Goal: Task Accomplishment & Management: Manage account settings

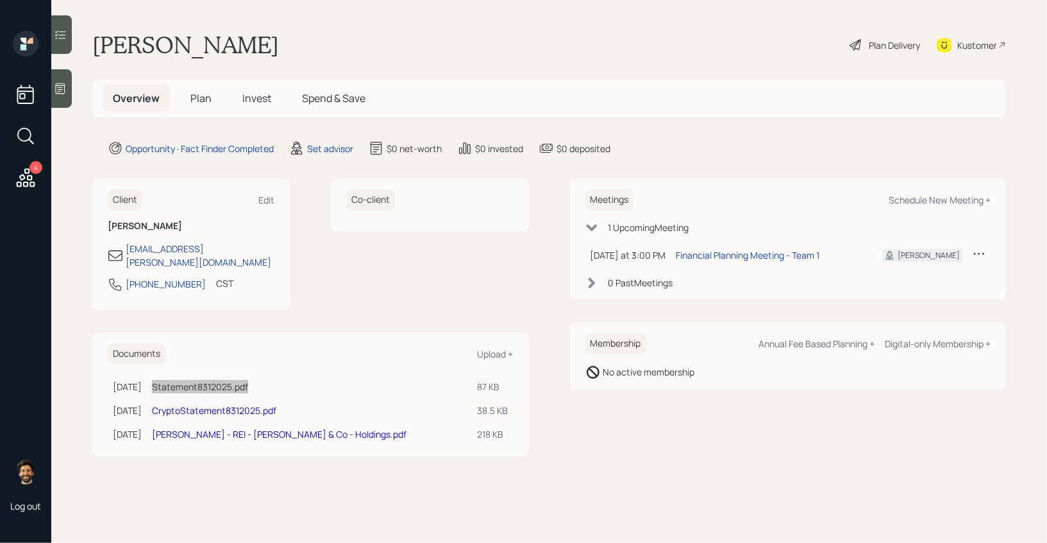
drag, startPoint x: 211, startPoint y: 371, endPoint x: 406, endPoint y: 5, distance: 414.4
click at [0, 0] on div "4 Log out [PERSON_NAME] Plan Delivery Kustomer Overview Plan Invest Spend & Sav…" at bounding box center [523, 271] width 1047 height 543
drag, startPoint x: 242, startPoint y: 423, endPoint x: 436, endPoint y: 6, distance: 460.0
click at [0, 0] on div "4 Log out Drew Hendricks Plan Delivery Kustomer Overview Plan Invest Spend & Sa…" at bounding box center [523, 271] width 1047 height 543
click at [895, 43] on div "Plan Delivery" at bounding box center [894, 44] width 51 height 13
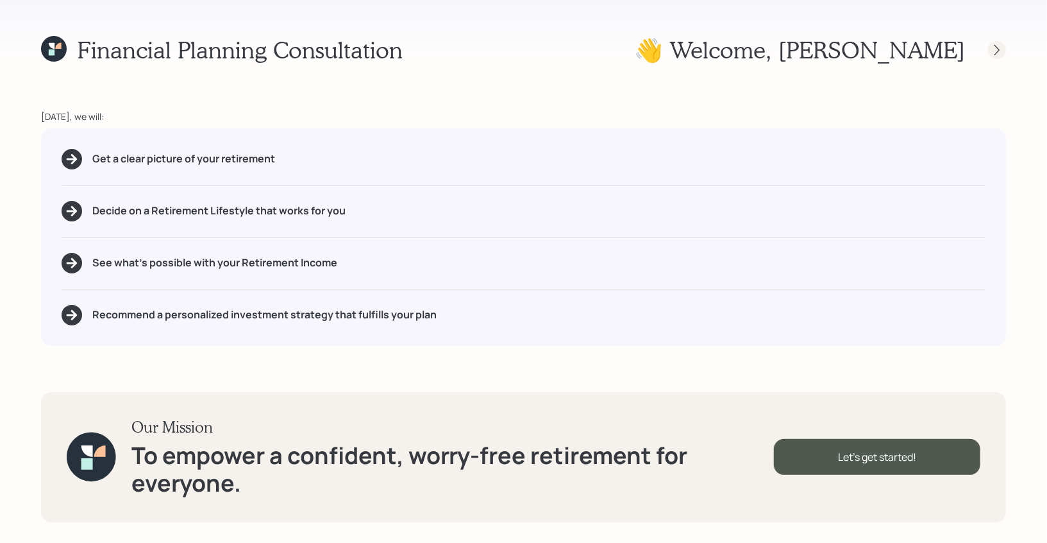
click at [992, 51] on icon at bounding box center [997, 50] width 13 height 13
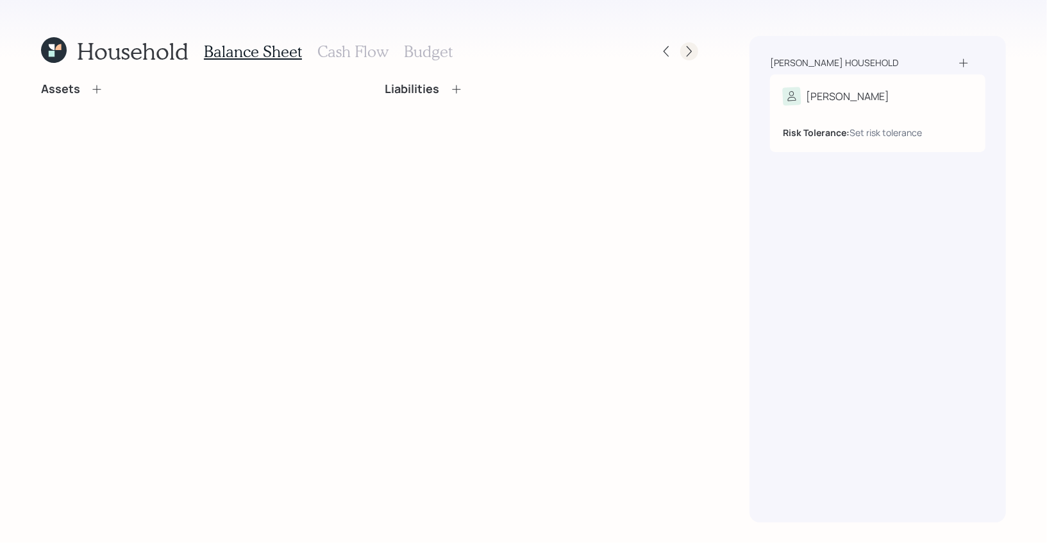
click at [690, 50] on icon at bounding box center [689, 51] width 13 height 13
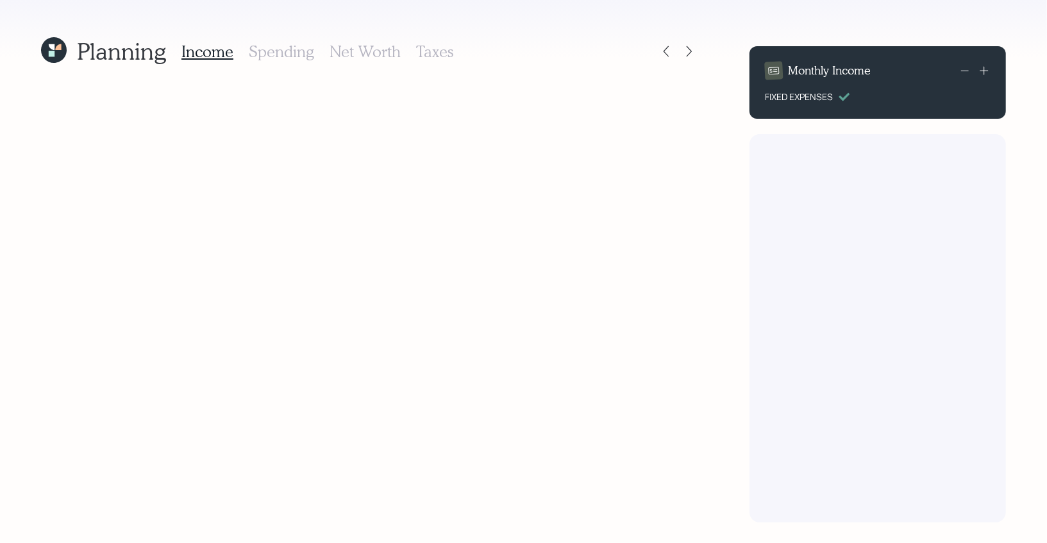
click at [690, 50] on icon at bounding box center [689, 51] width 13 height 13
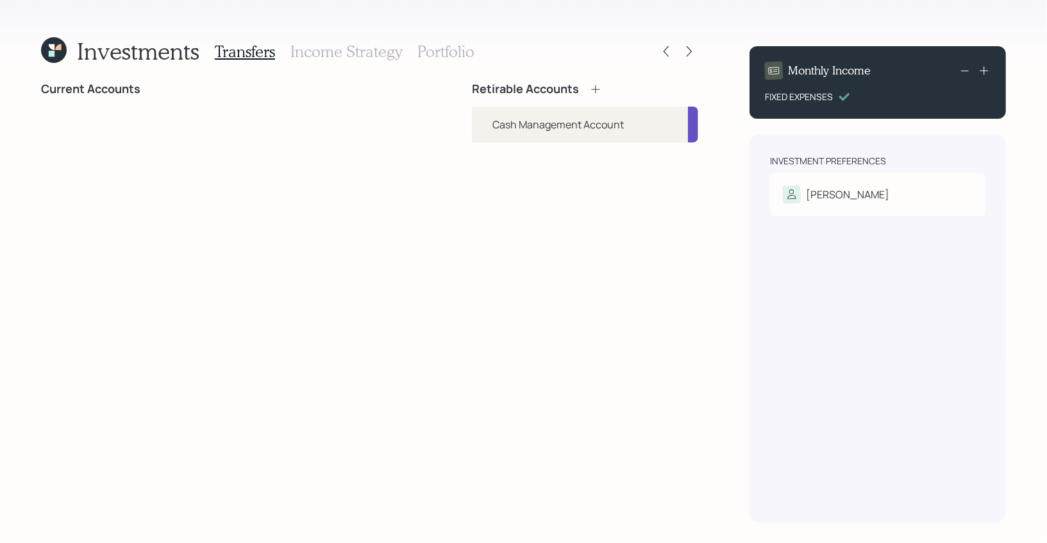
click at [428, 55] on h3 "Portfolio" at bounding box center [446, 51] width 57 height 19
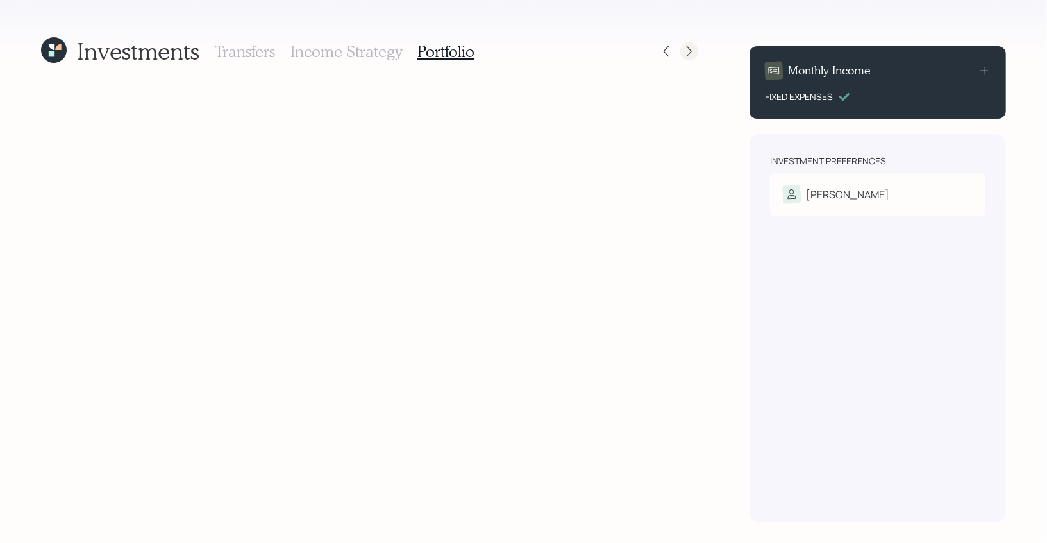
click at [691, 51] on icon at bounding box center [689, 51] width 5 height 11
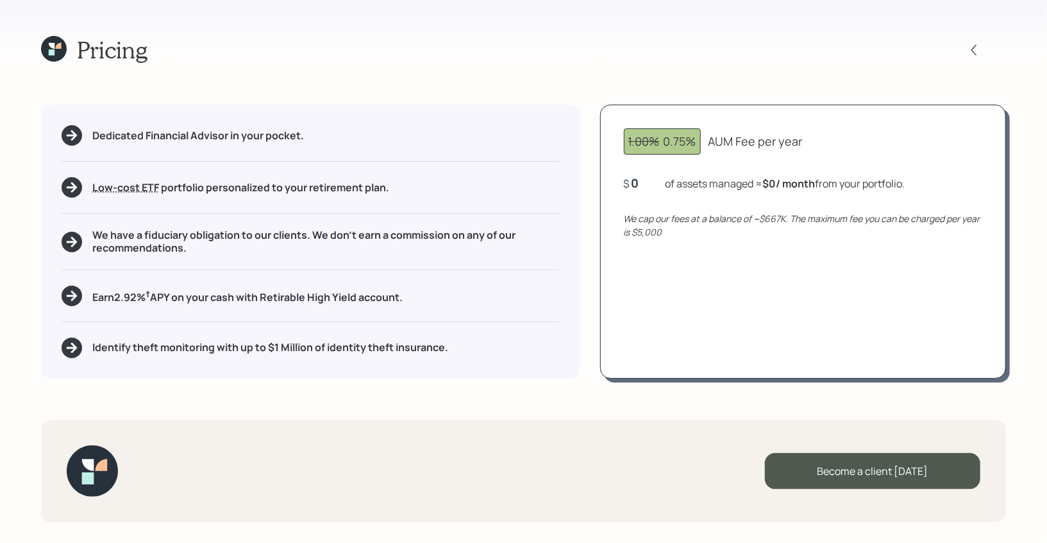
click at [639, 180] on div "0" at bounding box center [648, 182] width 32 height 15
click at [656, 239] on div "1.00% 0.75% AUM Fee per year $ 0 of assets managed ≈ $0 / month from your portf…" at bounding box center [803, 241] width 406 height 273
drag, startPoint x: 640, startPoint y: 179, endPoint x: 622, endPoint y: 179, distance: 17.3
click at [622, 179] on div "1.00% 0.75% AUM Fee per year $ 0 of assets managed ≈ $0 / month from your portf…" at bounding box center [803, 241] width 406 height 273
click at [641, 207] on div "1.00% 0.75% AUM Fee per year $ 0 of assets managed ≈ $0 / month from your portf…" at bounding box center [803, 241] width 406 height 273
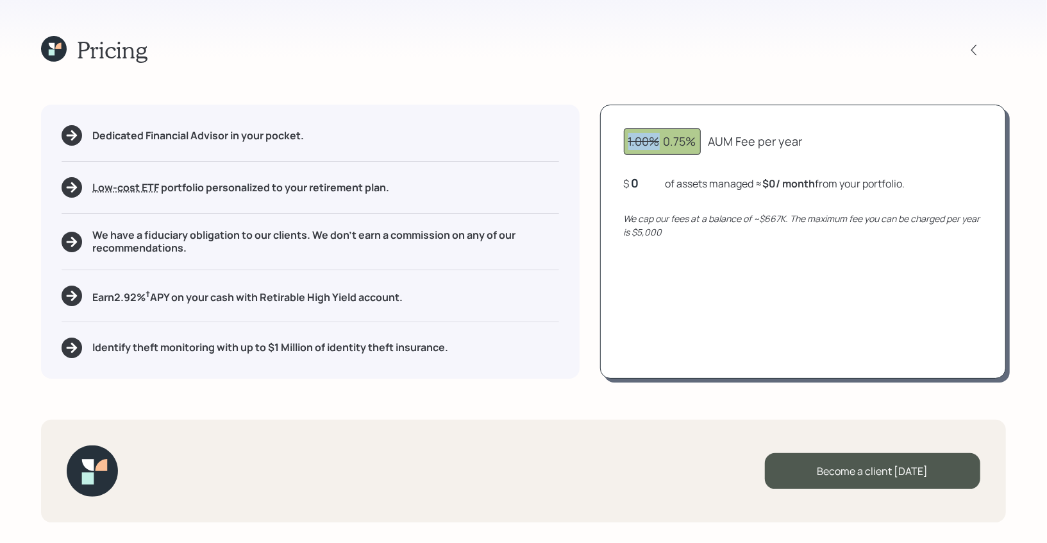
drag, startPoint x: 627, startPoint y: 142, endPoint x: 657, endPoint y: 144, distance: 30.3
click at [657, 144] on div "1.00% 0.75%" at bounding box center [662, 141] width 77 height 26
drag, startPoint x: 664, startPoint y: 141, endPoint x: 708, endPoint y: 142, distance: 43.6
click at [708, 142] on div "1.00% 0.75% AUM Fee per year" at bounding box center [803, 141] width 359 height 26
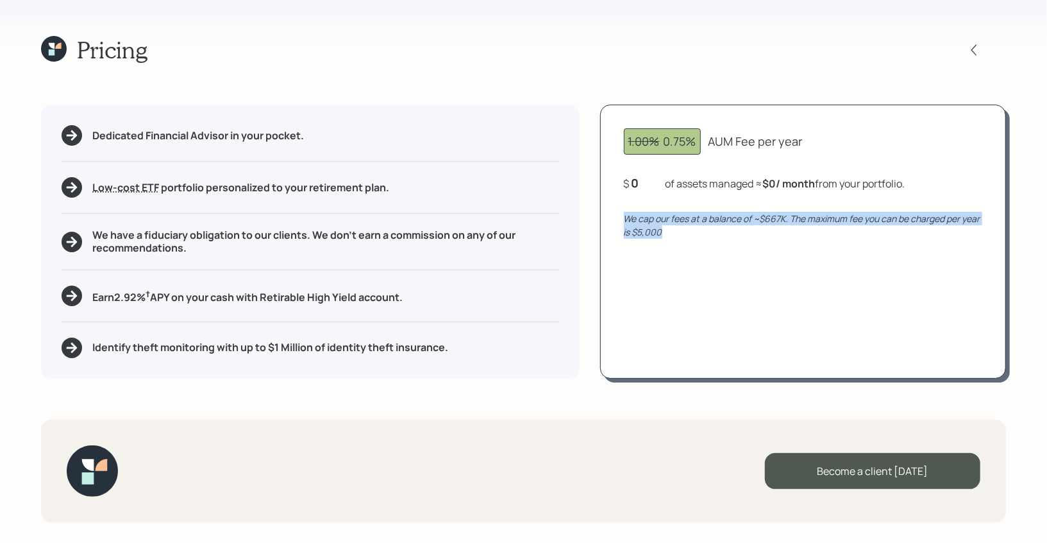
drag, startPoint x: 667, startPoint y: 234, endPoint x: 610, endPoint y: 221, distance: 58.5
click at [610, 221] on div "1.00% 0.75% AUM Fee per year $ 0 of assets managed ≈ $0 / month from your portf…" at bounding box center [803, 241] width 406 height 273
click at [647, 179] on div "0" at bounding box center [648, 182] width 32 height 15
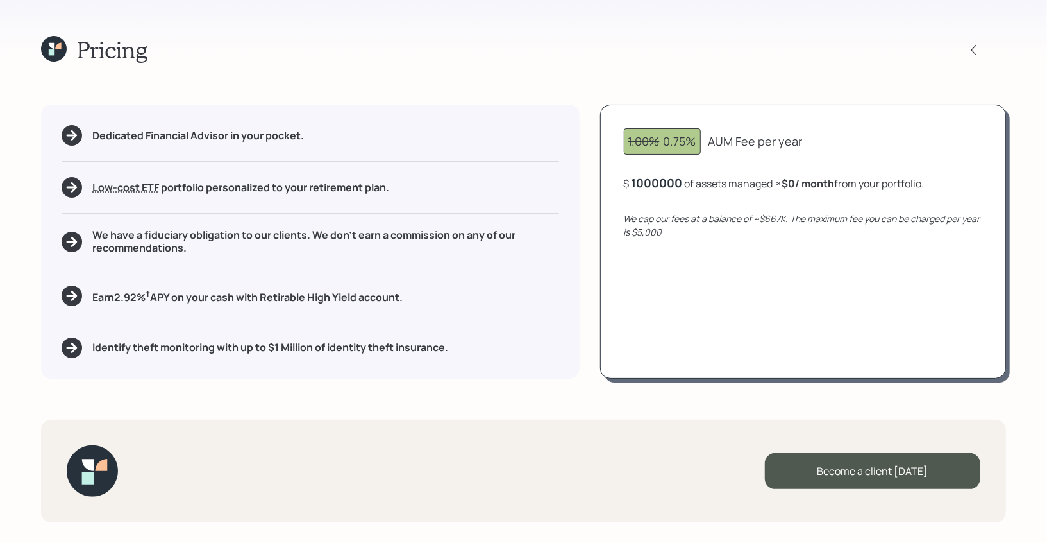
click at [677, 214] on div "1.00% 0.75% AUM Fee per year $ 1000000 of assets managed ≈ $0 / month from your…" at bounding box center [803, 241] width 406 height 273
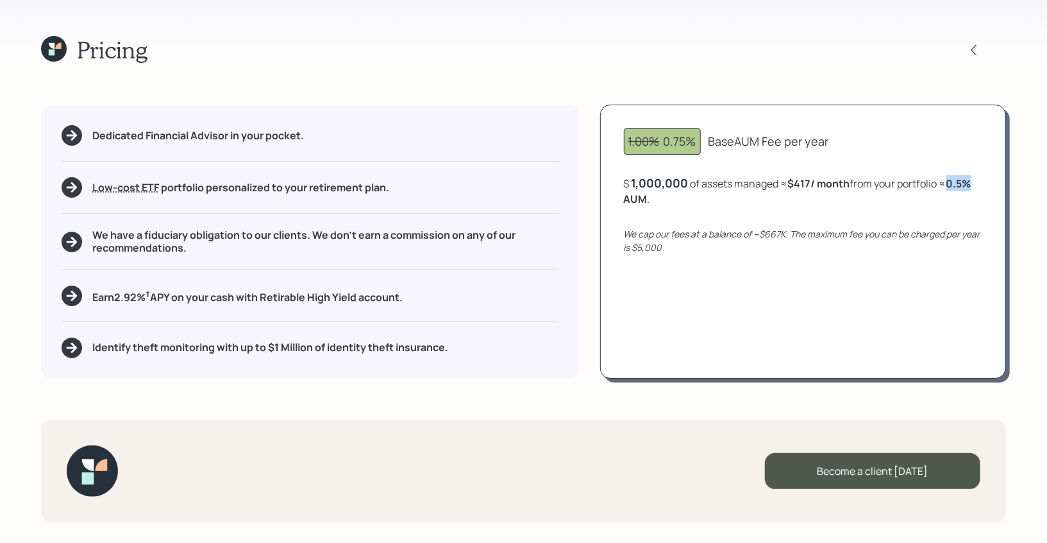
drag, startPoint x: 951, startPoint y: 182, endPoint x: 987, endPoint y: 183, distance: 35.3
click at [987, 183] on div "1.00% 0.75% Base AUM Fee per year $ 1,000,000 of assets managed ≈ $417 / month …" at bounding box center [803, 241] width 406 height 273
drag, startPoint x: 800, startPoint y: 180, endPoint x: 860, endPoint y: 180, distance: 60.3
click at [860, 180] on div "$ 1,000,000 of assets managed ≈ $417 / month from your portfolio ≈ 0.5 % AUM ." at bounding box center [803, 190] width 359 height 31
click at [648, 185] on div "1,000,000" at bounding box center [660, 182] width 57 height 15
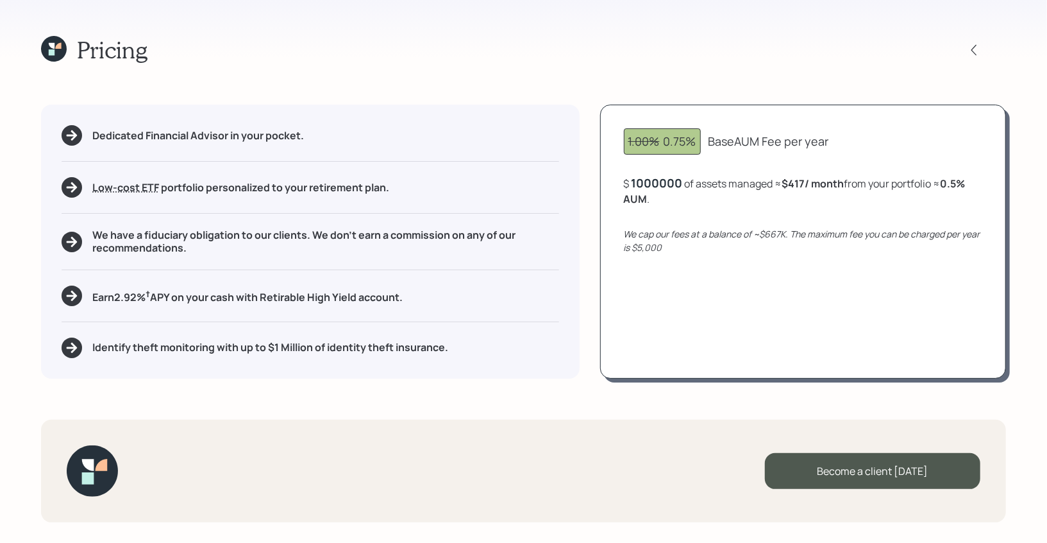
click at [648, 185] on div "1000000" at bounding box center [657, 182] width 51 height 15
click at [679, 230] on div "We cap our fees at a balance of ~$667K. The maximum fee you can be charged per …" at bounding box center [803, 240] width 359 height 27
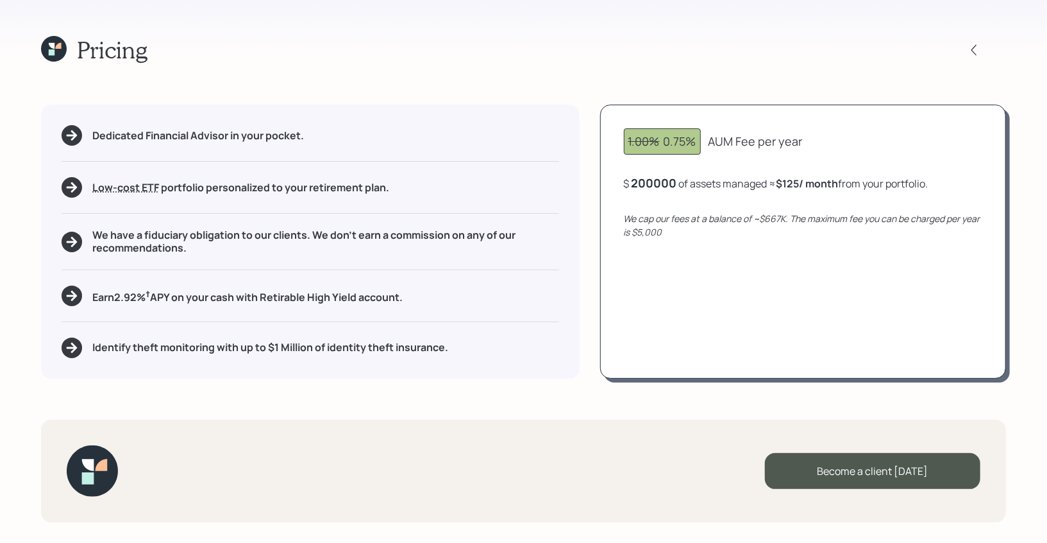
click at [669, 175] on div "200000" at bounding box center [655, 182] width 46 height 15
click at [661, 180] on div "200000" at bounding box center [655, 182] width 46 height 15
click at [697, 186] on div "$ 2000000 of assets managed ≈ $125 / month from your portfolio ." at bounding box center [780, 183] width 312 height 16
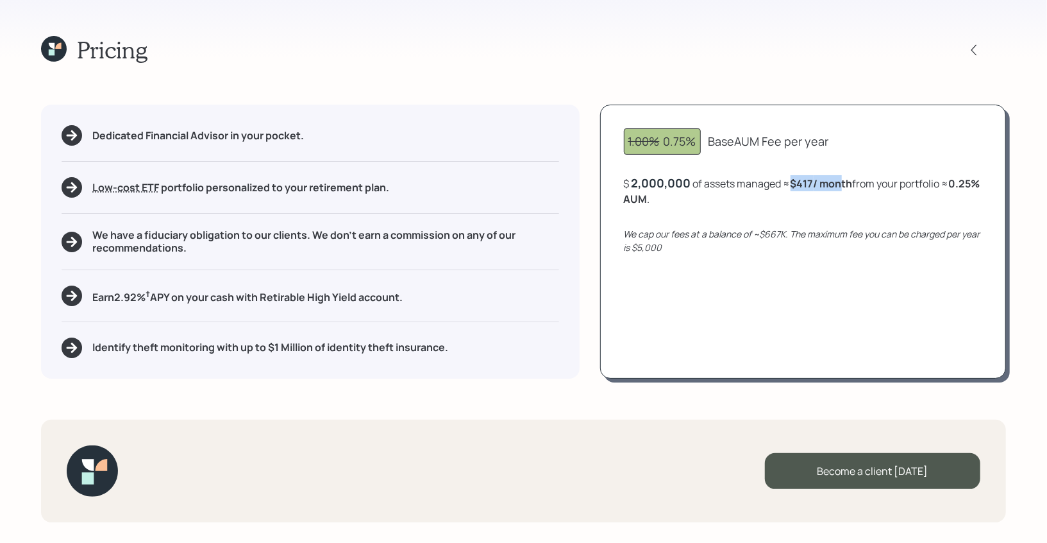
drag, startPoint x: 791, startPoint y: 182, endPoint x: 843, endPoint y: 183, distance: 52.6
click at [843, 183] on div "$ 2,000,000 of assets managed ≈ $417 / month from your portfolio ≈ 0.25 % AUM ." at bounding box center [803, 190] width 359 height 31
drag, startPoint x: 683, startPoint y: 199, endPoint x: 612, endPoint y: 199, distance: 71.2
click at [612, 199] on div "1.00% 0.75% Base AUM Fee per year $ 2,000,000 of assets managed ≈ $417 / month …" at bounding box center [803, 241] width 406 height 273
drag, startPoint x: 793, startPoint y: 182, endPoint x: 856, endPoint y: 182, distance: 63.5
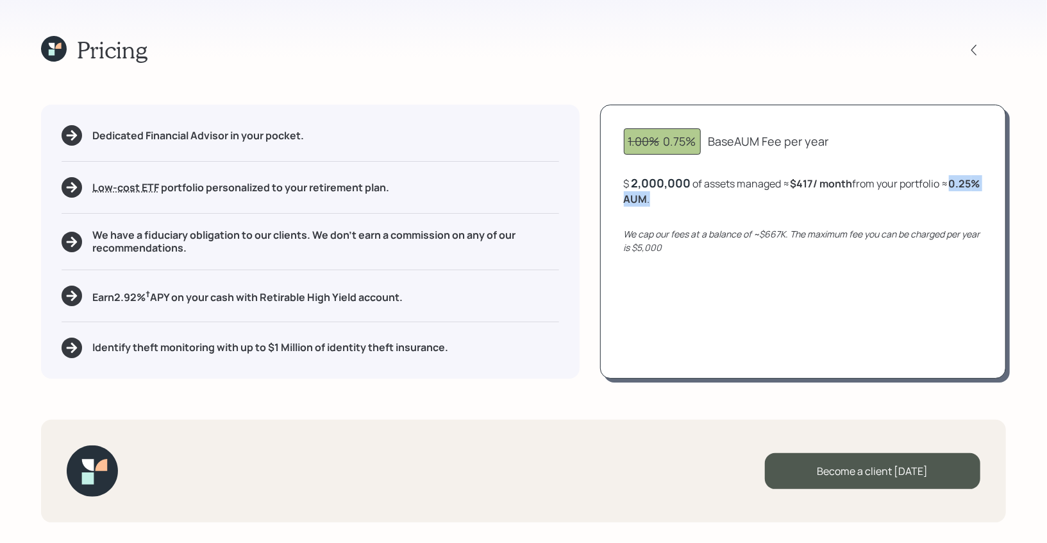
click at [856, 182] on div "$ 2,000,000 of assets managed ≈ $417 / month from your portfolio ≈ 0.25 % AUM ." at bounding box center [803, 190] width 359 height 31
click at [862, 180] on div "$ 2,000,000 of assets managed ≈ $417 / month from your portfolio ≈ 0.25 % AUM ." at bounding box center [803, 190] width 359 height 31
drag, startPoint x: 792, startPoint y: 183, endPoint x: 945, endPoint y: 183, distance: 153.3
click at [945, 183] on div "$ 2,000,000 of assets managed ≈ $417 / month from your portfolio ≈ 0.25 % AUM ." at bounding box center [803, 190] width 359 height 31
click at [969, 46] on icon at bounding box center [974, 50] width 13 height 13
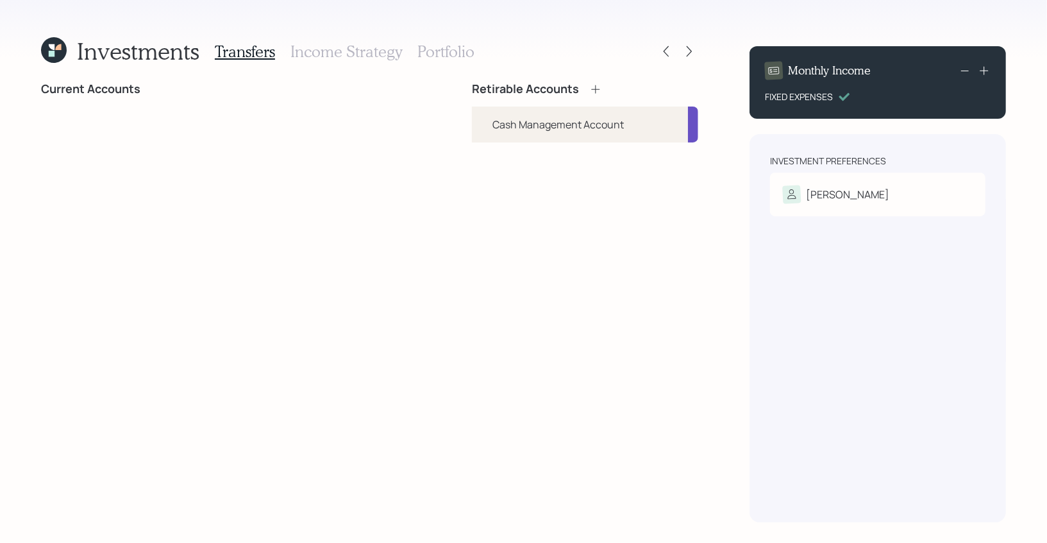
click at [461, 48] on h3 "Portfolio" at bounding box center [446, 51] width 57 height 19
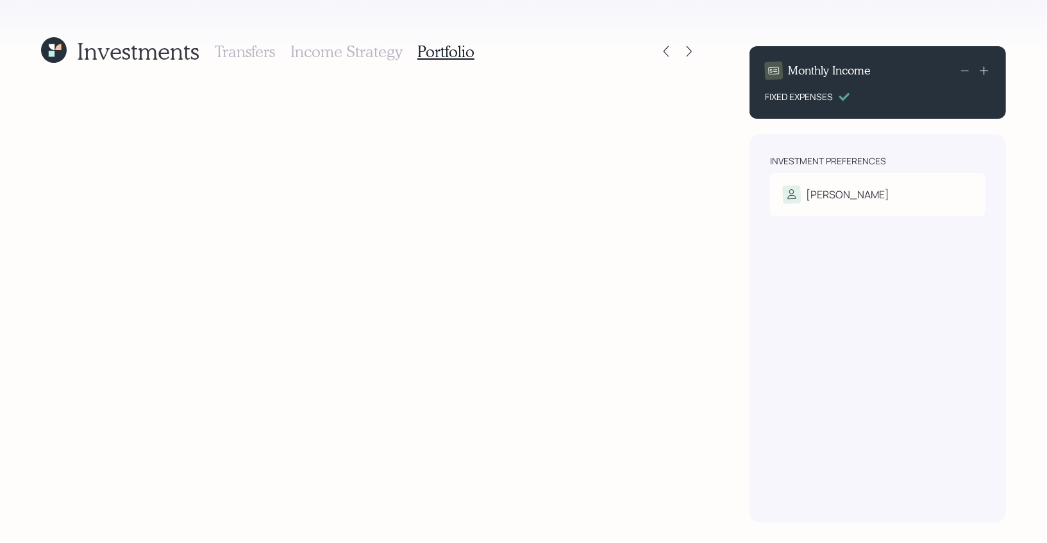
click at [352, 50] on h3 "Income Strategy" at bounding box center [347, 51] width 112 height 19
click at [663, 52] on icon at bounding box center [666, 51] width 13 height 13
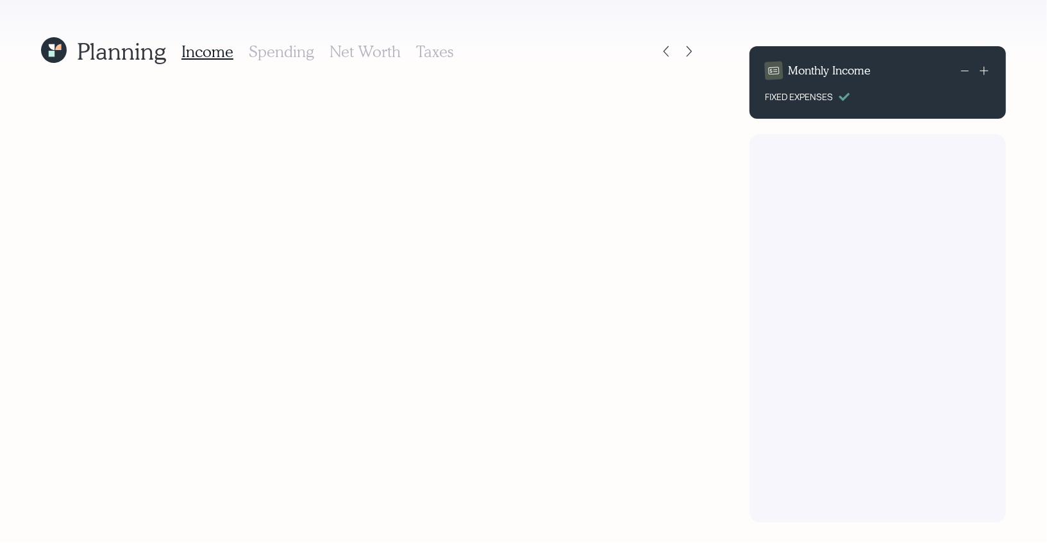
click at [55, 51] on icon at bounding box center [52, 54] width 6 height 6
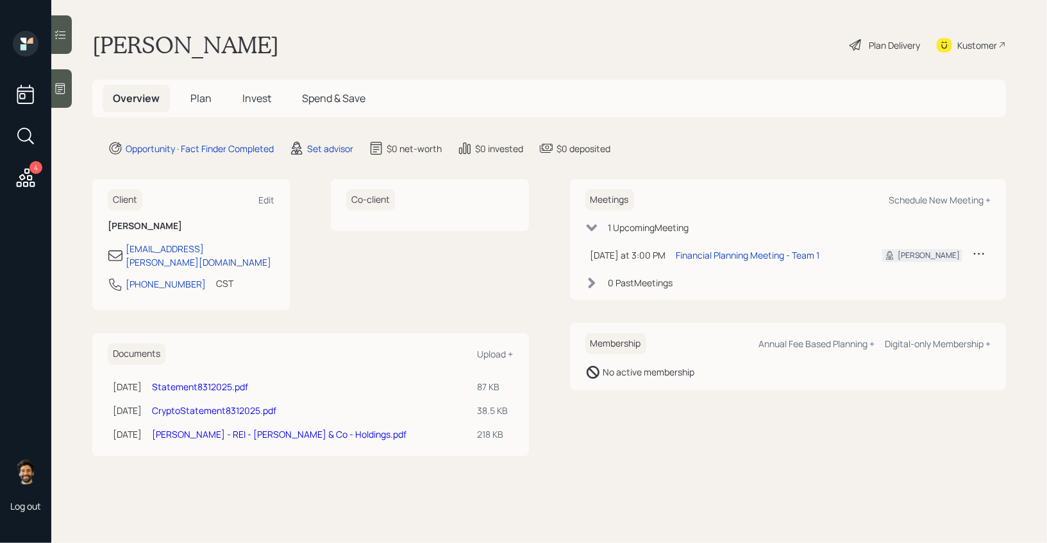
click at [203, 94] on span "Plan" at bounding box center [201, 98] width 21 height 14
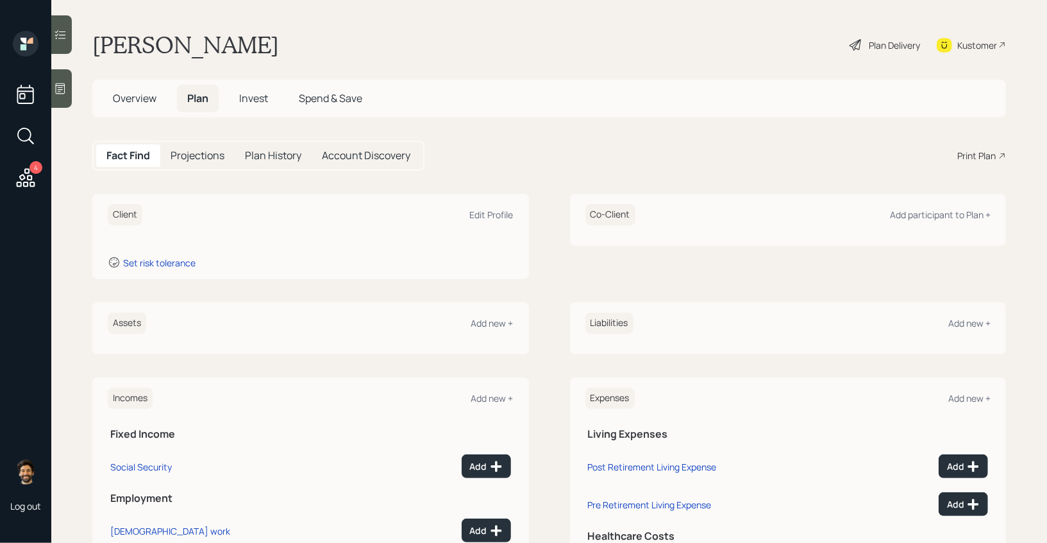
scroll to position [81, 0]
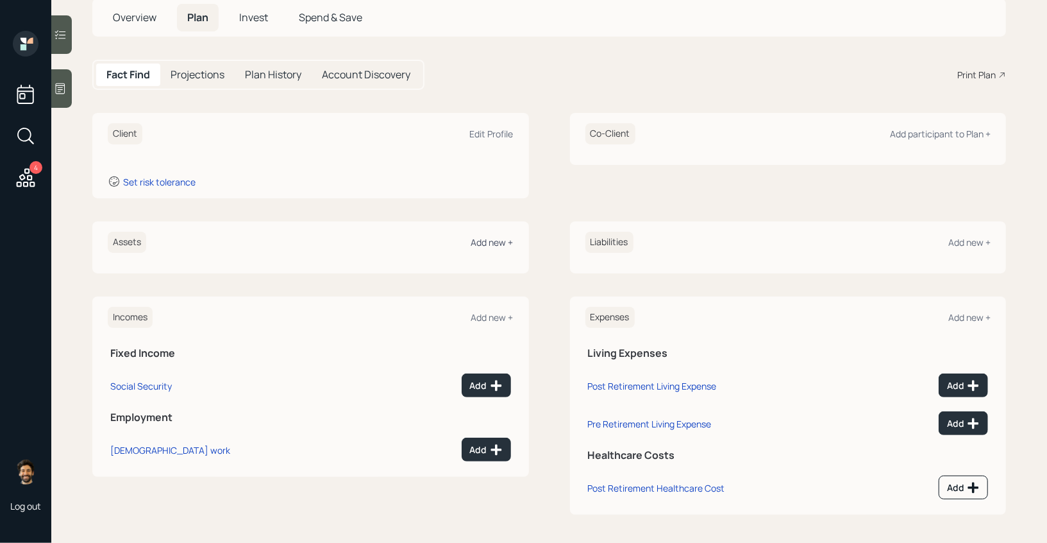
click at [480, 240] on div "Add new +" at bounding box center [492, 242] width 42 height 12
click at [489, 135] on div "Edit Profile" at bounding box center [492, 134] width 44 height 12
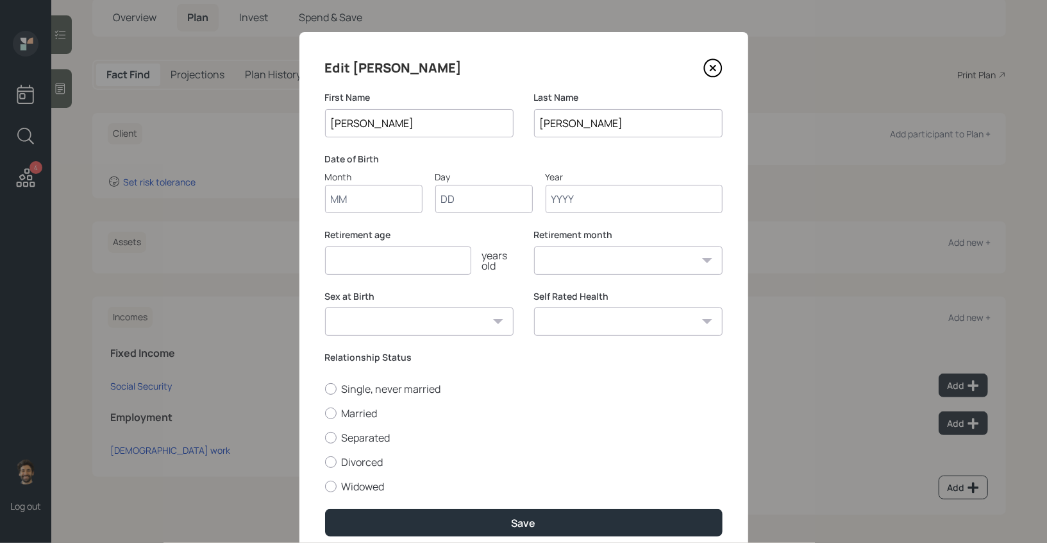
click at [360, 196] on input "Month" at bounding box center [373, 199] width 97 height 28
type input "11"
type input "30"
type input "1978"
select select "11"
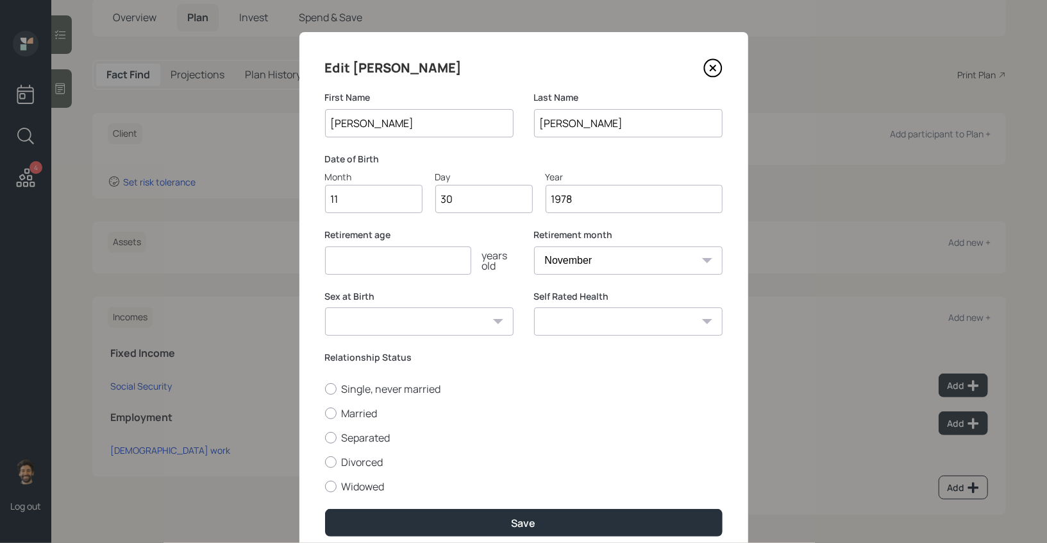
type input "1978"
click at [369, 262] on input "number" at bounding box center [398, 260] width 146 height 28
type input "65"
click at [333, 412] on div at bounding box center [331, 413] width 12 height 12
click at [325, 412] on input "Married" at bounding box center [325, 412] width 1 height 1
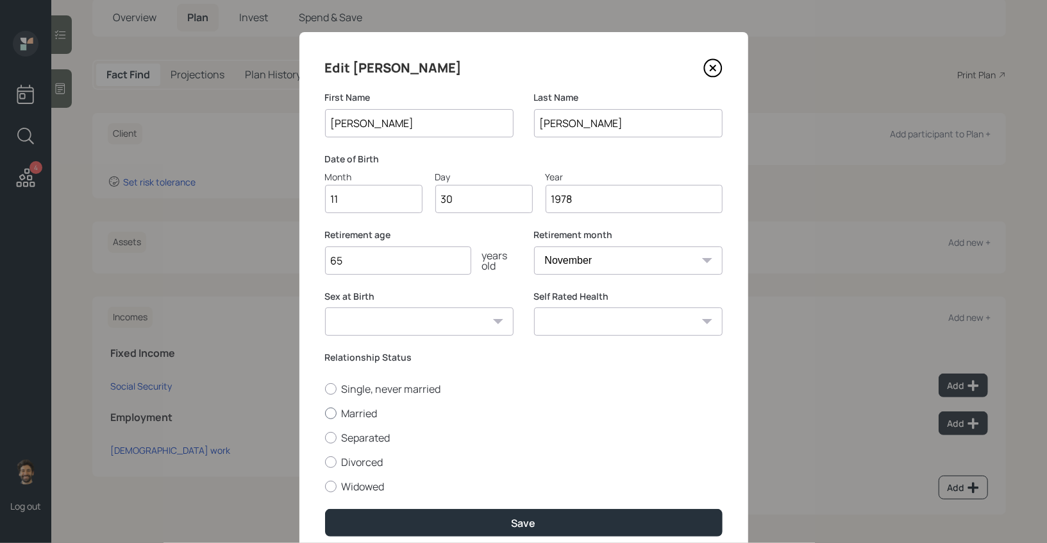
radio input "true"
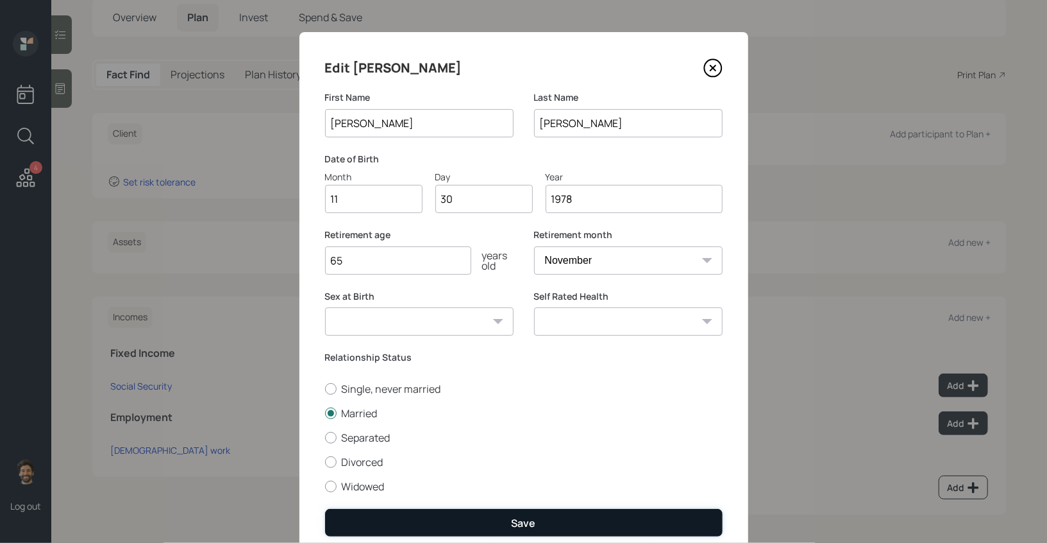
click at [415, 523] on button "Save" at bounding box center [524, 523] width 398 height 28
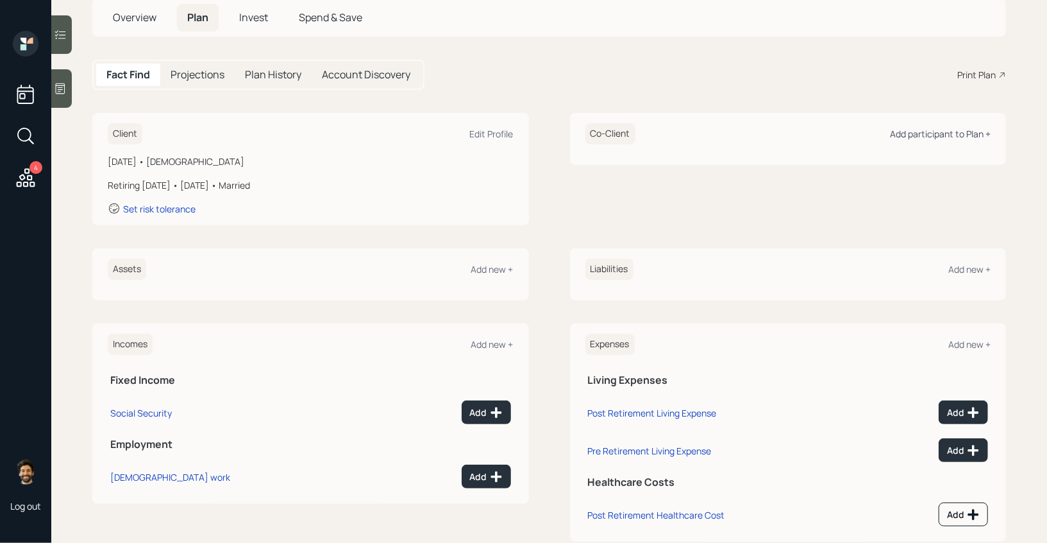
click at [935, 133] on div "Add participant to Plan +" at bounding box center [940, 134] width 101 height 12
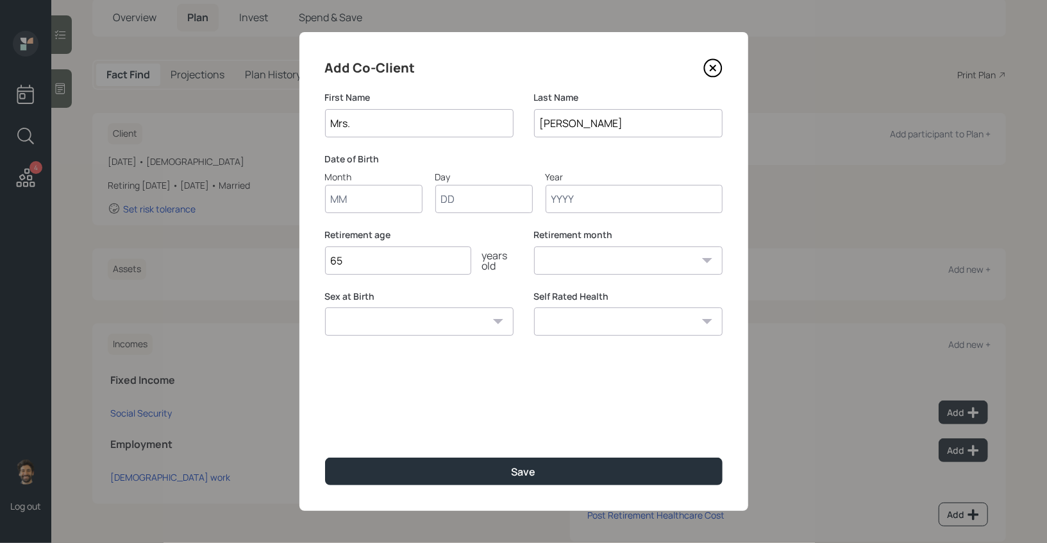
type input "Mrs."
click at [364, 201] on input "Month" at bounding box center [373, 199] width 97 height 28
type input "09"
type input "04"
type input "1979"
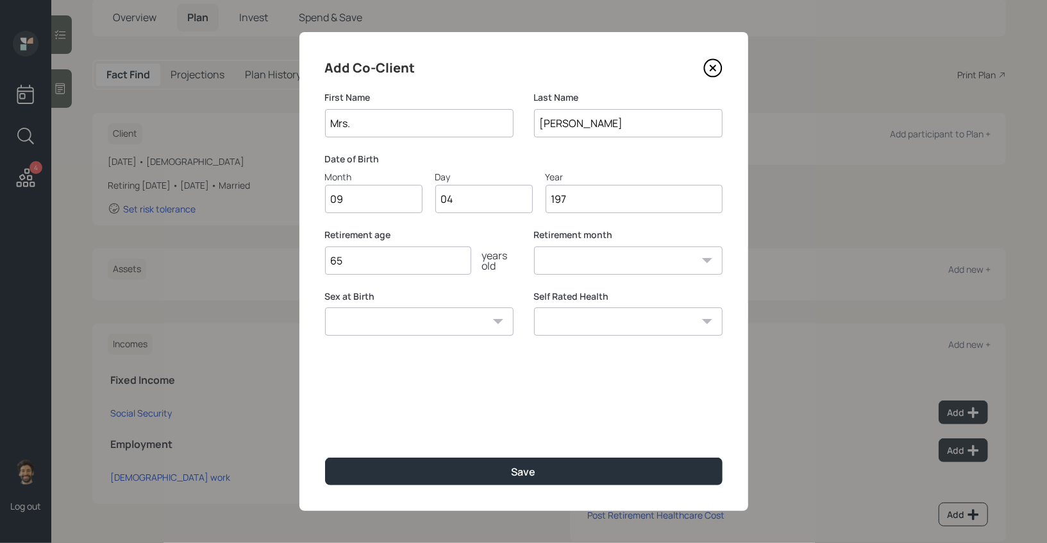
select select "9"
type input "1979"
drag, startPoint x: 362, startPoint y: 264, endPoint x: 315, endPoint y: 278, distance: 49.7
click at [319, 276] on div "Add Co-Client First Name Mrs. Last Name Hendricks Date of Birth Month 09 Day 04…" at bounding box center [524, 271] width 449 height 479
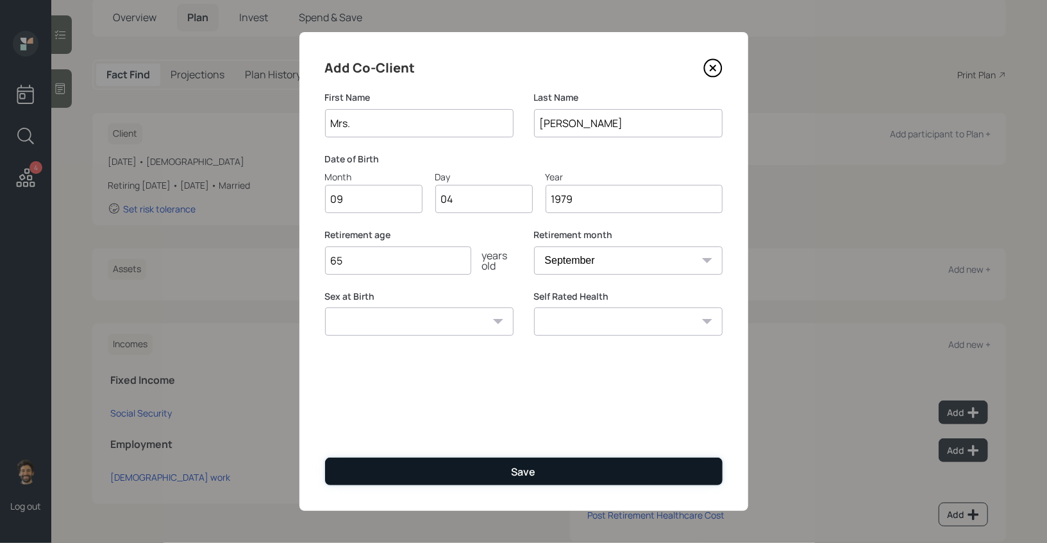
click at [384, 468] on button "Save" at bounding box center [524, 471] width 398 height 28
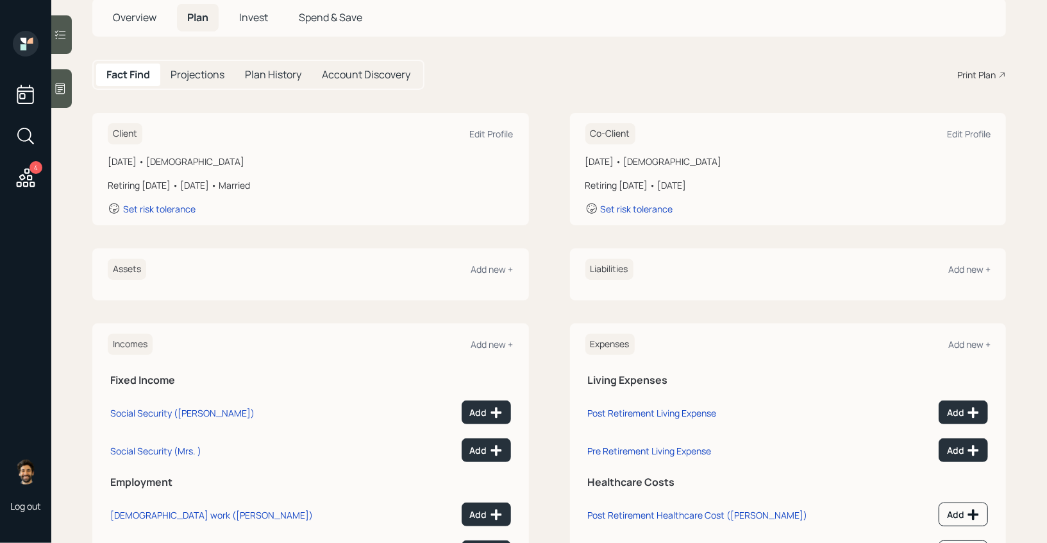
scroll to position [145, 0]
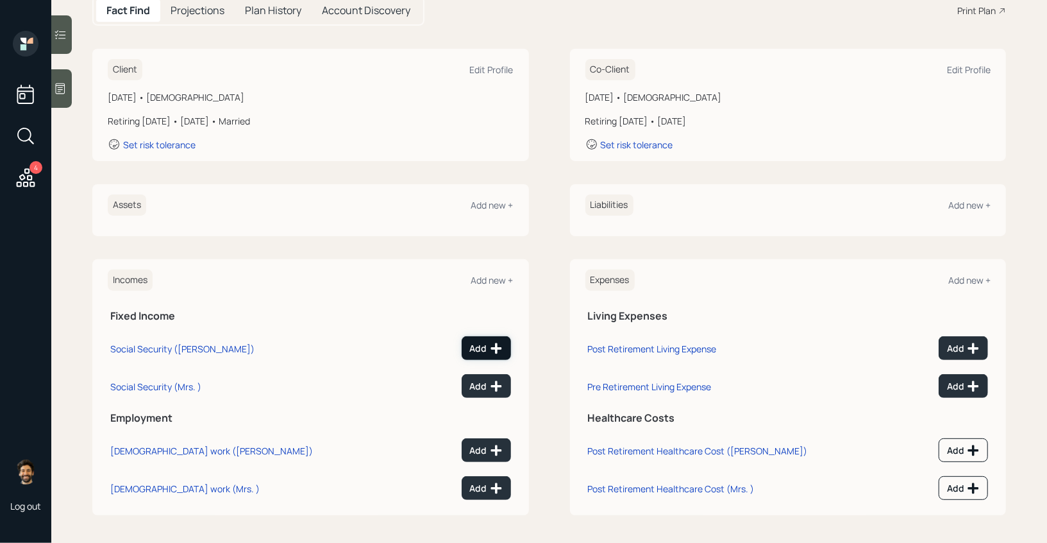
click at [475, 347] on div "Add" at bounding box center [486, 348] width 33 height 13
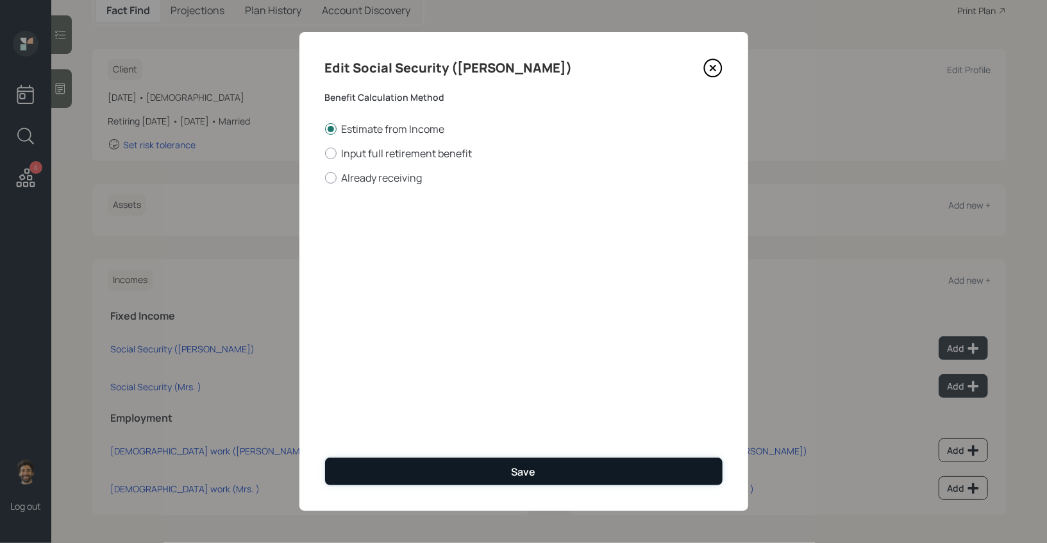
click at [389, 475] on button "Save" at bounding box center [524, 471] width 398 height 28
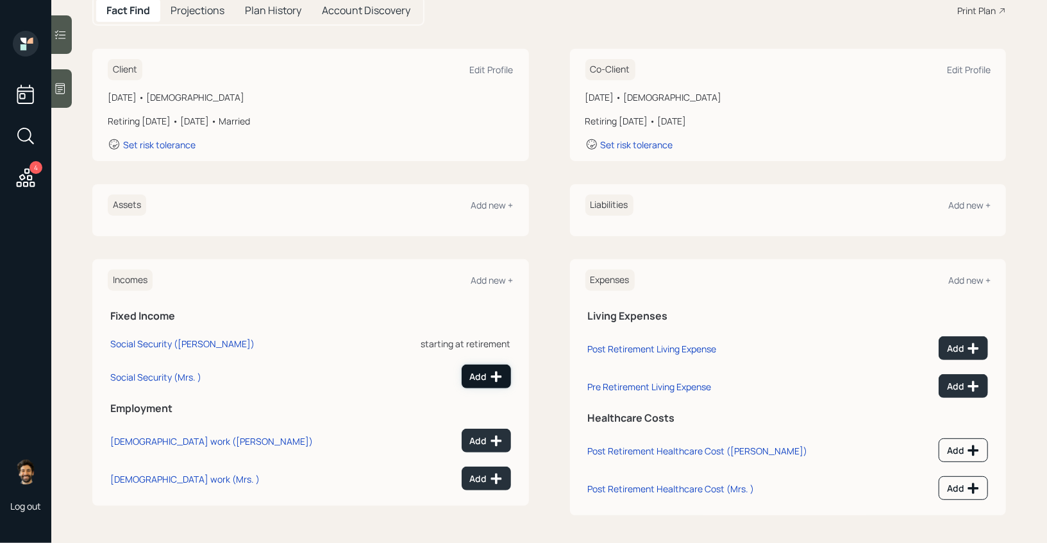
click at [477, 382] on button "Add" at bounding box center [486, 376] width 49 height 24
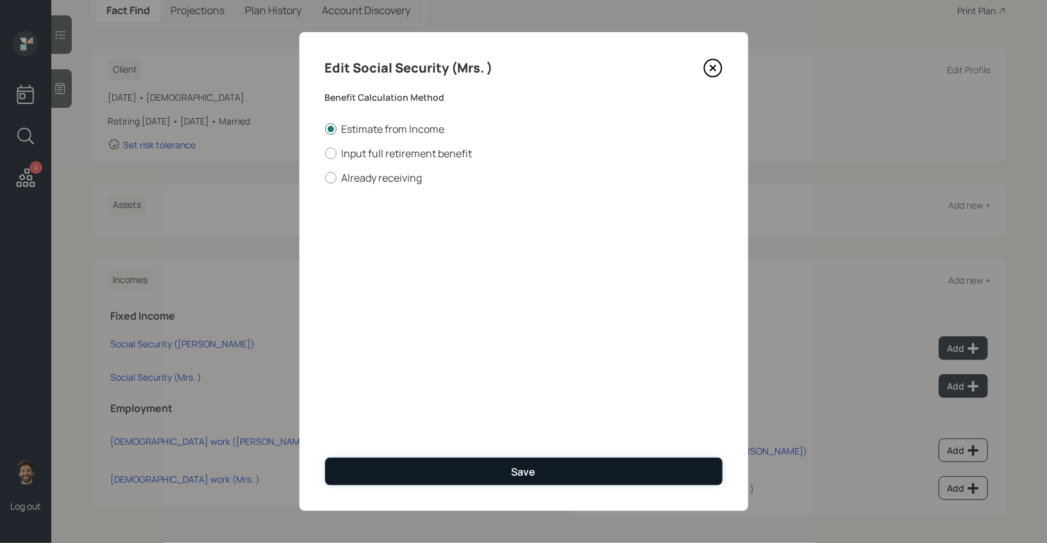
click at [405, 460] on button "Save" at bounding box center [524, 471] width 398 height 28
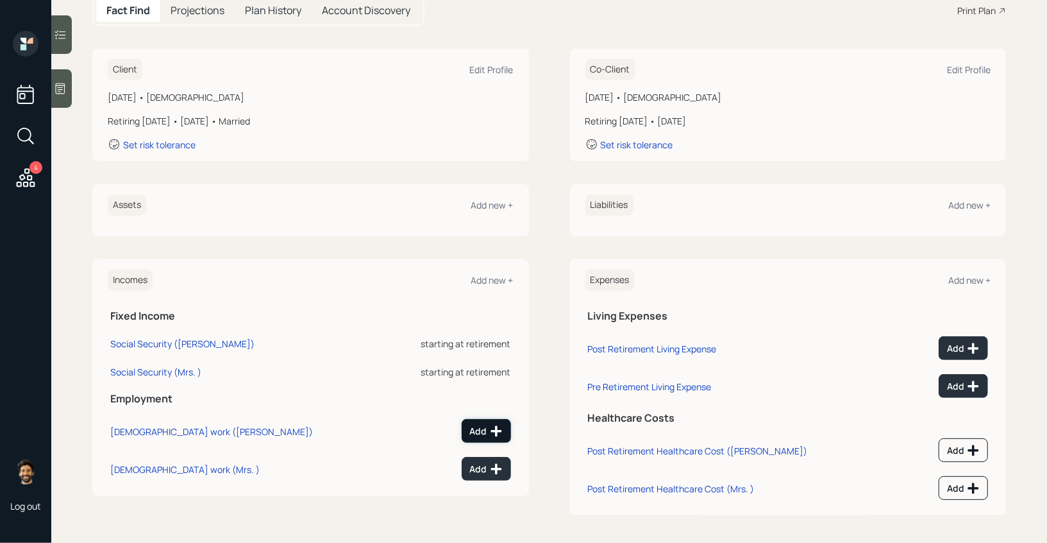
click at [483, 427] on div "Add" at bounding box center [486, 431] width 33 height 13
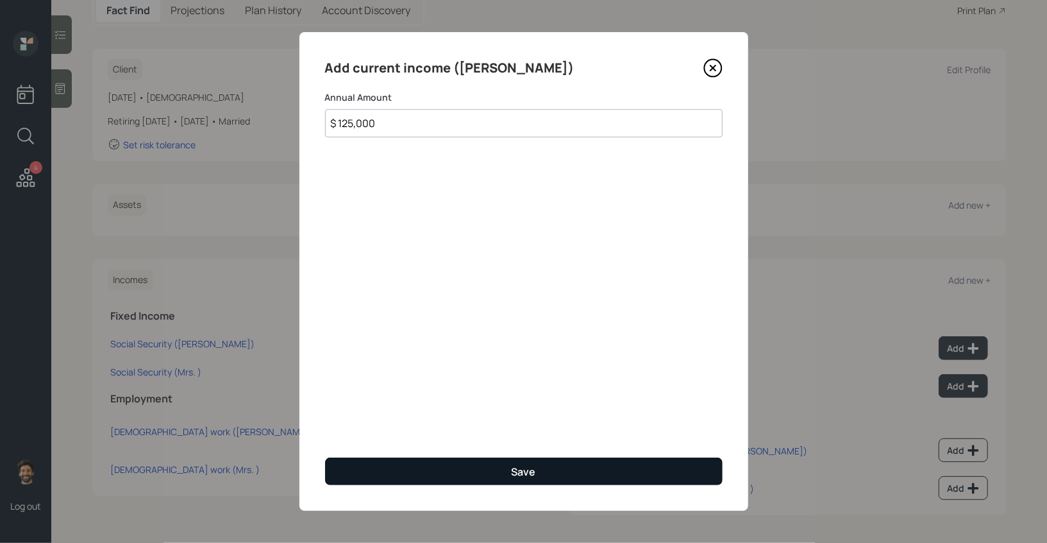
type input "$ 125,000"
click at [380, 467] on button "Save" at bounding box center [524, 471] width 398 height 28
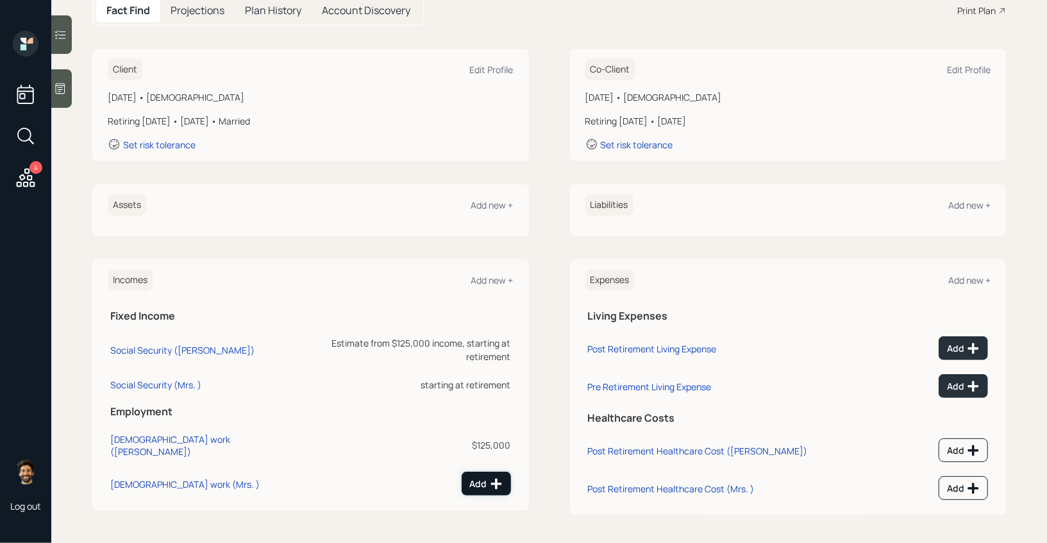
click at [487, 477] on div "Add" at bounding box center [486, 483] width 33 height 13
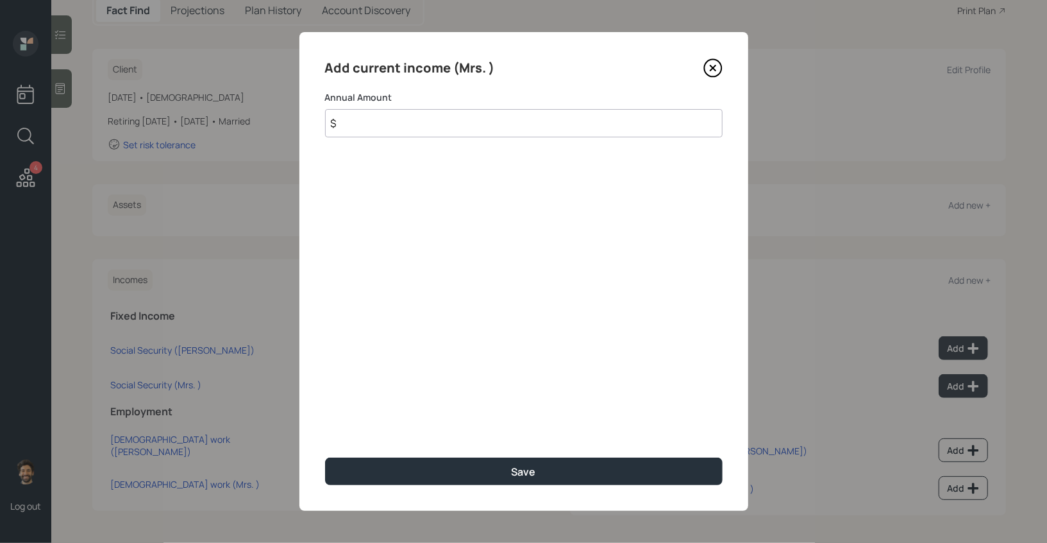
click at [354, 130] on input "$" at bounding box center [524, 123] width 398 height 28
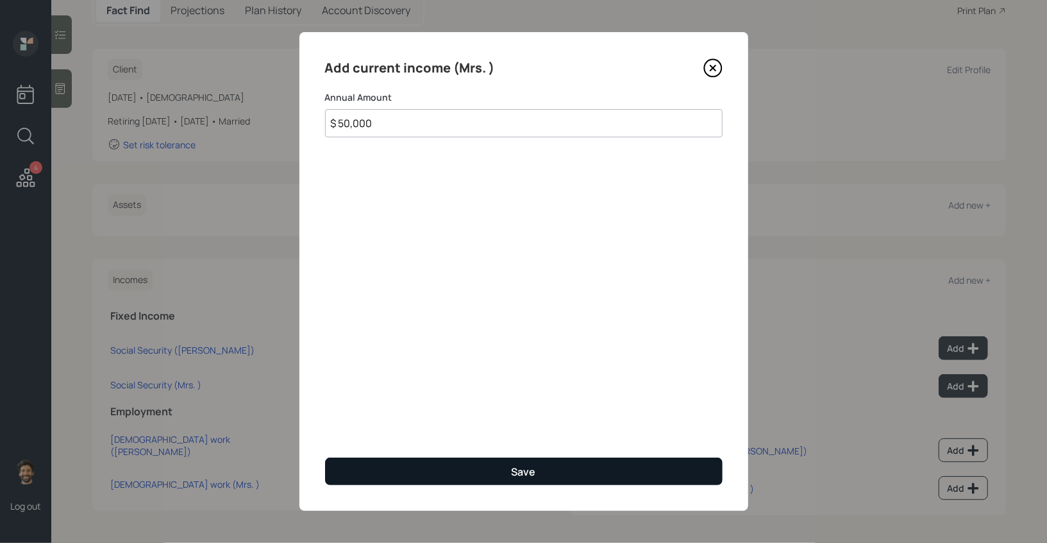
type input "$ 50,000"
click at [399, 480] on button "Save" at bounding box center [524, 471] width 398 height 28
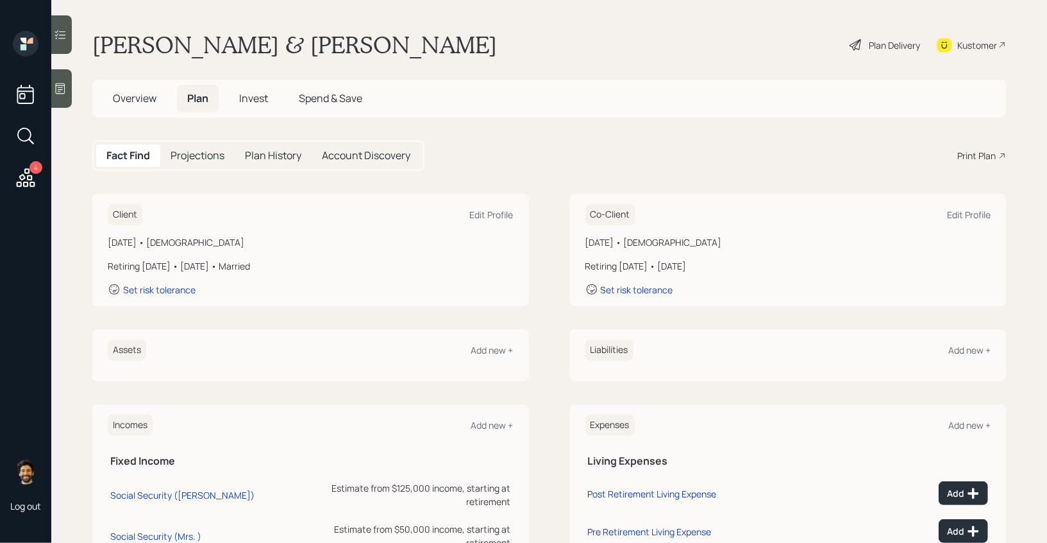
click at [875, 40] on div "Plan Delivery" at bounding box center [894, 44] width 51 height 13
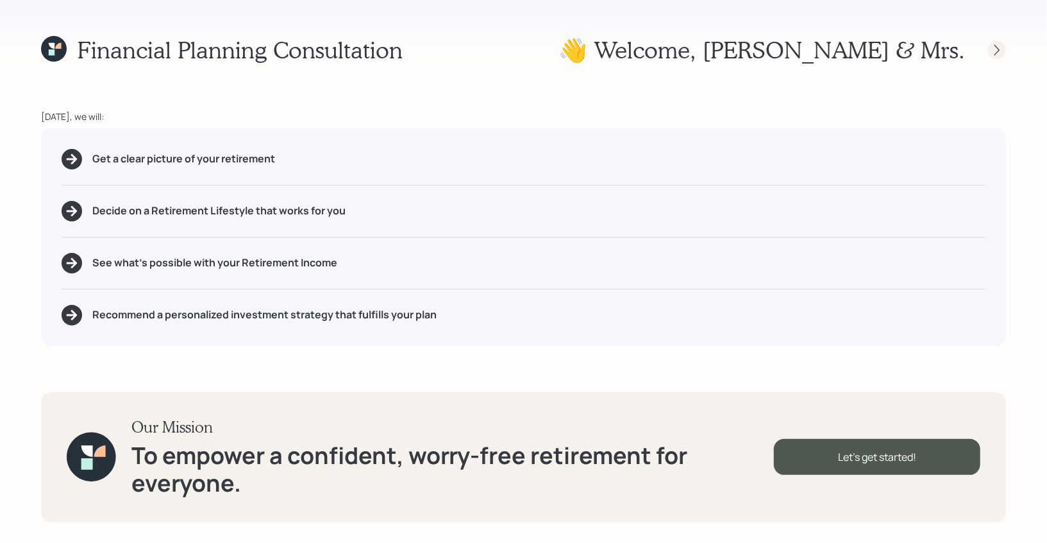
click at [999, 54] on icon at bounding box center [997, 50] width 13 height 13
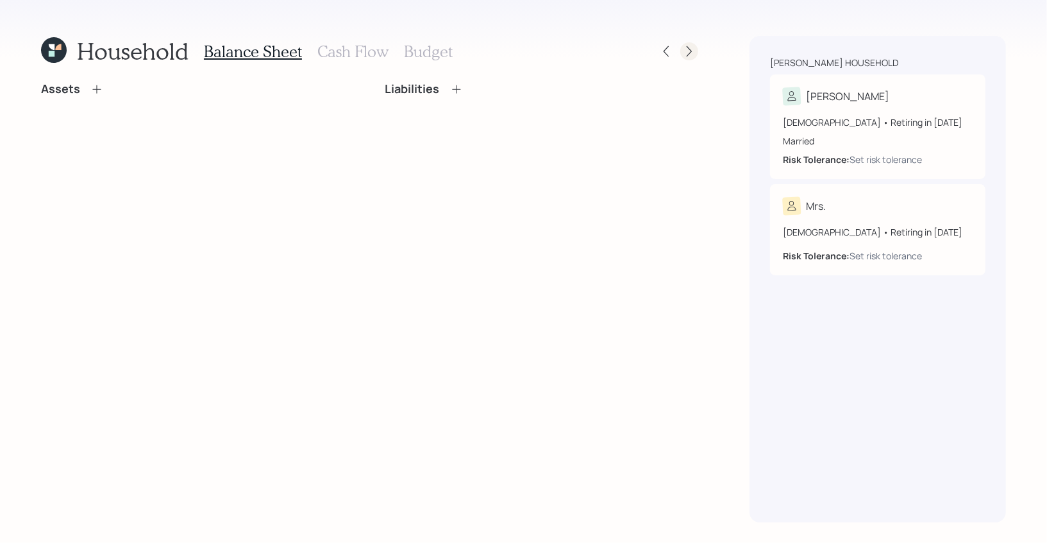
click at [690, 51] on icon at bounding box center [689, 51] width 13 height 13
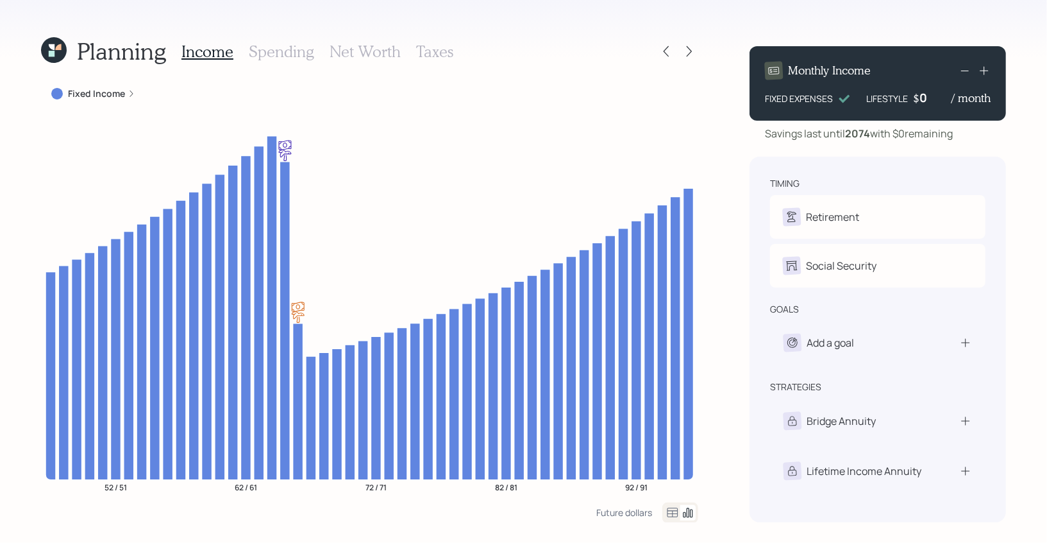
click at [51, 47] on icon at bounding box center [52, 47] width 6 height 6
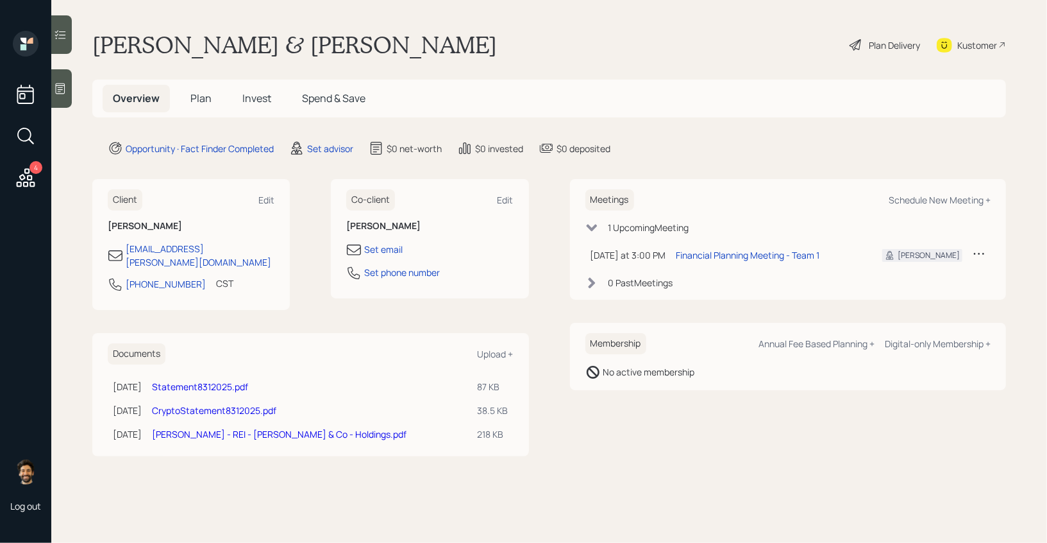
click at [199, 100] on span "Plan" at bounding box center [201, 98] width 21 height 14
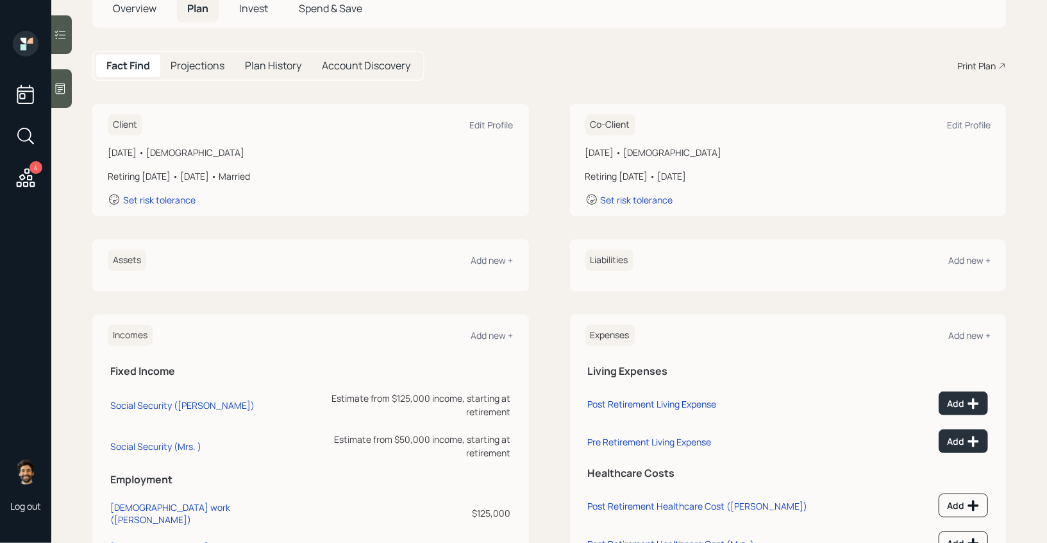
scroll to position [145, 0]
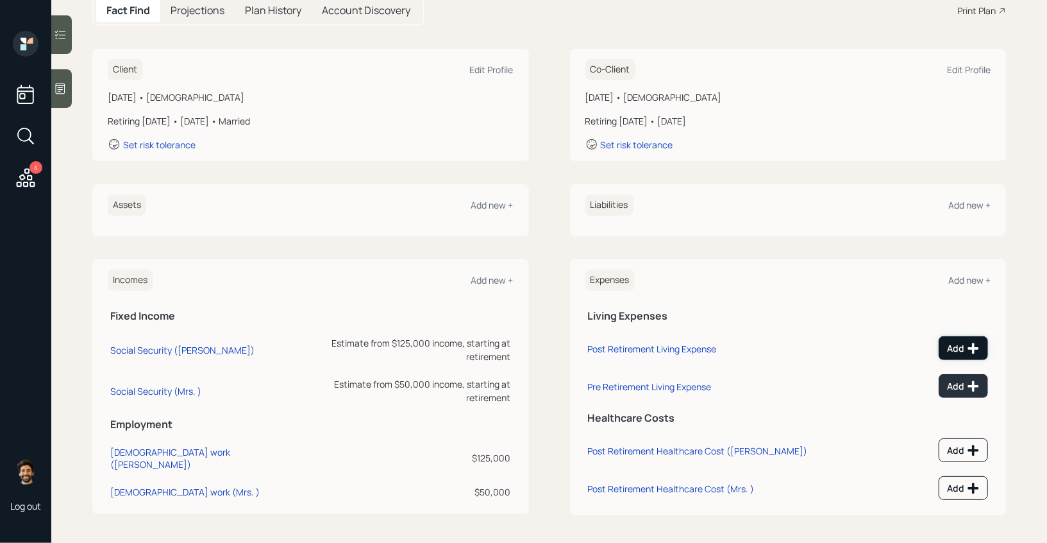
click at [970, 350] on icon at bounding box center [973, 348] width 13 height 13
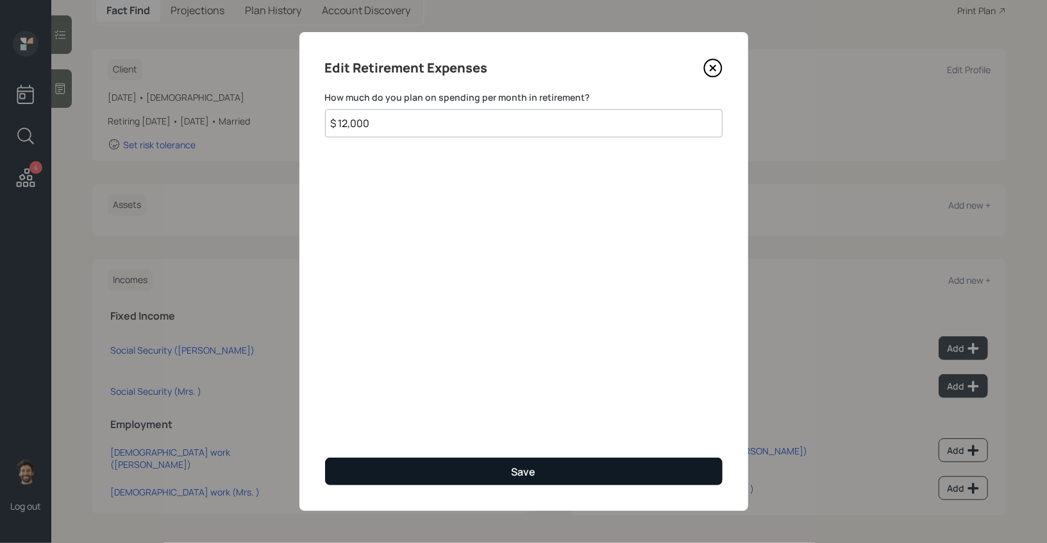
type input "$ 12,000"
click at [393, 473] on button "Save" at bounding box center [524, 471] width 398 height 28
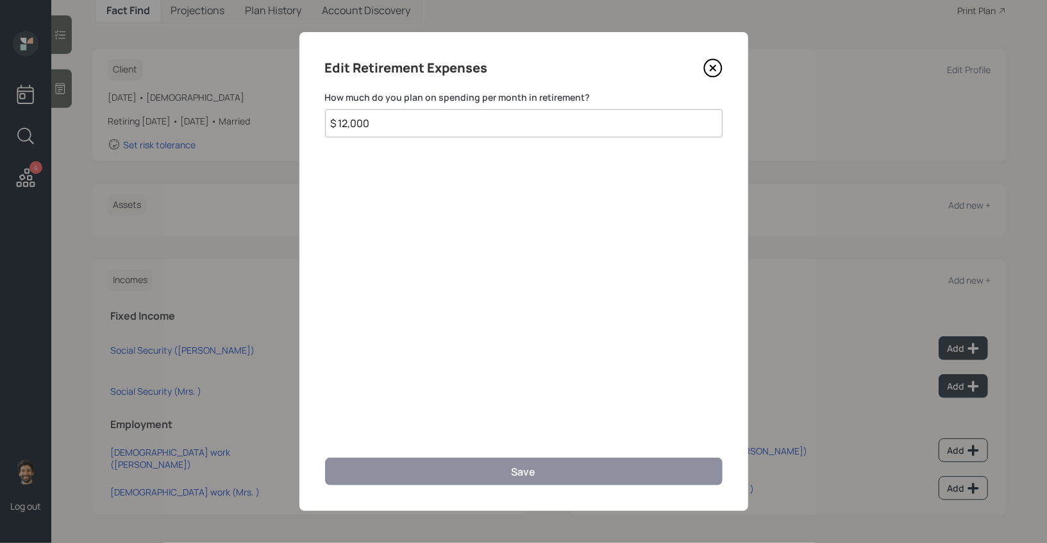
scroll to position [136, 0]
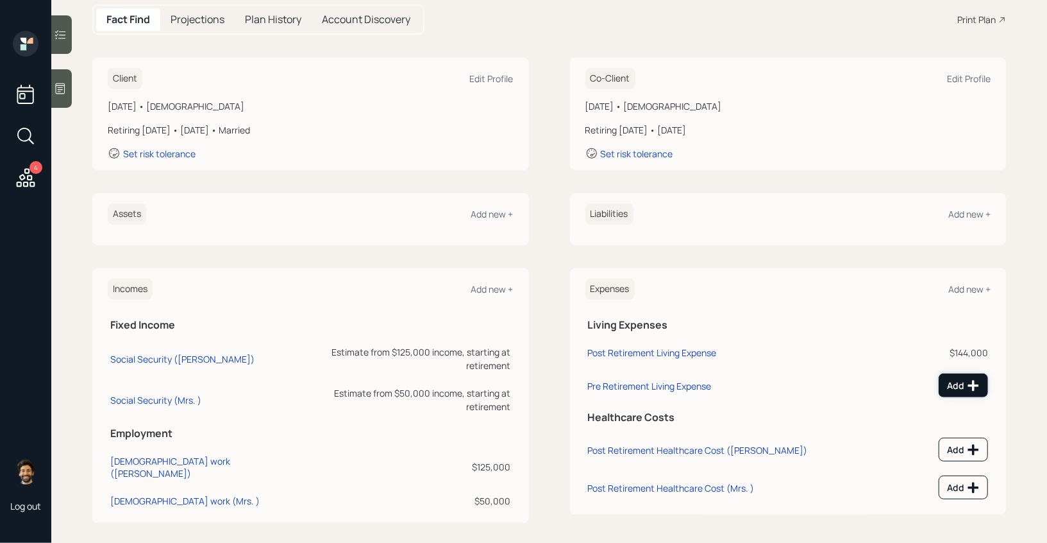
click at [969, 384] on icon at bounding box center [973, 385] width 13 height 13
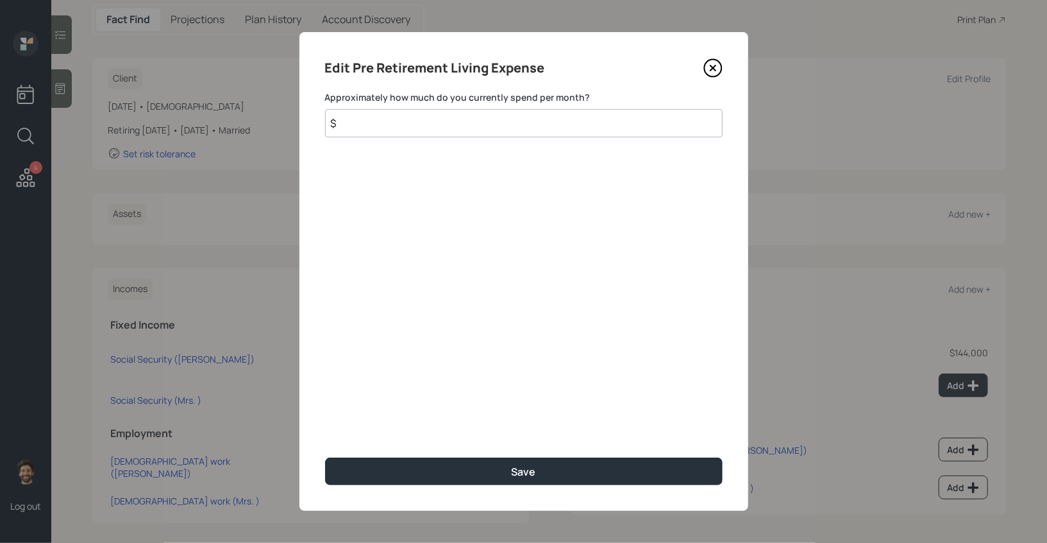
click at [360, 128] on input "$" at bounding box center [524, 123] width 398 height 28
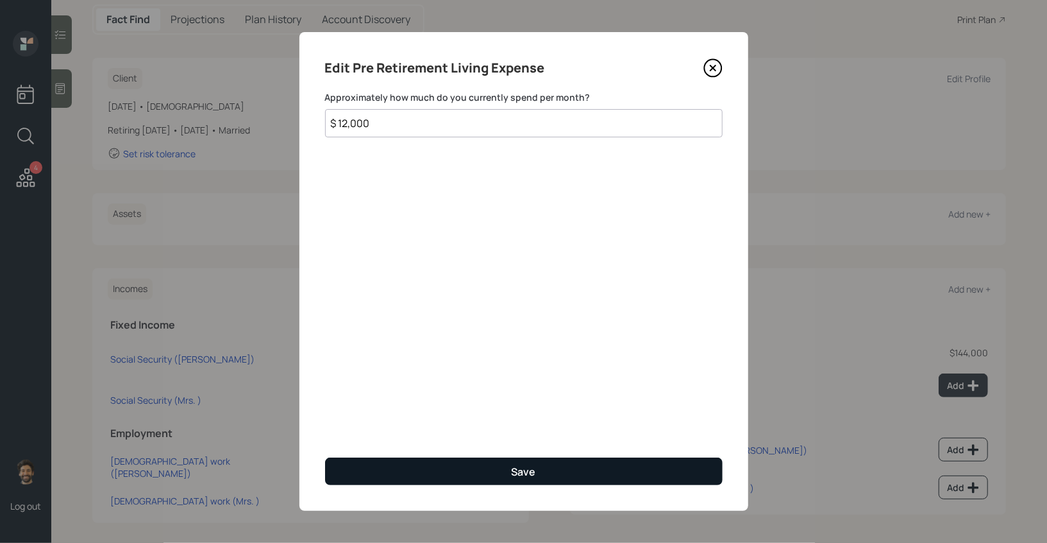
type input "$ 12,000"
click at [364, 459] on button "Save" at bounding box center [524, 471] width 398 height 28
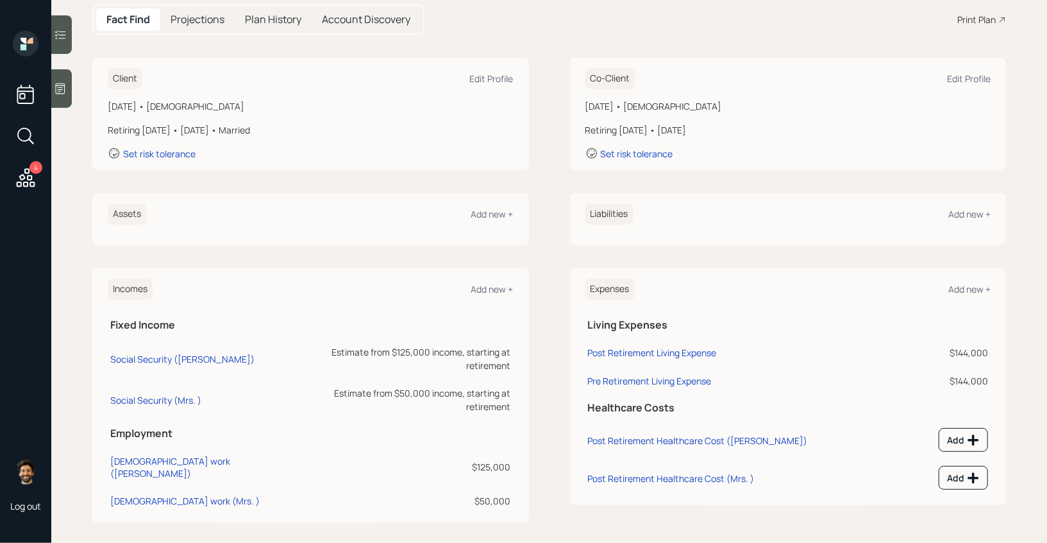
scroll to position [127, 0]
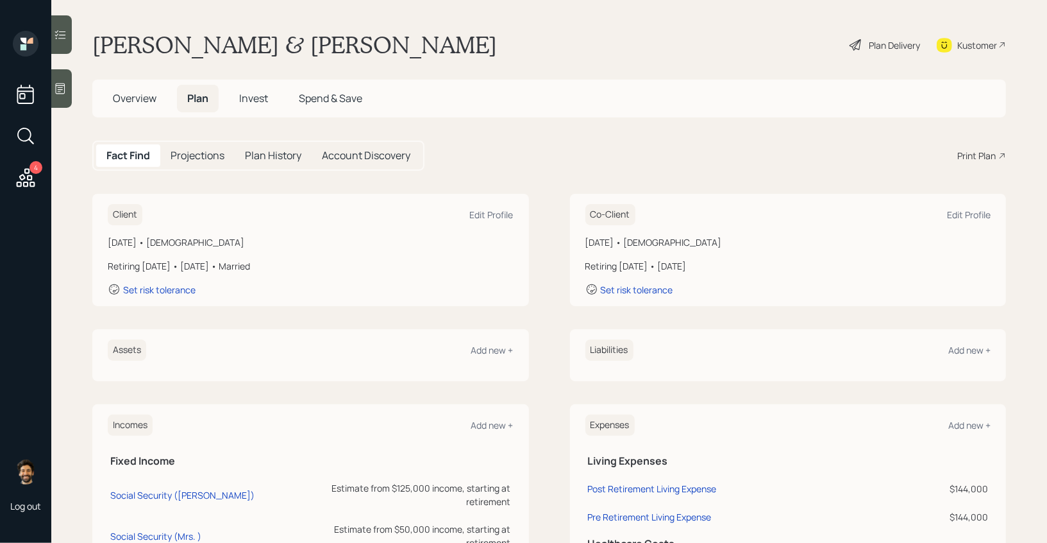
click at [894, 38] on div "Plan Delivery" at bounding box center [894, 44] width 51 height 13
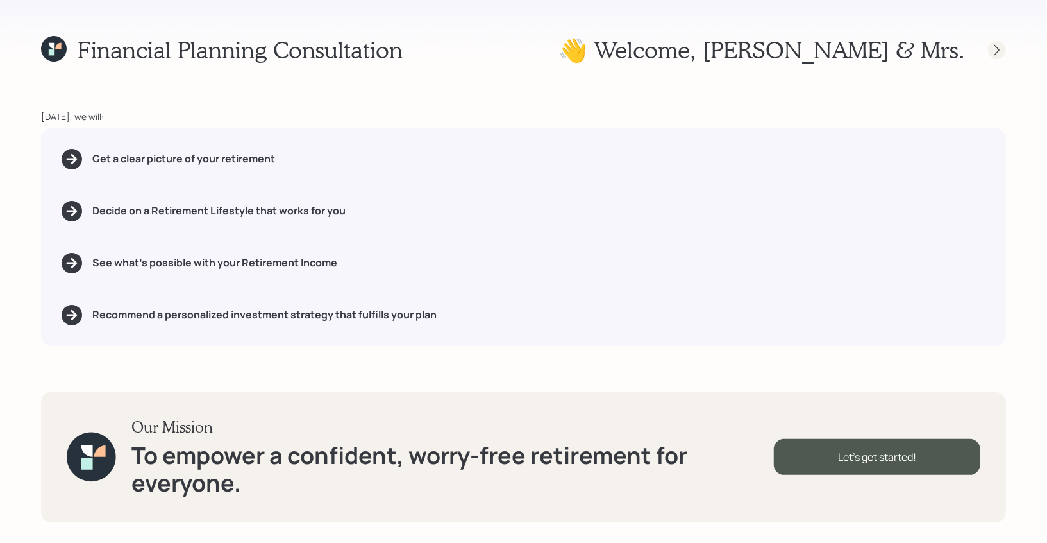
click at [1002, 52] on icon at bounding box center [997, 50] width 13 height 13
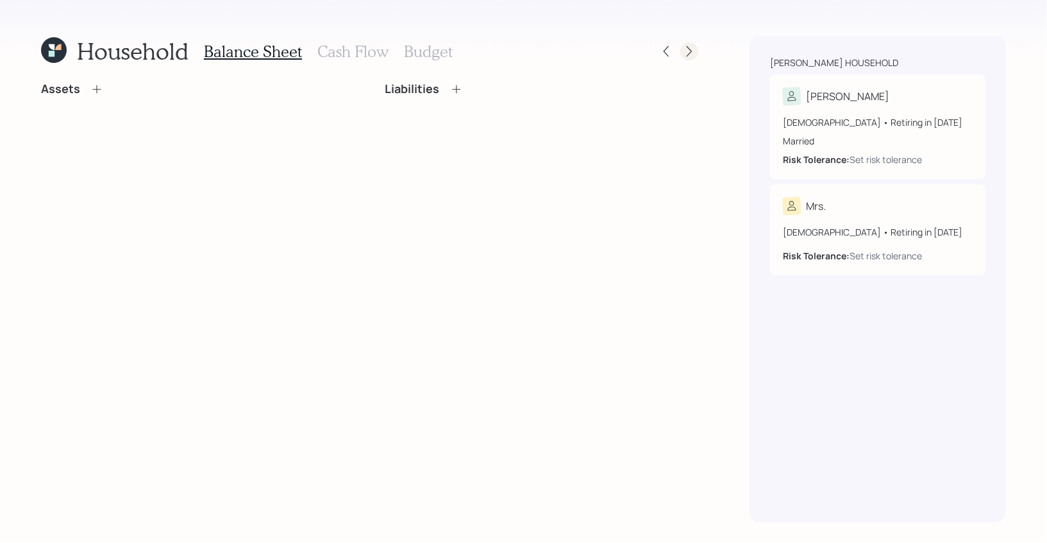
click at [688, 52] on icon at bounding box center [689, 51] width 13 height 13
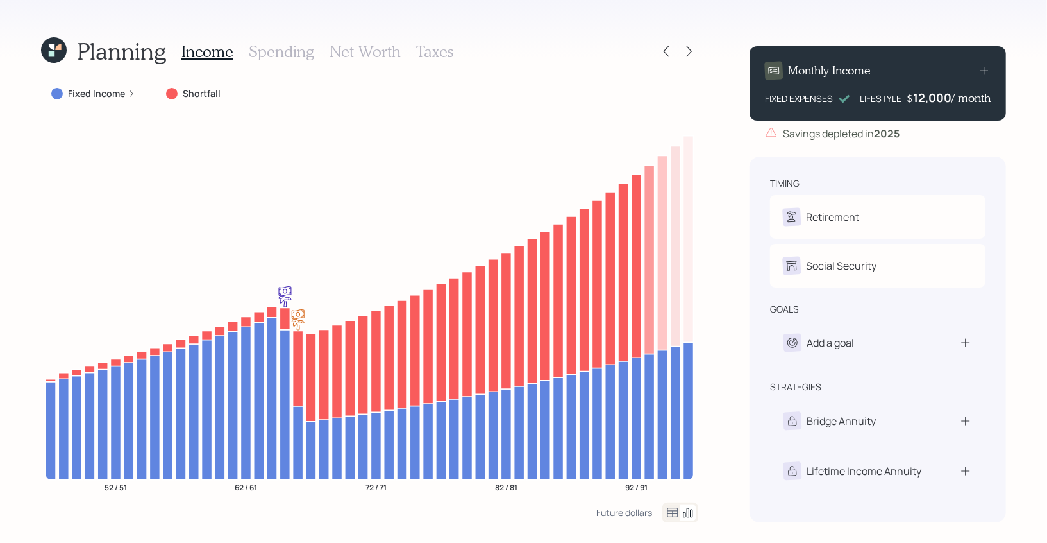
click at [672, 511] on icon at bounding box center [673, 512] width 11 height 10
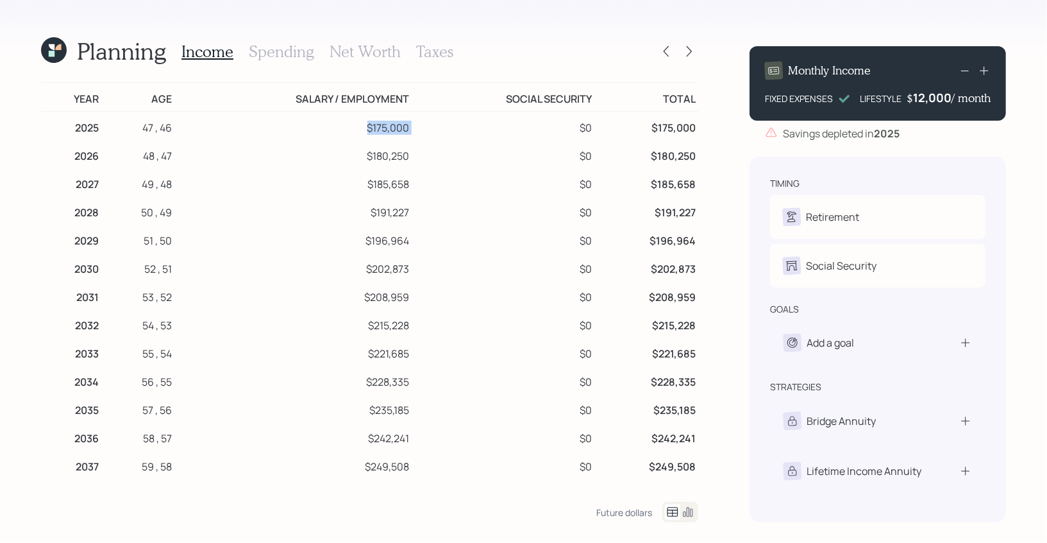
drag, startPoint x: 367, startPoint y: 131, endPoint x: 449, endPoint y: 126, distance: 82.3
click at [449, 126] on tr "2025 47 , 46 $175,000 $0 $175,000" at bounding box center [369, 126] width 657 height 29
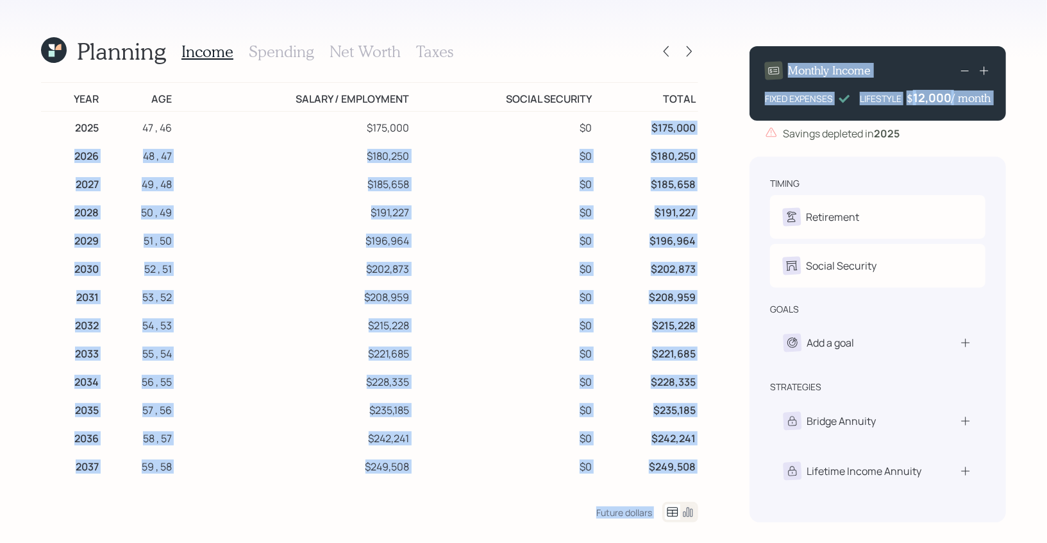
drag, startPoint x: 641, startPoint y: 130, endPoint x: 741, endPoint y: 124, distance: 99.6
click at [741, 124] on div "Planning Income Spending Net Worth Taxes Year Age Salary / Employment Social Se…" at bounding box center [523, 271] width 1047 height 543
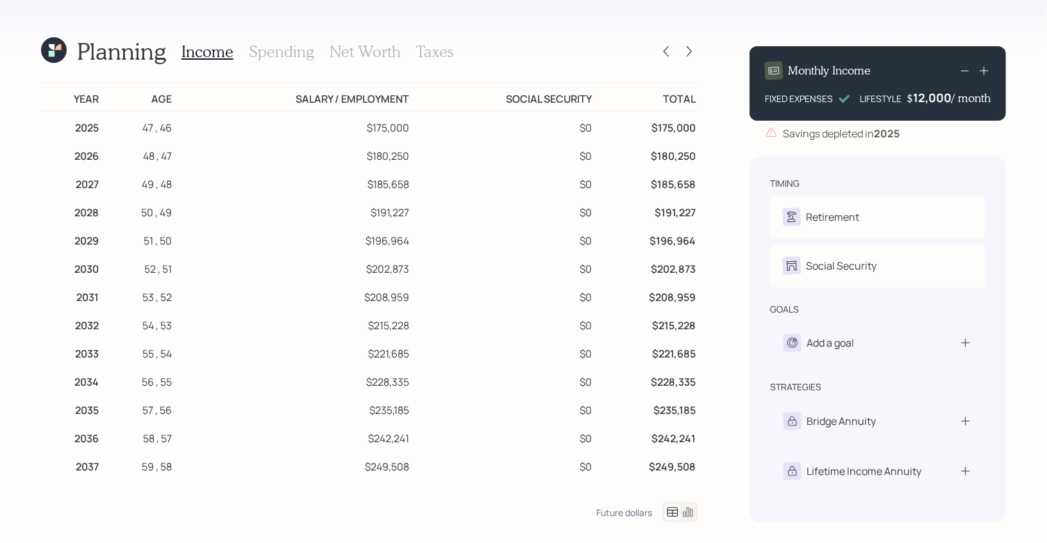
click at [278, 53] on h3 "Spending" at bounding box center [281, 51] width 65 height 19
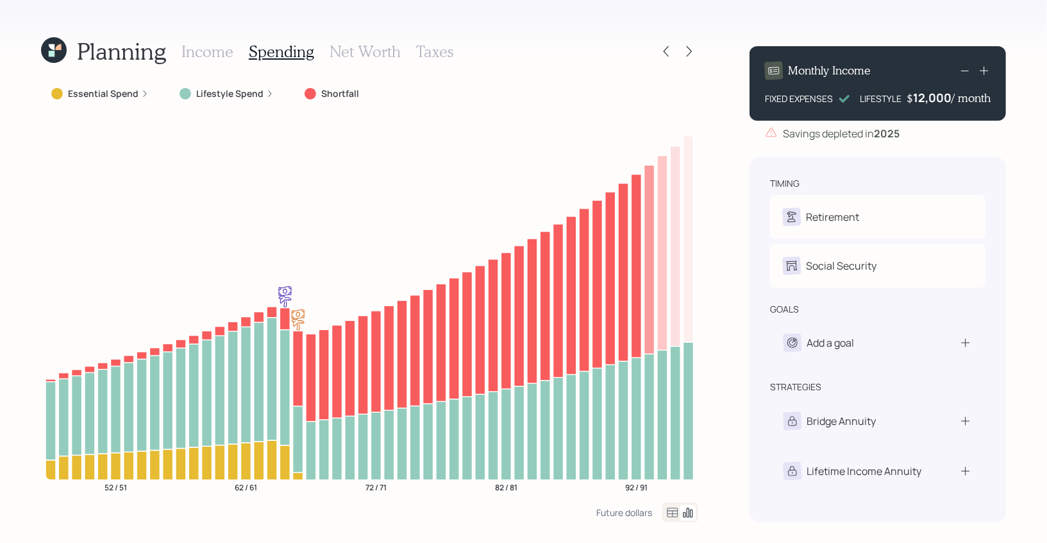
click at [671, 517] on icon at bounding box center [672, 512] width 15 height 15
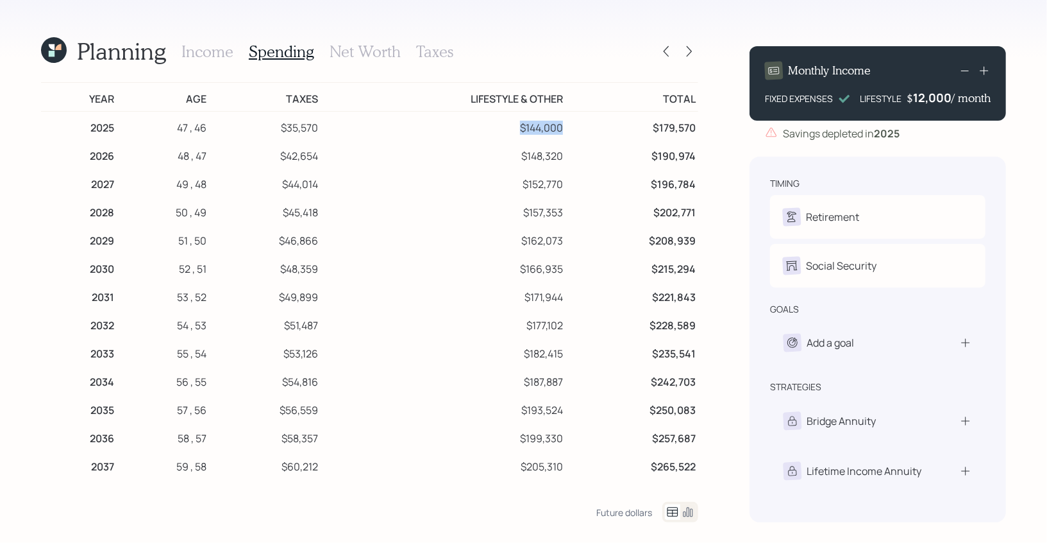
drag, startPoint x: 564, startPoint y: 124, endPoint x: 495, endPoint y: 124, distance: 69.3
click at [495, 124] on td "$144,000" at bounding box center [444, 126] width 246 height 29
drag, startPoint x: 279, startPoint y: 127, endPoint x: 572, endPoint y: 122, distance: 293.2
click at [572, 122] on tr "2025 47 , 46 $35,570 $144,000 $179,570" at bounding box center [369, 126] width 657 height 29
drag, startPoint x: 647, startPoint y: 127, endPoint x: 706, endPoint y: 130, distance: 59.7
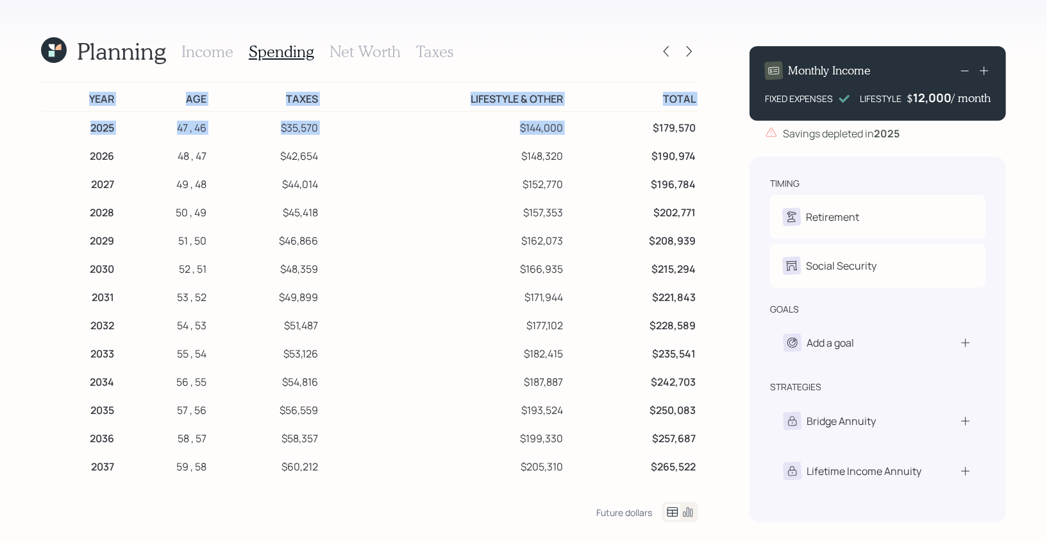
click at [706, 130] on div "Planning Income Spending Net Worth Taxes Year Age Taxes Lifestyle & Other Total…" at bounding box center [523, 271] width 1047 height 543
click at [679, 125] on td "$179,570" at bounding box center [632, 126] width 133 height 29
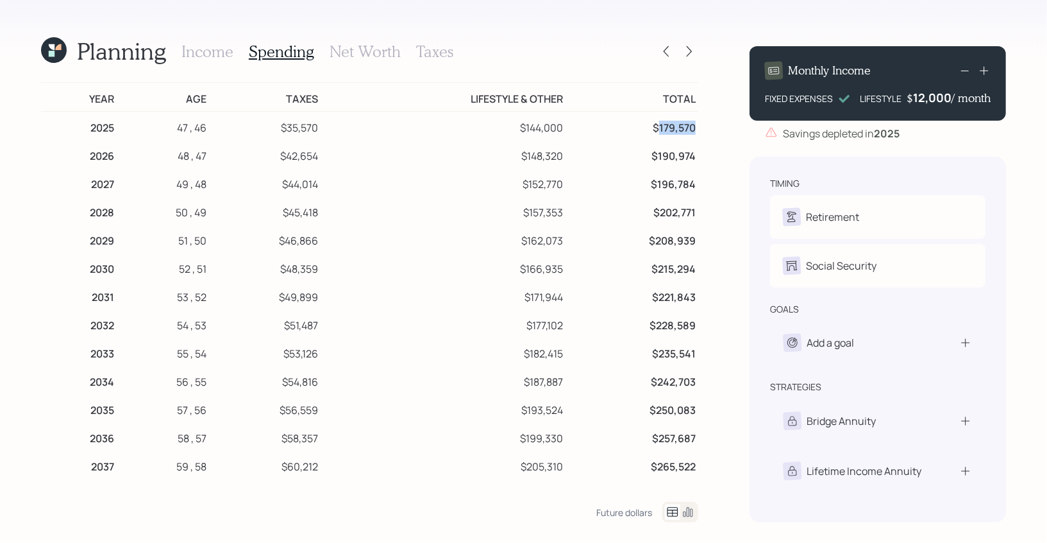
click at [679, 125] on td "$179,570" at bounding box center [632, 126] width 133 height 29
click at [931, 100] on div "12,000" at bounding box center [932, 97] width 38 height 15
click at [931, 100] on div "12000" at bounding box center [934, 97] width 35 height 15
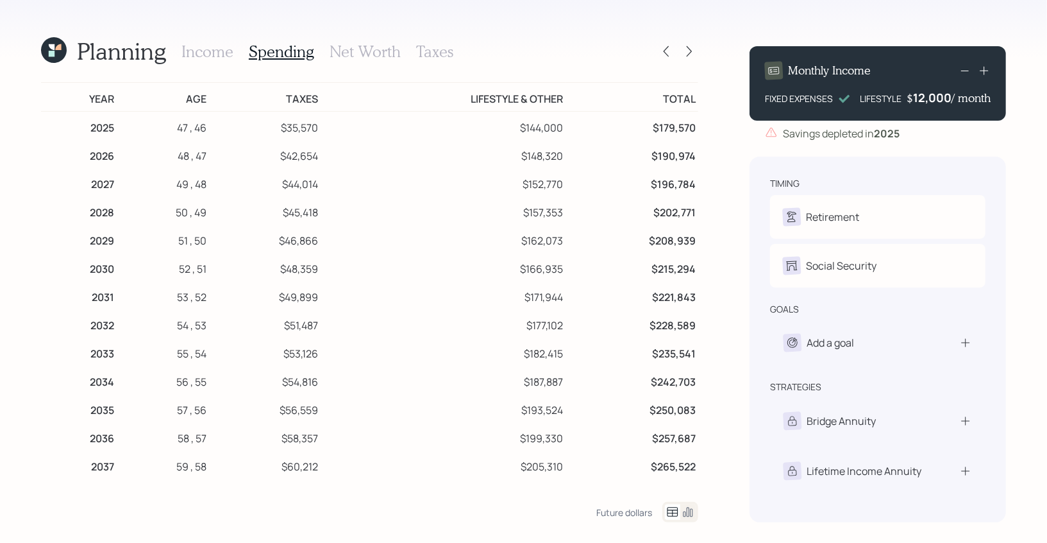
click at [53, 49] on icon at bounding box center [54, 50] width 26 height 26
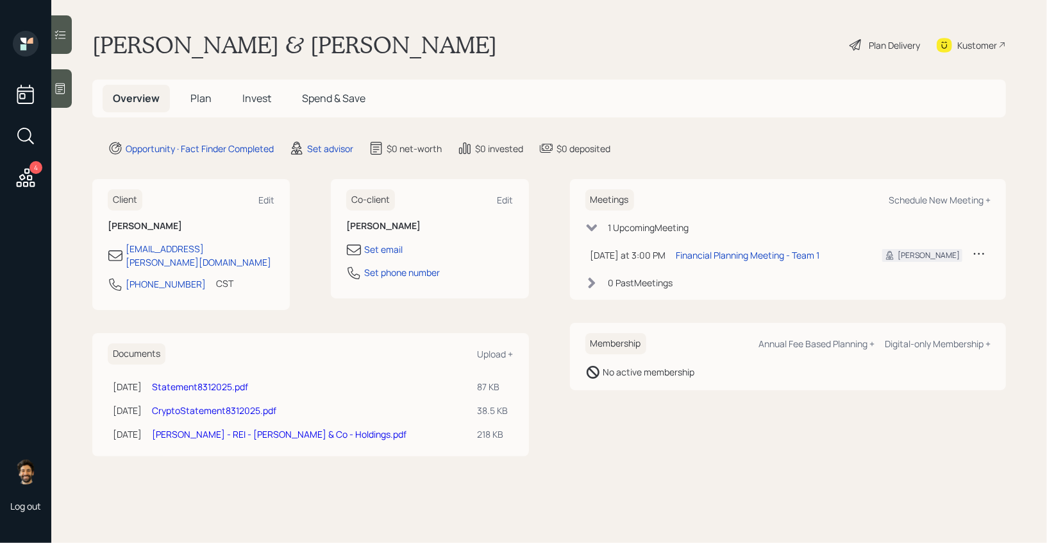
click at [206, 97] on span "Plan" at bounding box center [201, 98] width 21 height 14
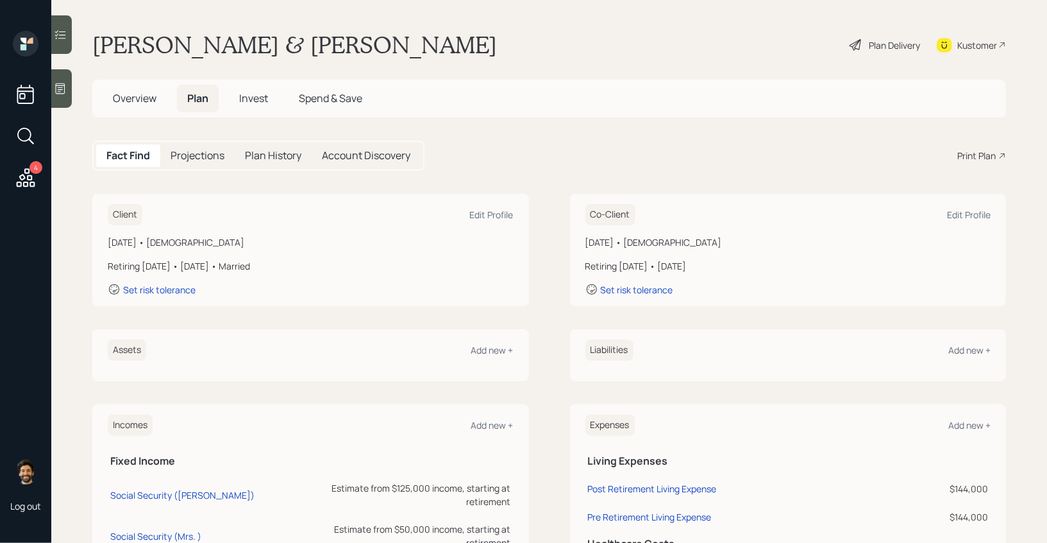
scroll to position [127, 0]
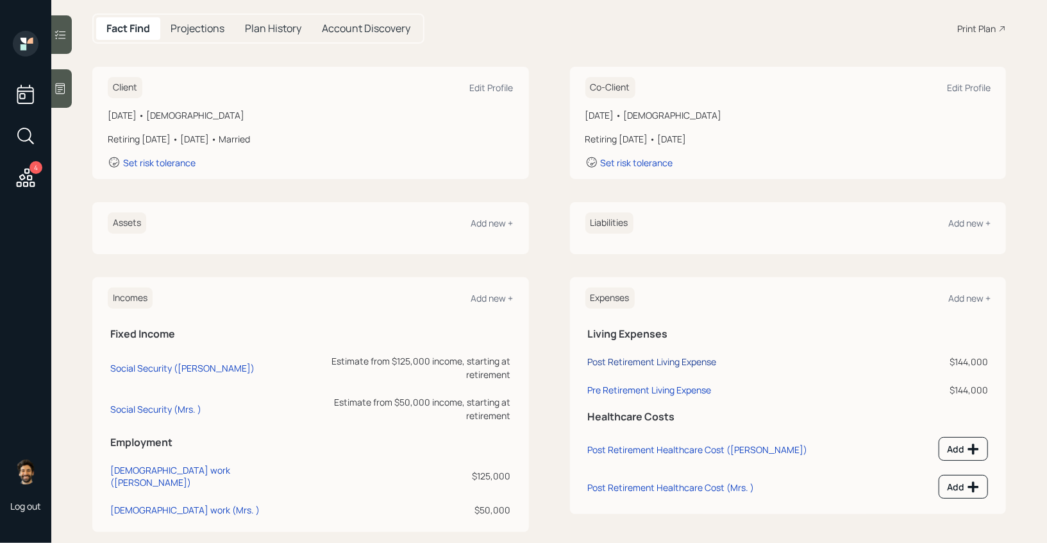
click at [627, 359] on div "Post Retirement Living Expense" at bounding box center [652, 361] width 129 height 12
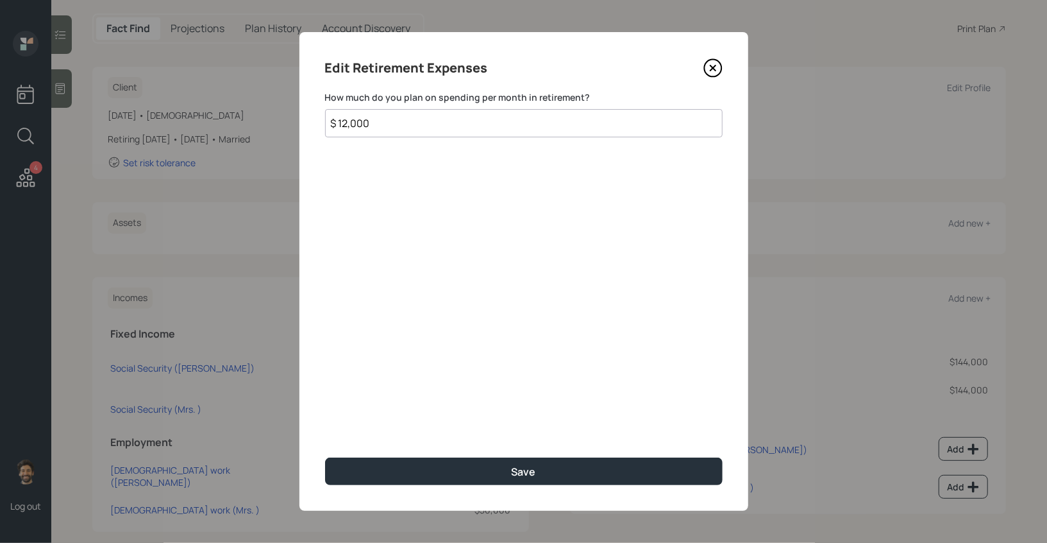
click at [362, 119] on input "$ 12,000" at bounding box center [524, 123] width 398 height 28
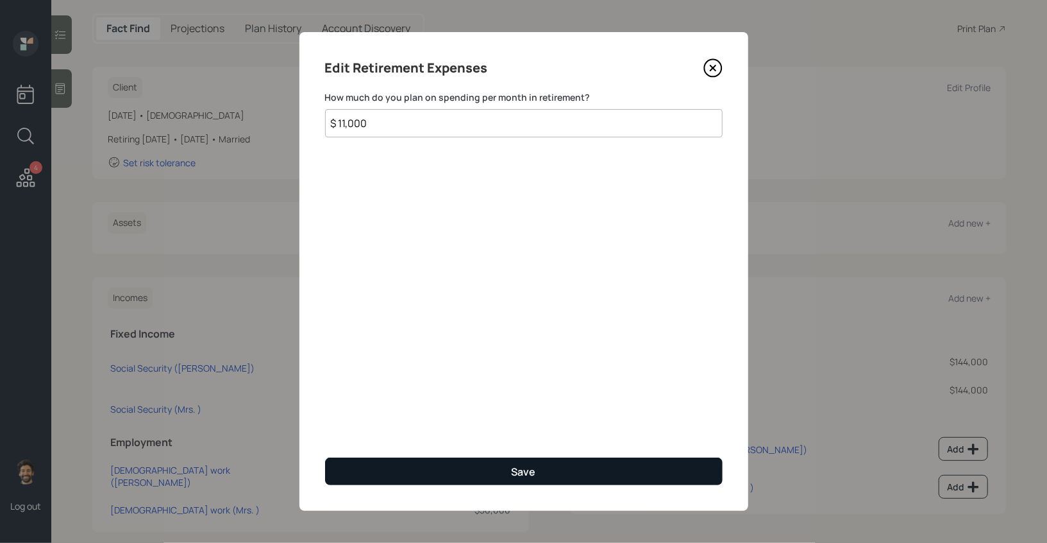
type input "$ 11,000"
click at [391, 471] on button "Save" at bounding box center [524, 471] width 398 height 28
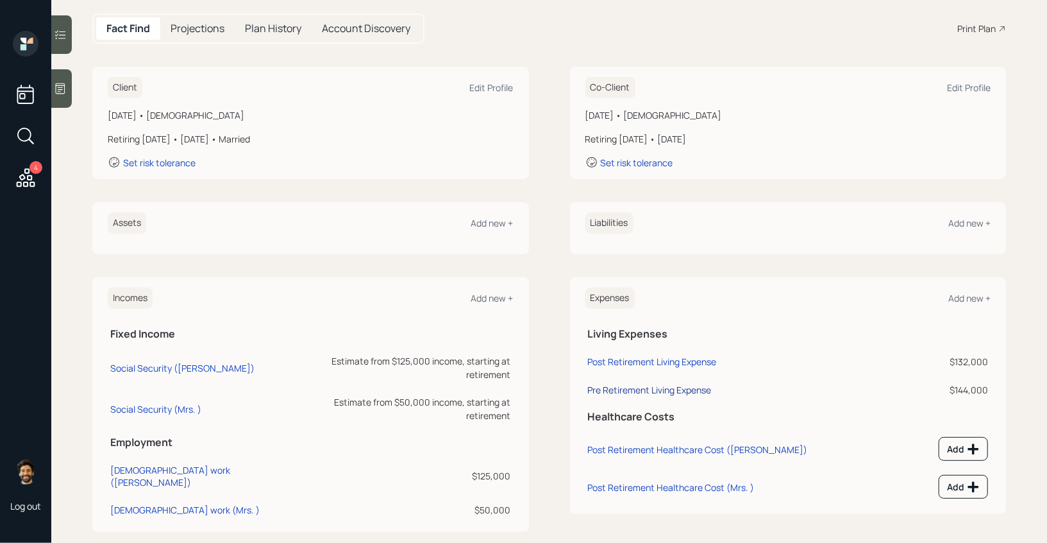
click at [611, 387] on div "Pre Retirement Living Expense" at bounding box center [650, 390] width 124 height 12
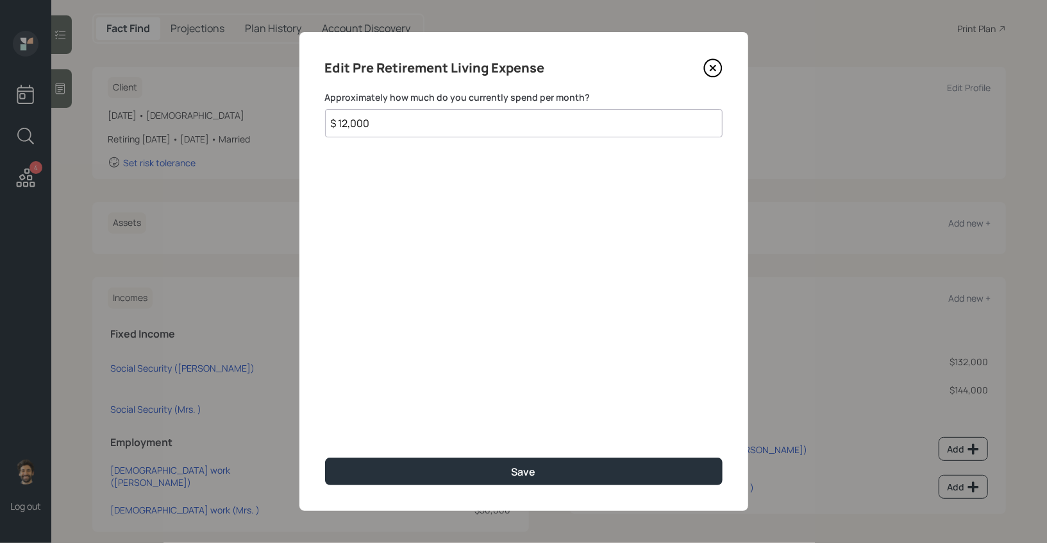
click at [364, 119] on input "$ 12,000" at bounding box center [524, 123] width 398 height 28
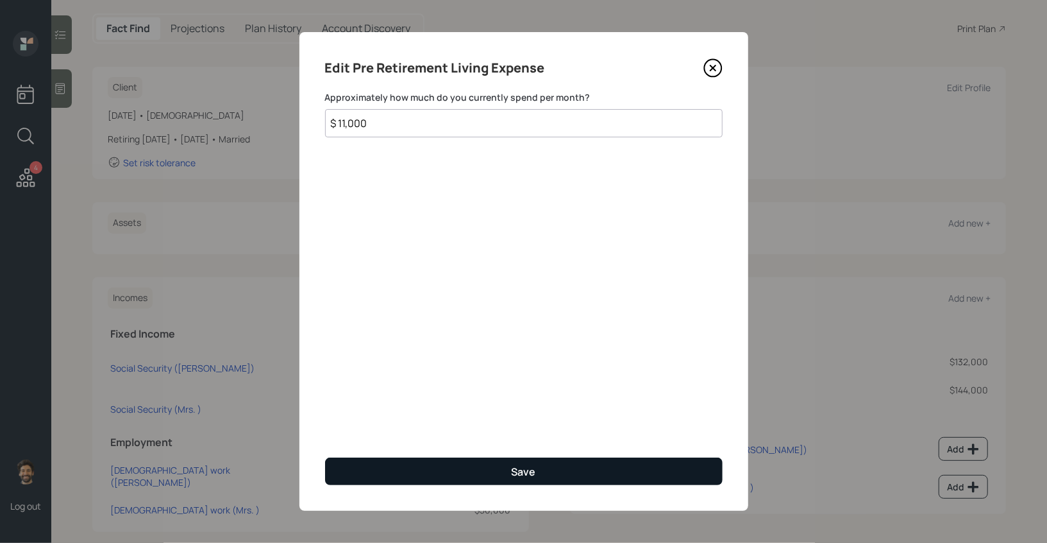
type input "$ 11,000"
click at [350, 466] on button "Save" at bounding box center [524, 471] width 398 height 28
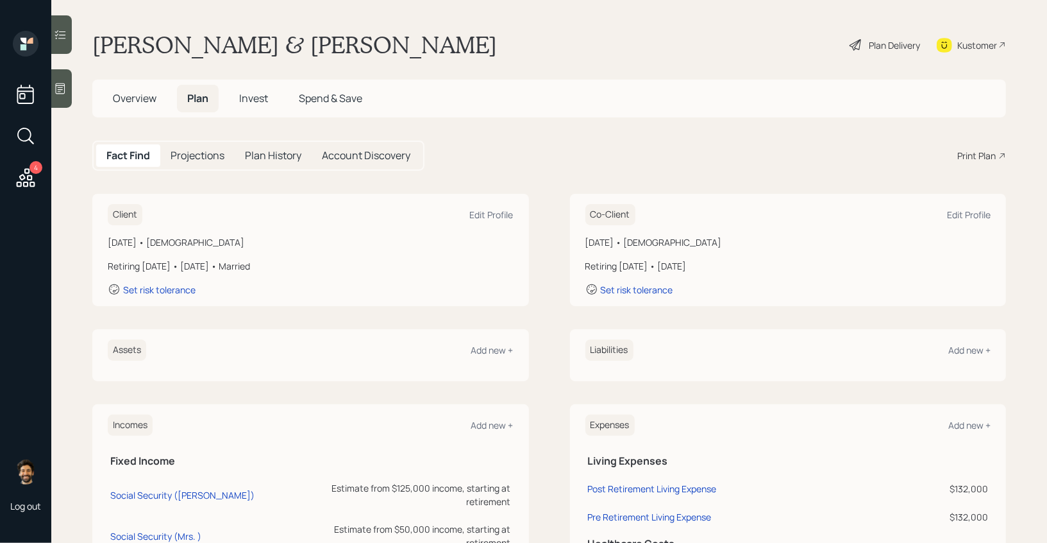
click at [898, 37] on div "Plan Delivery" at bounding box center [885, 45] width 73 height 28
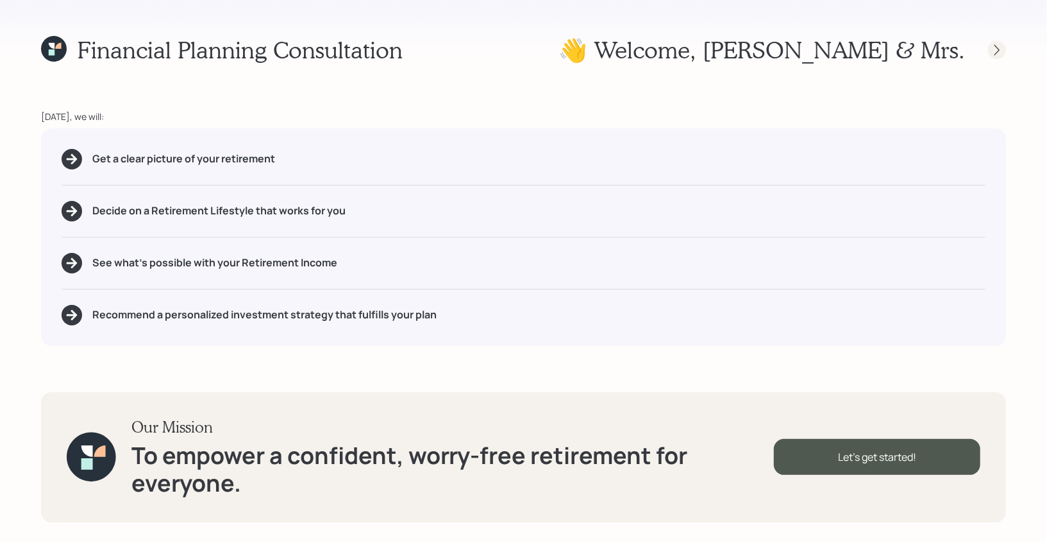
click at [990, 51] on div at bounding box center [997, 50] width 18 height 18
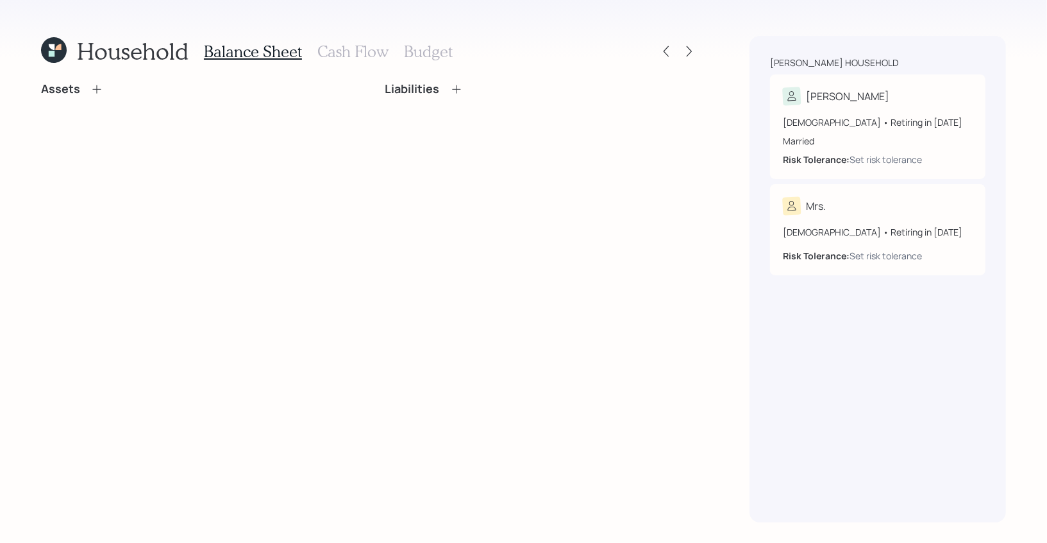
click at [679, 47] on div at bounding box center [677, 51] width 41 height 18
click at [690, 49] on icon at bounding box center [689, 51] width 5 height 11
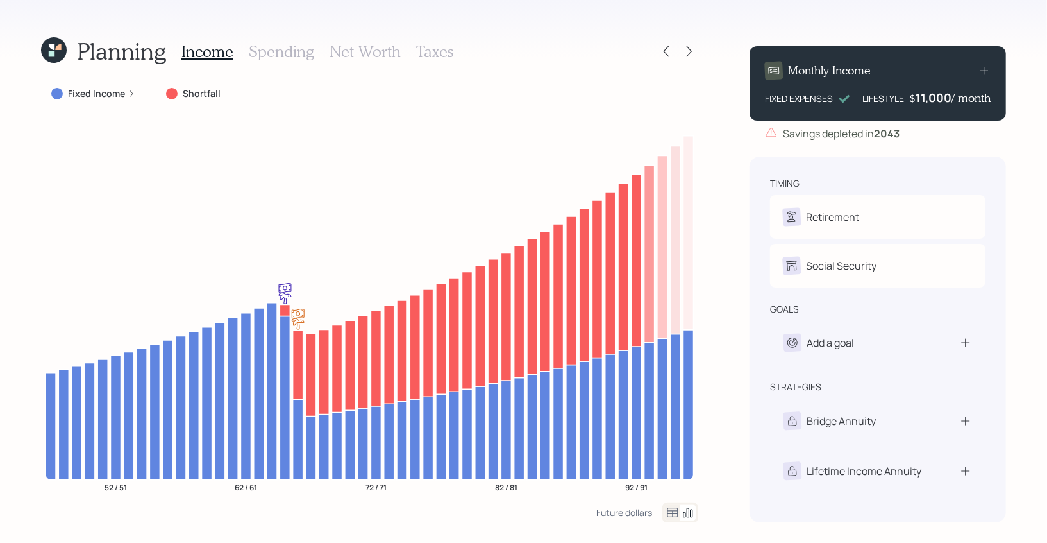
click at [49, 43] on icon at bounding box center [54, 50] width 26 height 26
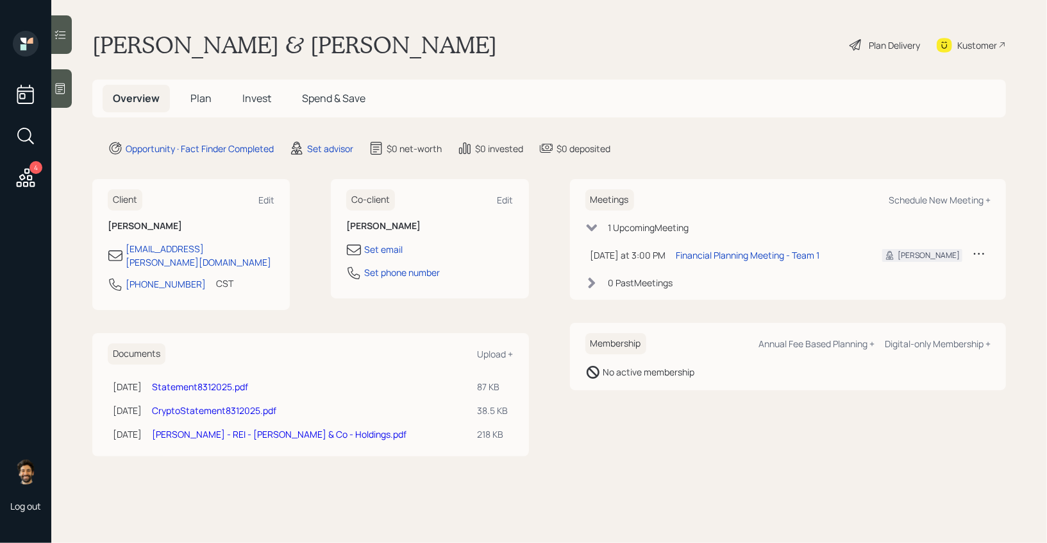
click at [187, 88] on h5 "Plan" at bounding box center [201, 99] width 42 height 28
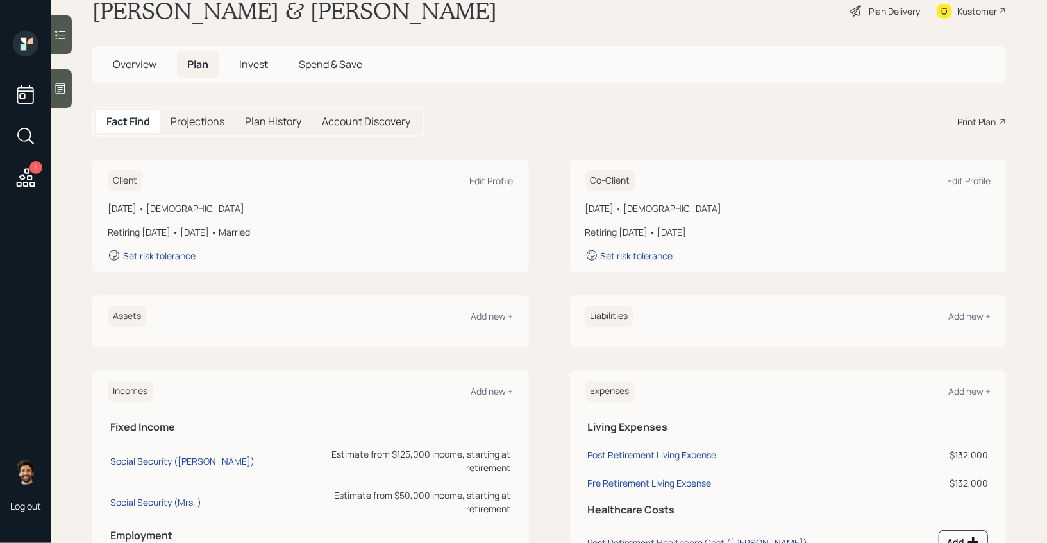
scroll to position [94, 0]
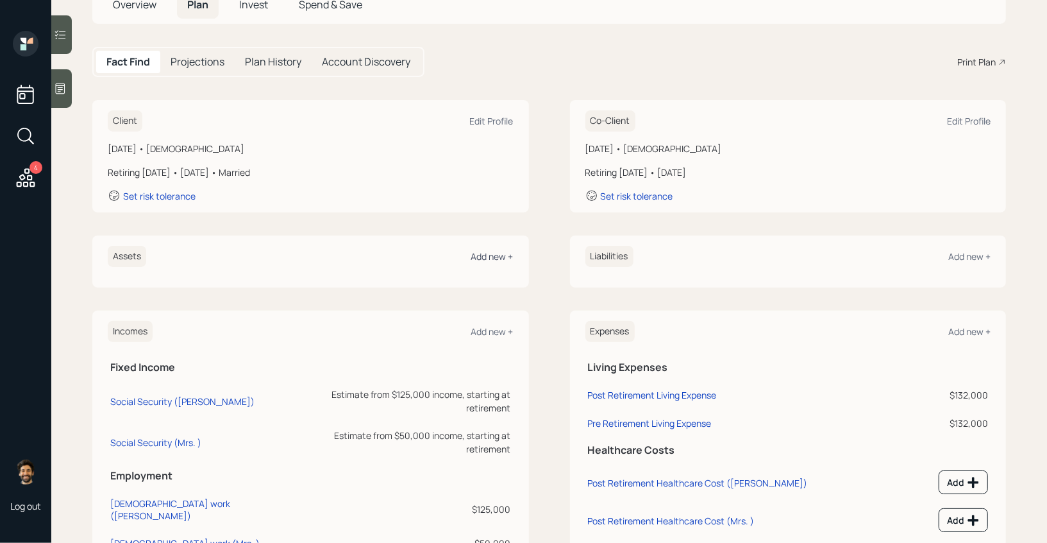
click at [498, 251] on div "Add new +" at bounding box center [492, 256] width 42 height 12
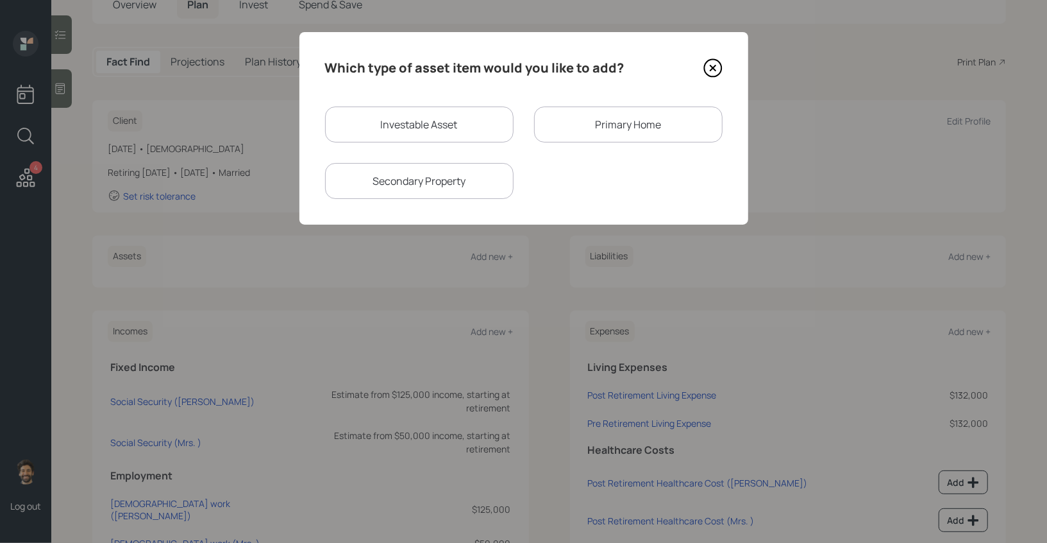
click at [379, 126] on div "Investable Asset" at bounding box center [419, 124] width 189 height 36
select select "taxable"
select select "balanced"
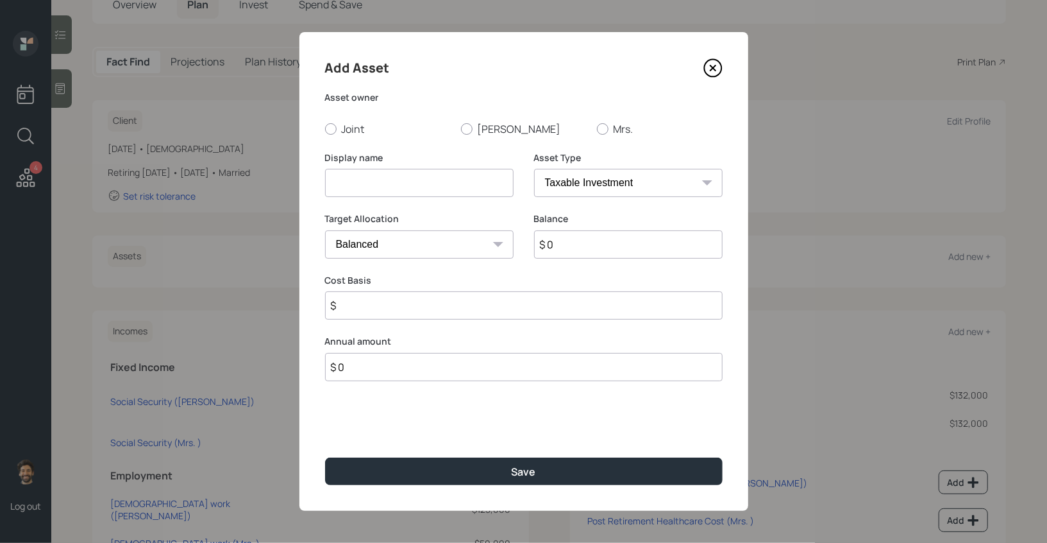
click at [382, 176] on input at bounding box center [419, 183] width 189 height 28
type input "Piper Fund"
click at [568, 242] on input "$ 0" at bounding box center [628, 244] width 189 height 28
type input "$ 130,000"
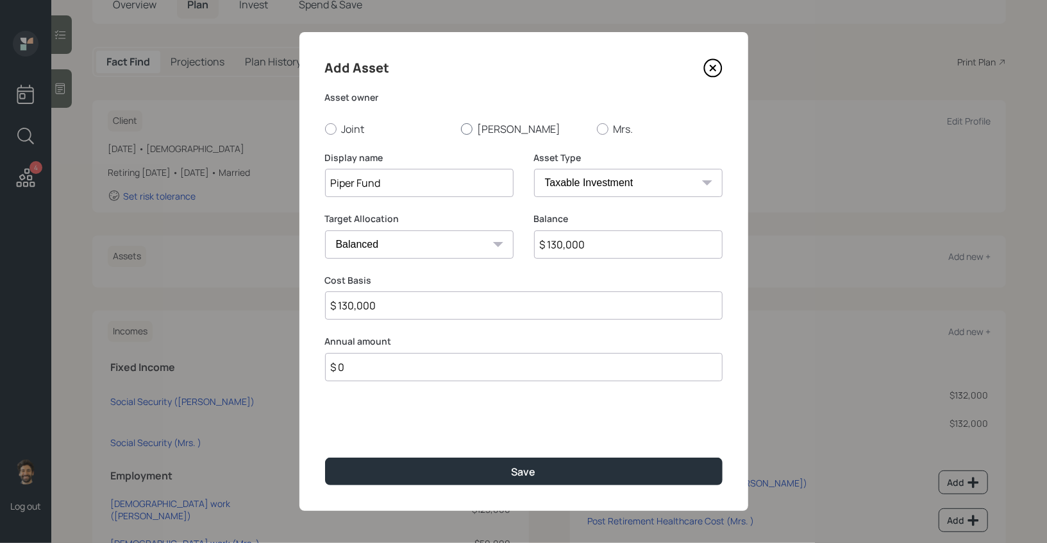
click at [467, 129] on div at bounding box center [467, 129] width 12 height 12
click at [461, 129] on input "[PERSON_NAME]" at bounding box center [461, 128] width 1 height 1
radio input "true"
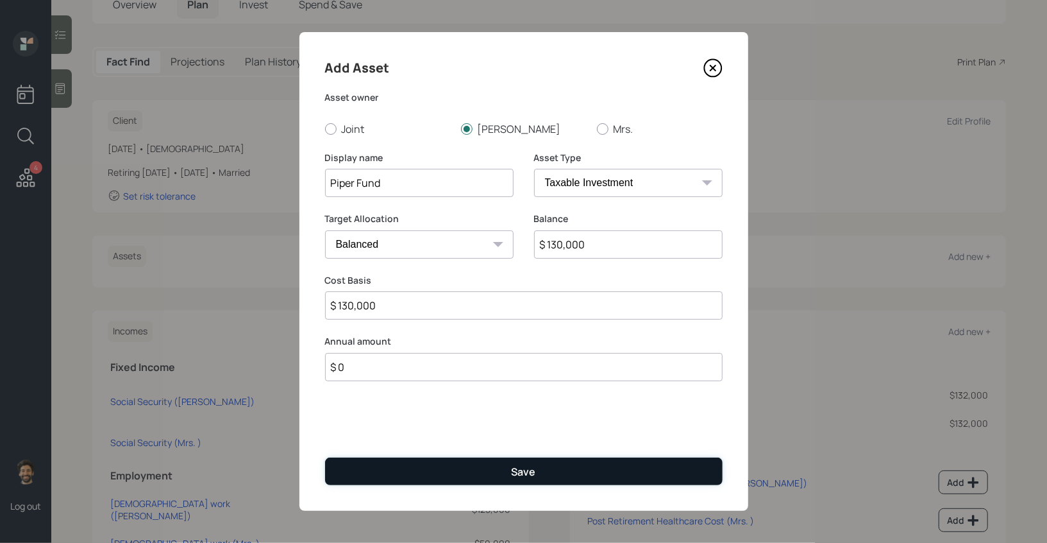
click at [413, 475] on button "Save" at bounding box center [524, 471] width 398 height 28
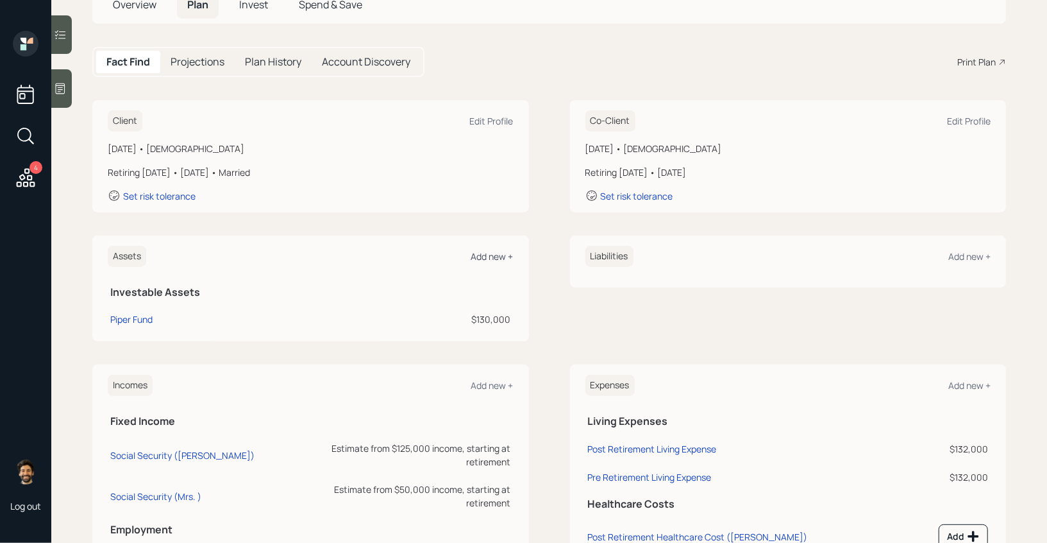
click at [497, 251] on div "Add new +" at bounding box center [492, 256] width 42 height 12
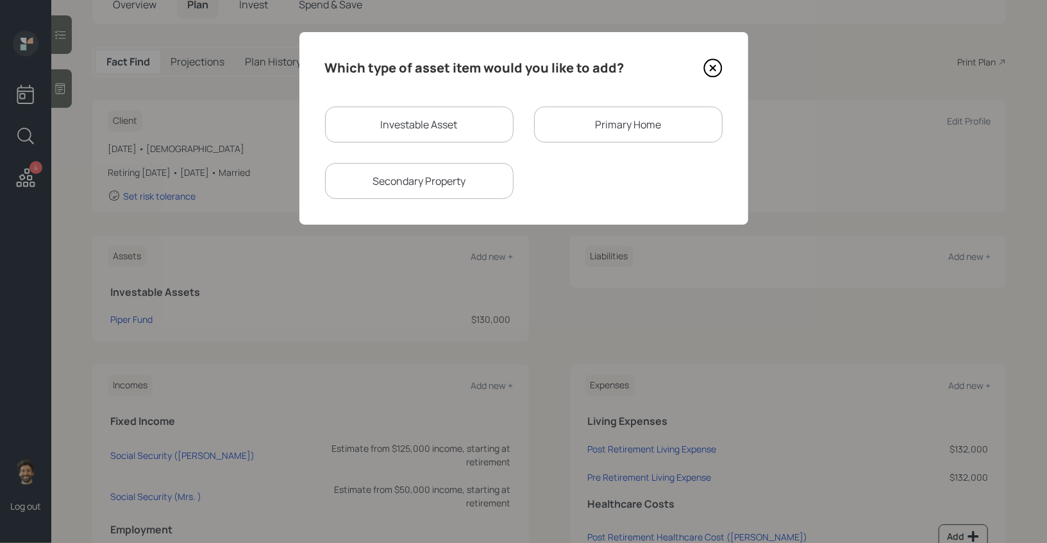
click at [472, 121] on div "Investable Asset" at bounding box center [419, 124] width 189 height 36
select select "taxable"
select select "balanced"
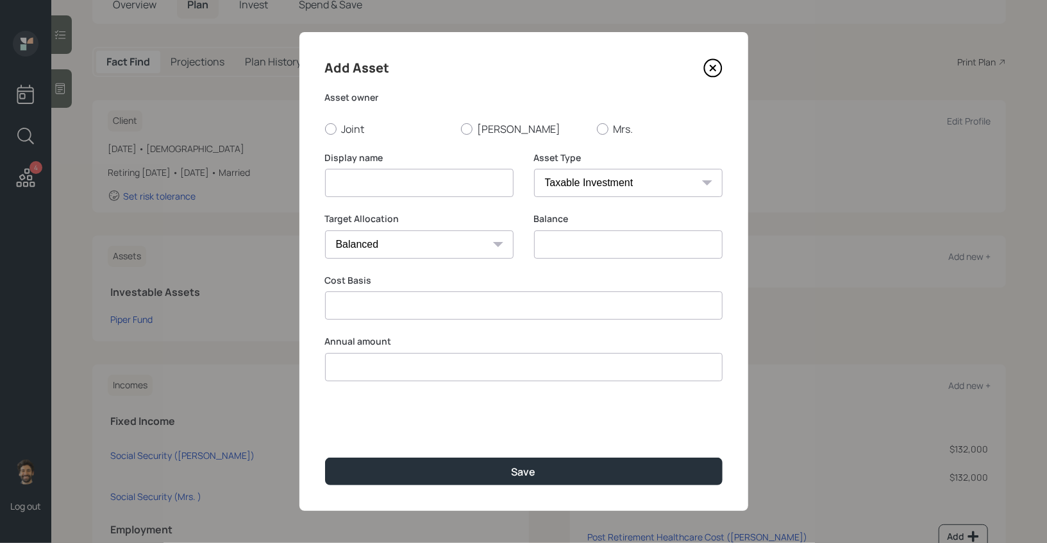
type input "$ 0"
type input "$"
type input "$ 0"
click at [387, 180] on input at bounding box center [419, 183] width 189 height 28
type input "Crypto"
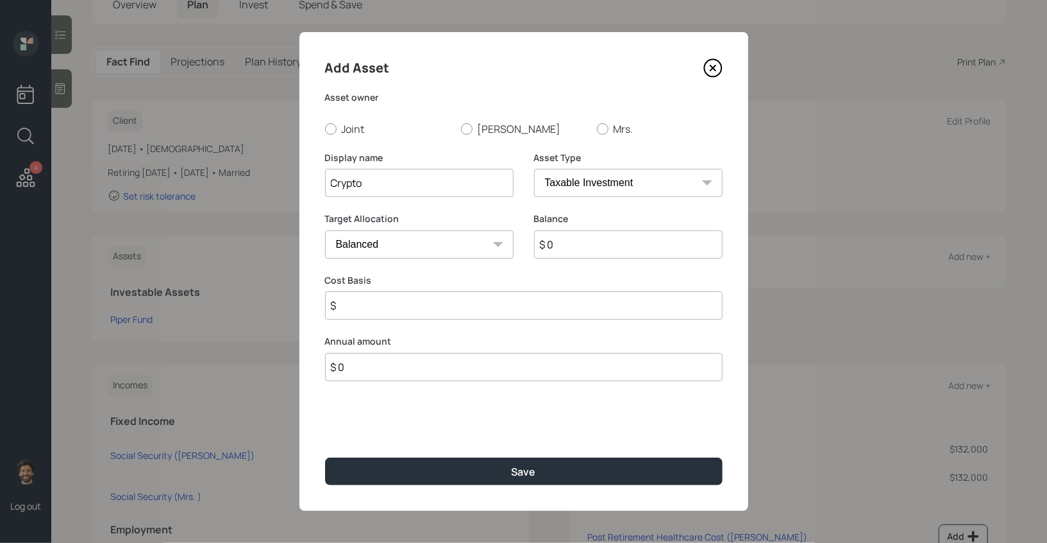
click at [578, 237] on input "$ 0" at bounding box center [628, 244] width 189 height 28
type input "$ 149,000"
click at [409, 312] on input "$" at bounding box center [524, 305] width 398 height 28
type input "$ 100,000"
click at [477, 127] on label "[PERSON_NAME]" at bounding box center [524, 129] width 126 height 14
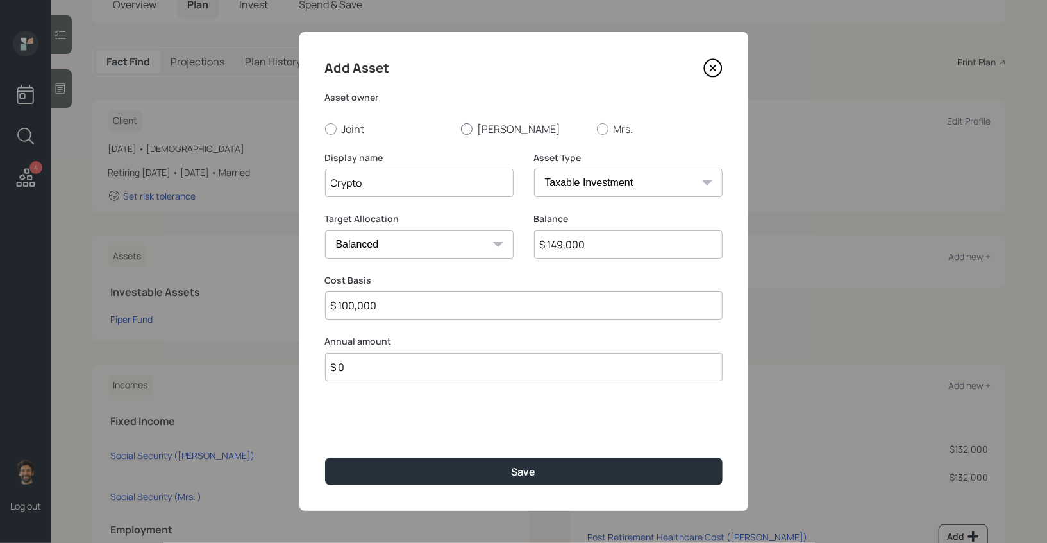
click at [461, 128] on input "[PERSON_NAME]" at bounding box center [461, 128] width 1 height 1
radio input "true"
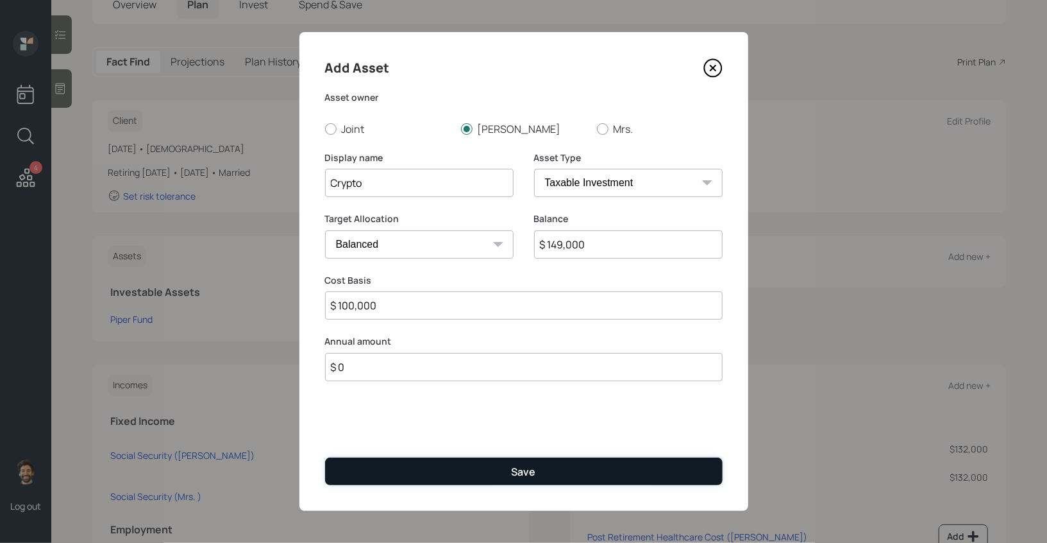
click at [355, 475] on button "Save" at bounding box center [524, 471] width 398 height 28
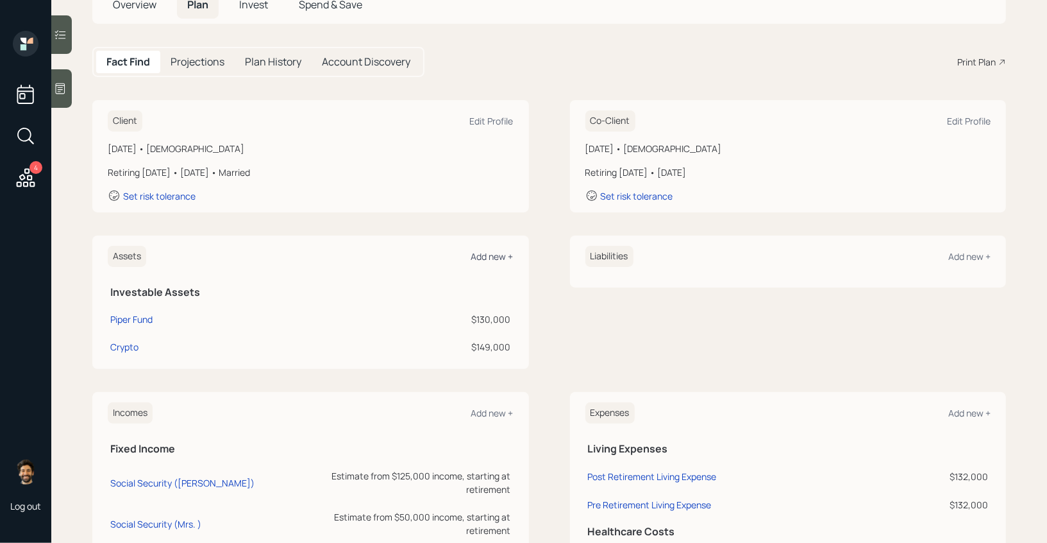
click at [497, 257] on div "Add new +" at bounding box center [492, 256] width 42 height 12
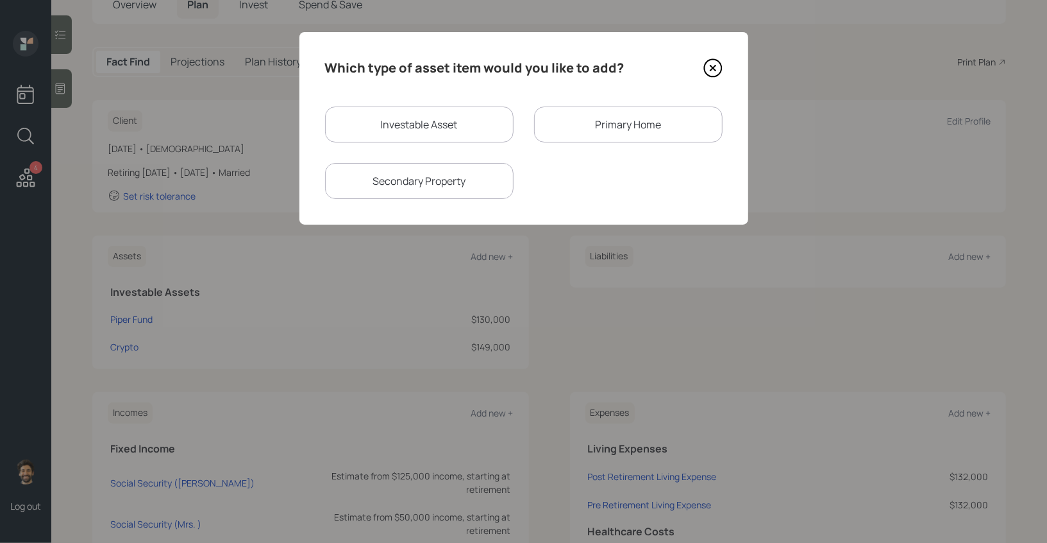
click at [384, 110] on div "Investable Asset" at bounding box center [419, 124] width 189 height 36
select select "taxable"
select select "balanced"
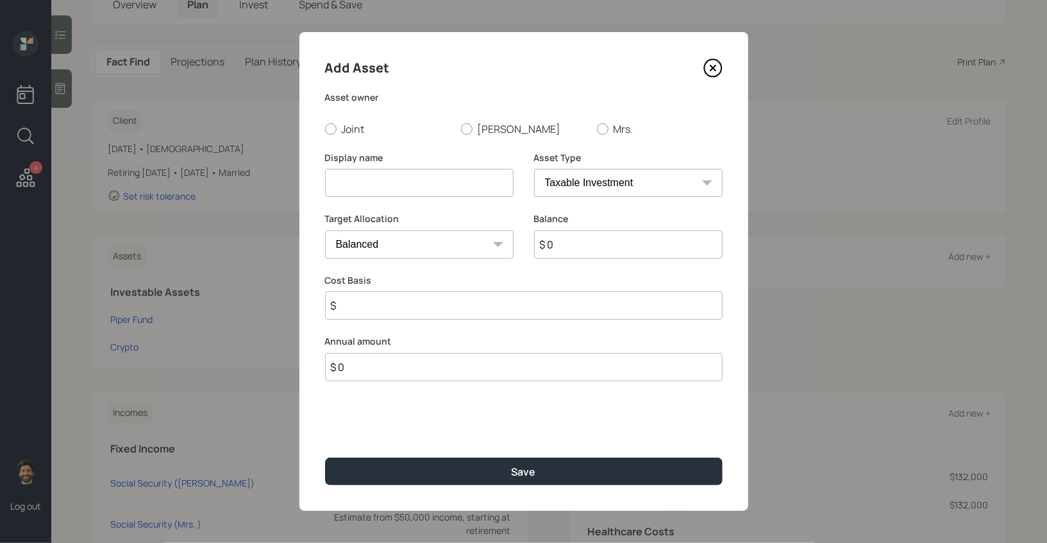
click at [377, 185] on input at bounding box center [419, 183] width 189 height 28
type input "IRA"
click at [610, 249] on input "$ 0" at bounding box center [628, 244] width 189 height 28
type input "$ 1,000,000"
click at [570, 189] on select "SEP IRA IRA Roth IRA 401(k) Roth 401(k) 403(b) Roth 403(b) 457(b) Roth 457(b) H…" at bounding box center [628, 183] width 189 height 28
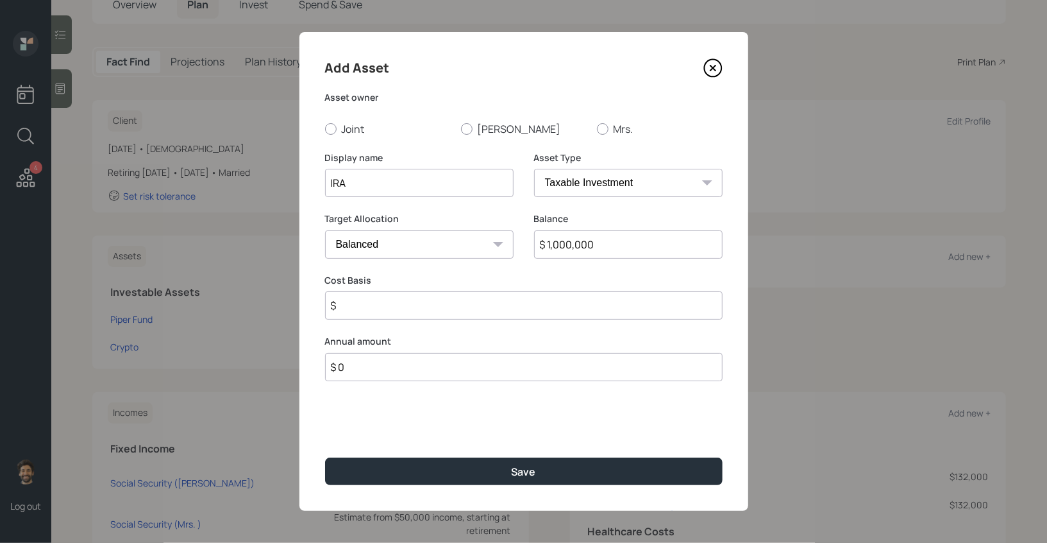
select select "ira"
click at [534, 169] on select "SEP IRA IRA Roth IRA 401(k) Roth 401(k) 403(b) Roth 403(b) 457(b) Roth 457(b) H…" at bounding box center [628, 183] width 189 height 28
type input "$"
click at [473, 126] on label "Drew" at bounding box center [524, 129] width 126 height 14
click at [461, 128] on input "Drew" at bounding box center [461, 128] width 1 height 1
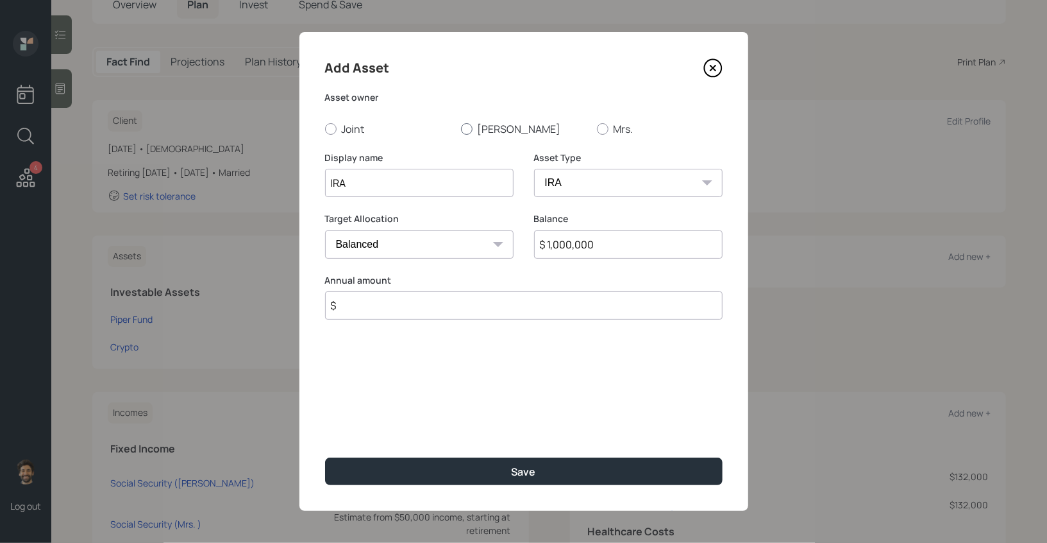
radio input "true"
click at [386, 323] on div "Add Asset Asset owner Joint Drew Mrs. Display name IRA Asset Type SEP IRA IRA R…" at bounding box center [524, 271] width 449 height 479
click at [374, 314] on input "$" at bounding box center [524, 305] width 398 height 28
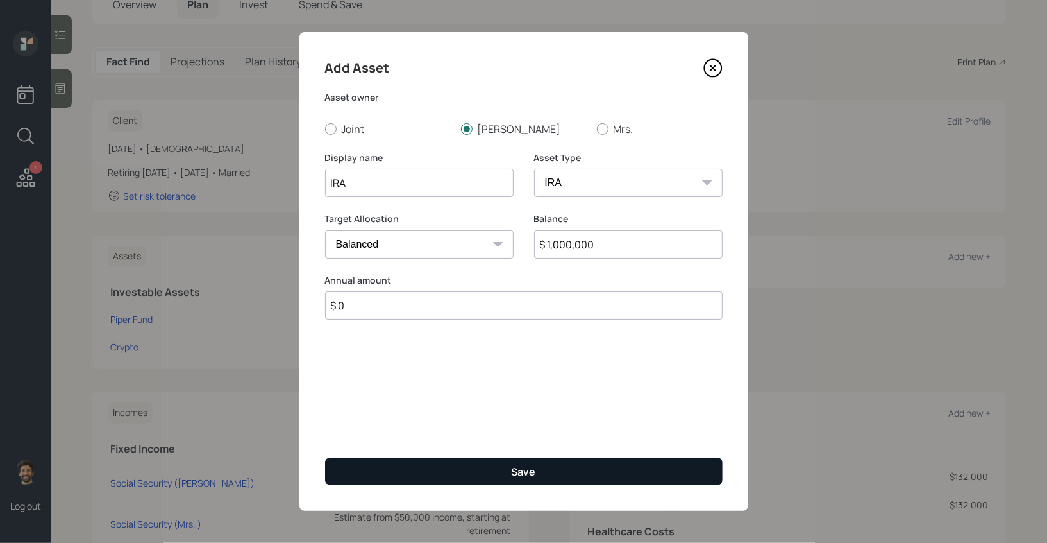
type input "$ 0"
click at [363, 461] on button "Save" at bounding box center [524, 471] width 398 height 28
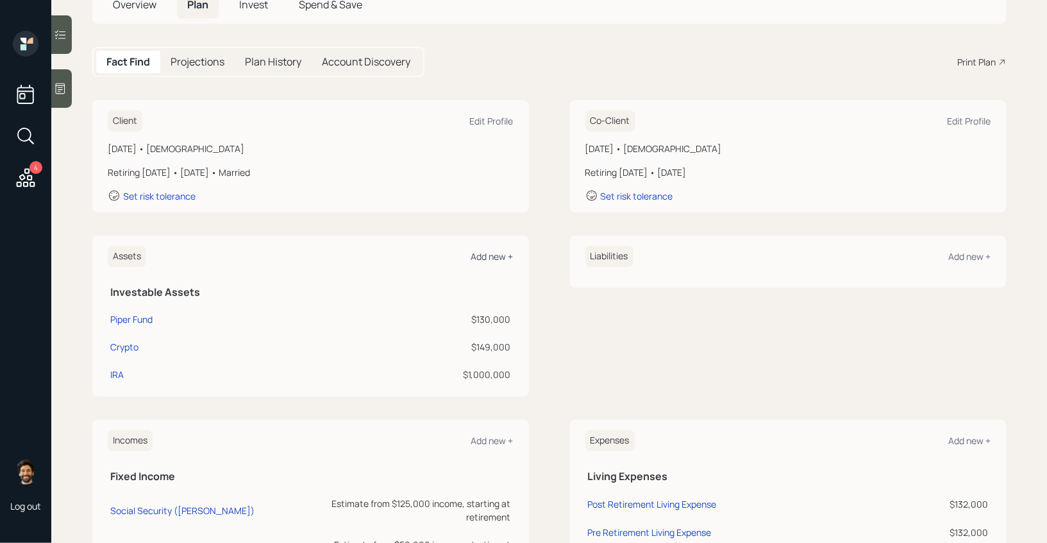
click at [485, 254] on div "Add new +" at bounding box center [492, 256] width 42 height 12
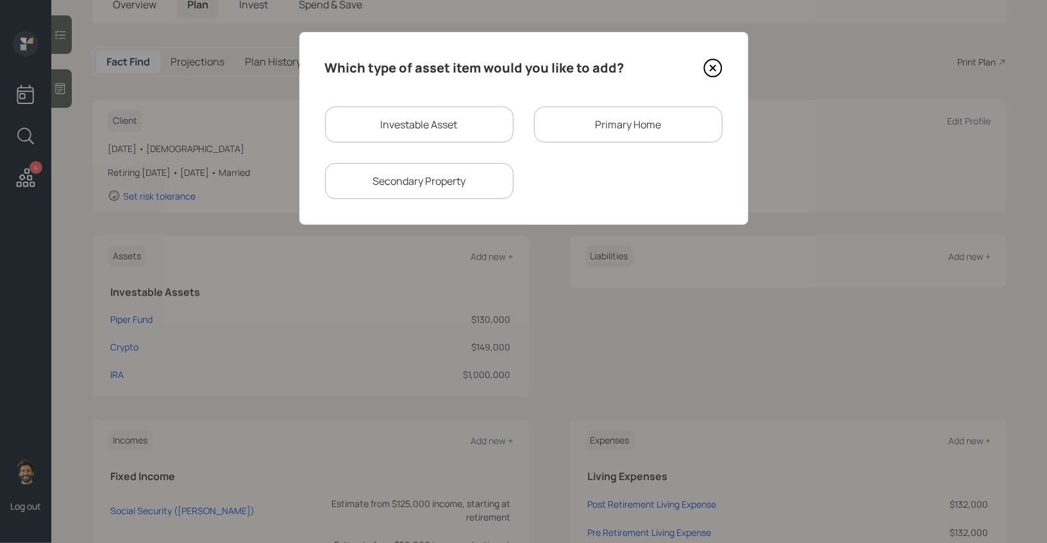
click at [407, 127] on div "Investable Asset" at bounding box center [419, 124] width 189 height 36
select select "taxable"
select select "balanced"
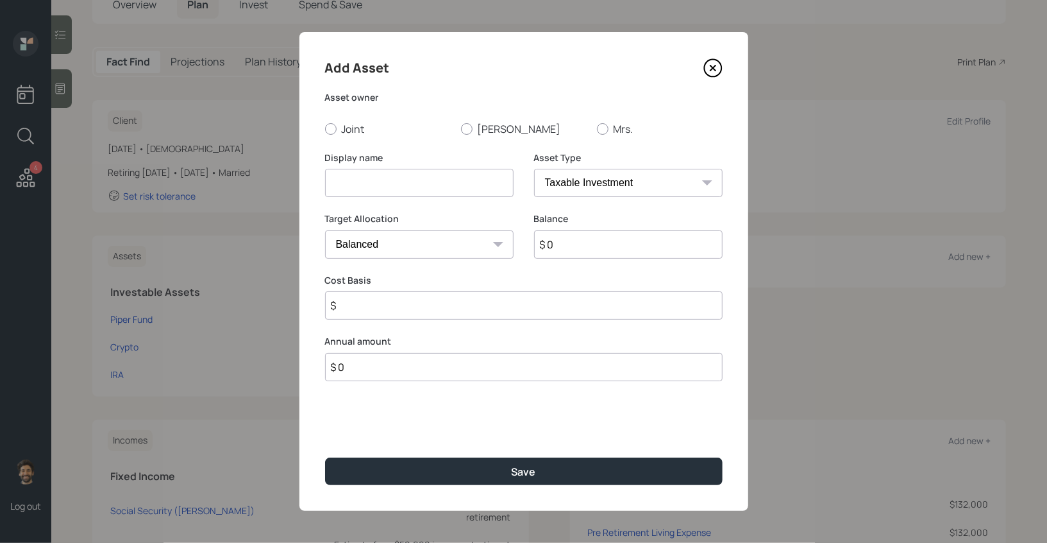
click at [383, 182] on input at bounding box center [419, 183] width 189 height 28
type input "[PERSON_NAME]"
click at [638, 248] on input "$ 0" at bounding box center [628, 244] width 189 height 28
type input "$ 5,100"
click at [631, 183] on select "SEP IRA IRA Roth IRA 401(k) Roth 401(k) 403(b) Roth 403(b) 457(b) Roth 457(b) H…" at bounding box center [628, 183] width 189 height 28
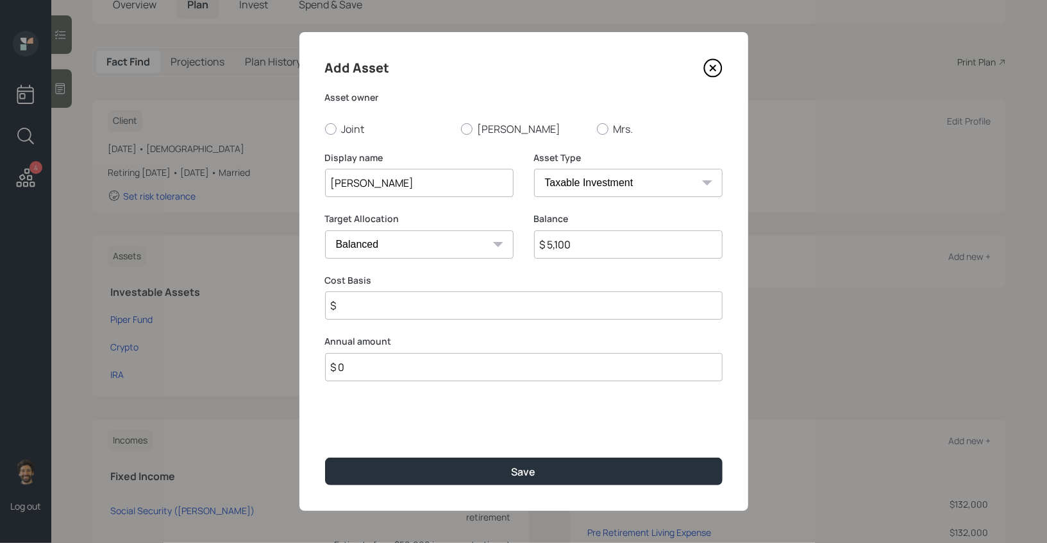
select select "roth_ira"
click at [534, 169] on select "SEP IRA IRA Roth IRA 401(k) Roth 401(k) 403(b) Roth 403(b) 457(b) Roth 457(b) H…" at bounding box center [628, 183] width 189 height 28
type input "$"
click at [469, 137] on div "Add Asset Asset owner Joint Drew Mrs. Display name Roth Asset Type SEP IRA IRA …" at bounding box center [524, 271] width 449 height 479
click at [466, 131] on div at bounding box center [467, 129] width 12 height 12
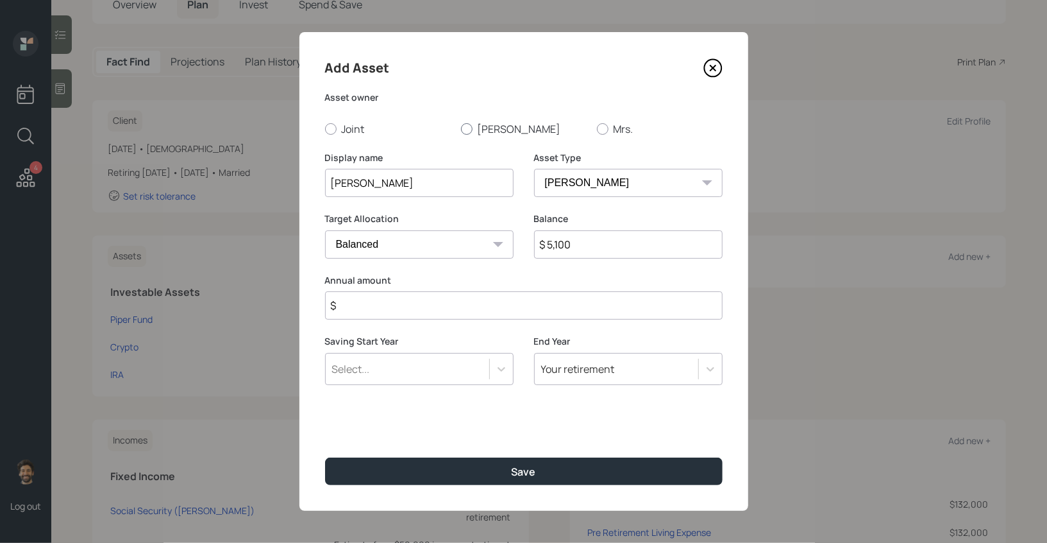
click at [461, 129] on input "Drew" at bounding box center [461, 128] width 1 height 1
radio input "true"
click at [353, 311] on input "$" at bounding box center [524, 305] width 398 height 28
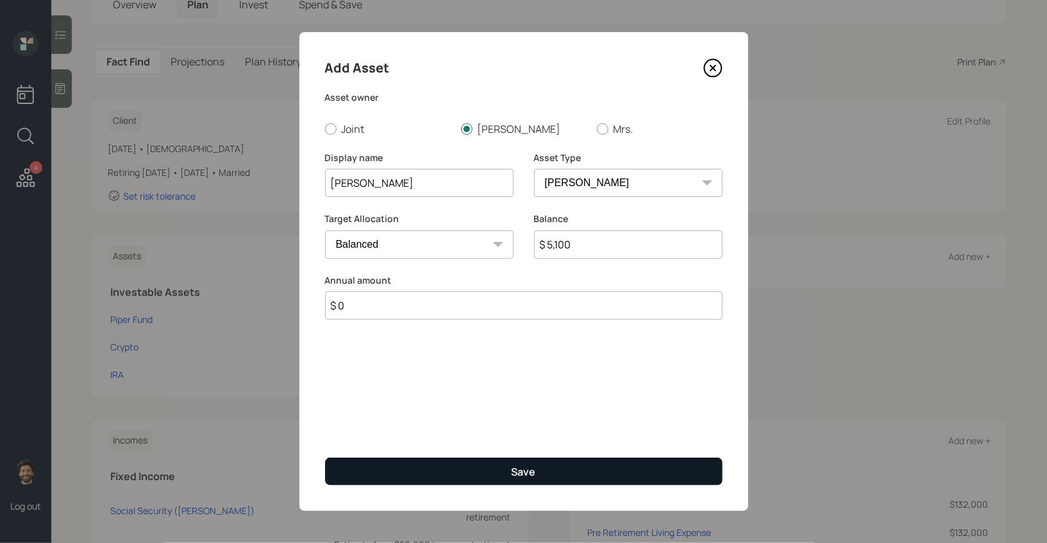
type input "$ 0"
click at [351, 476] on button "Save" at bounding box center [524, 471] width 398 height 28
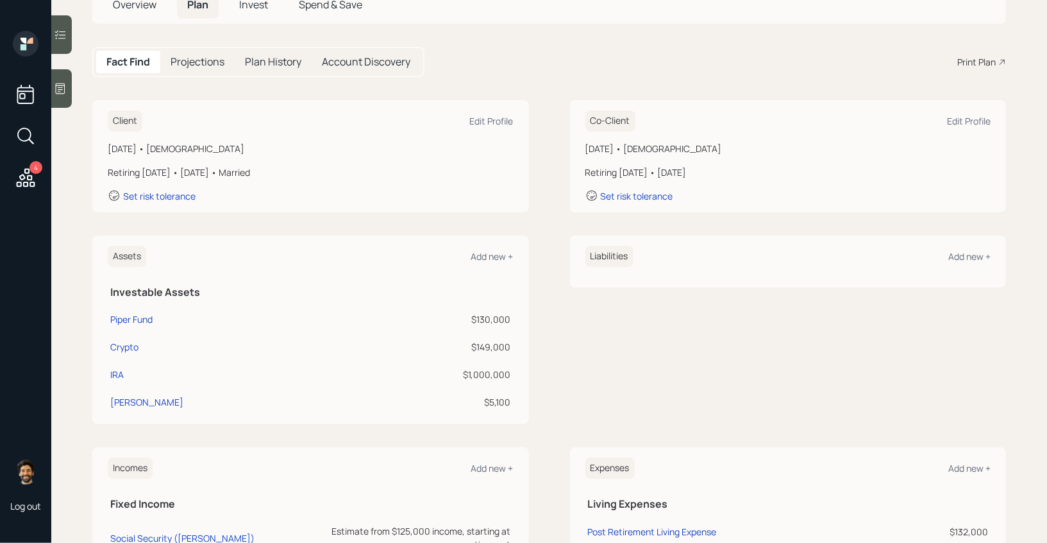
click at [480, 248] on div "Assets Add new +" at bounding box center [311, 256] width 406 height 21
click at [496, 255] on div "Add new +" at bounding box center [492, 256] width 42 height 12
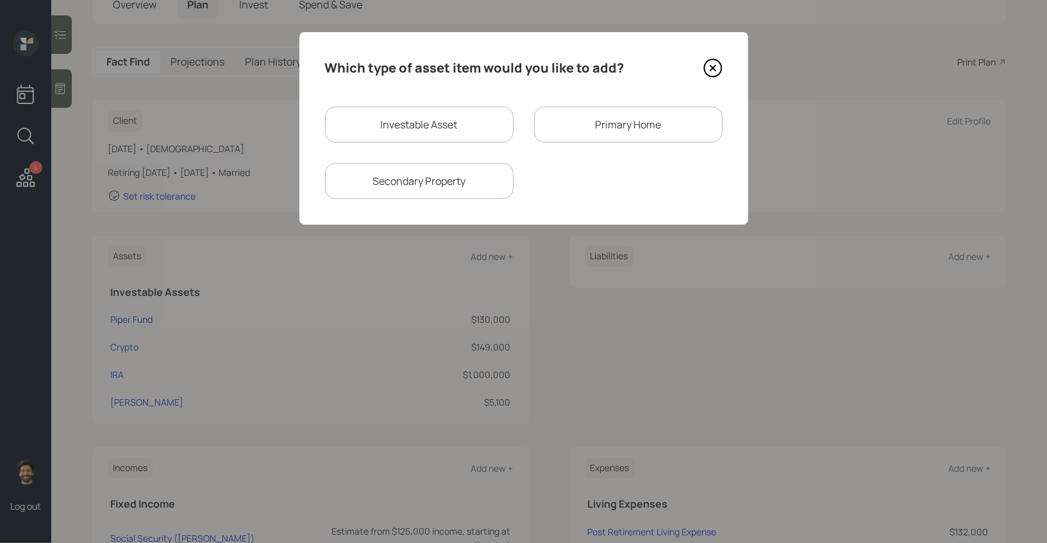
click at [367, 130] on div "Investable Asset" at bounding box center [419, 124] width 189 height 36
select select "taxable"
select select "balanced"
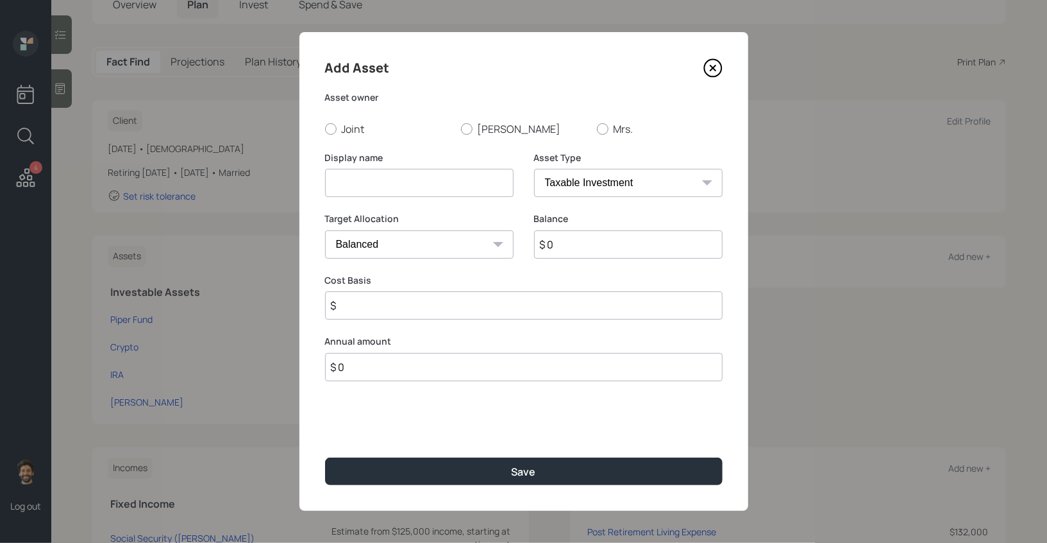
click at [365, 188] on input at bounding box center [419, 183] width 189 height 28
type input "NQ"
click at [590, 249] on input "$ 0" at bounding box center [628, 244] width 189 height 28
type input "$ 329,000"
click at [408, 299] on input "$" at bounding box center [524, 305] width 398 height 28
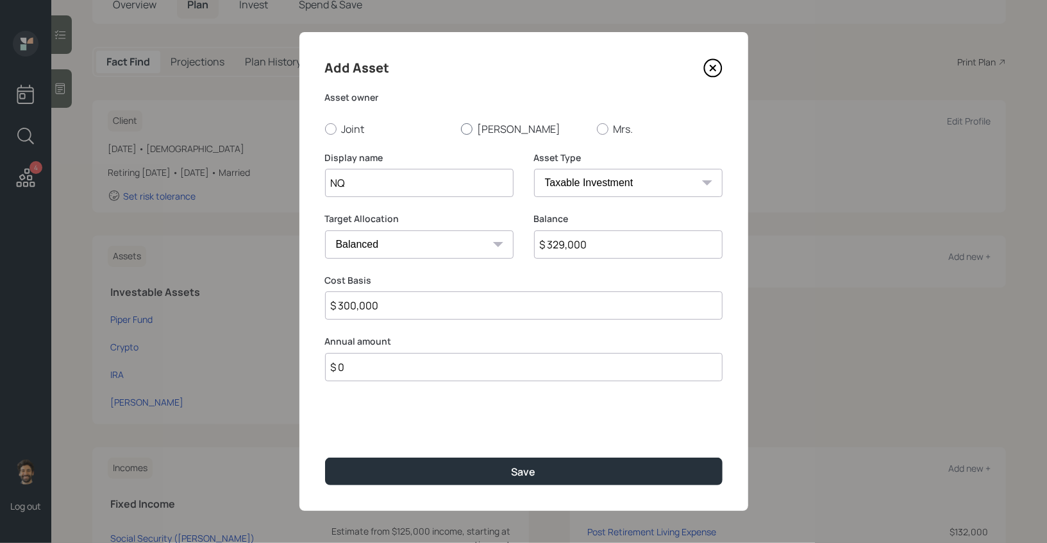
type input "$ 300,000"
click at [481, 128] on label "[PERSON_NAME]" at bounding box center [524, 129] width 126 height 14
click at [461, 128] on input "Drew" at bounding box center [461, 128] width 1 height 1
radio input "true"
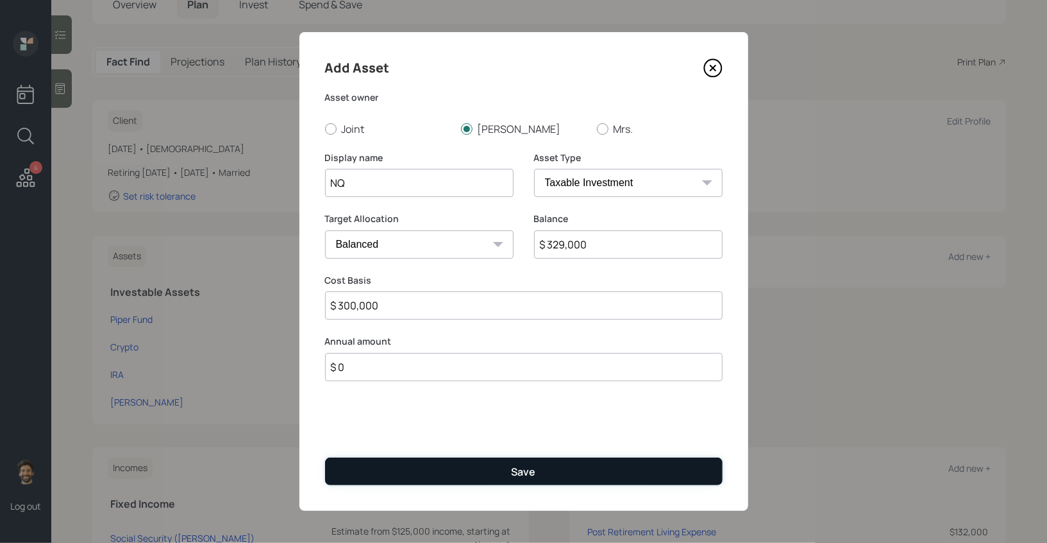
click at [396, 468] on button "Save" at bounding box center [524, 471] width 398 height 28
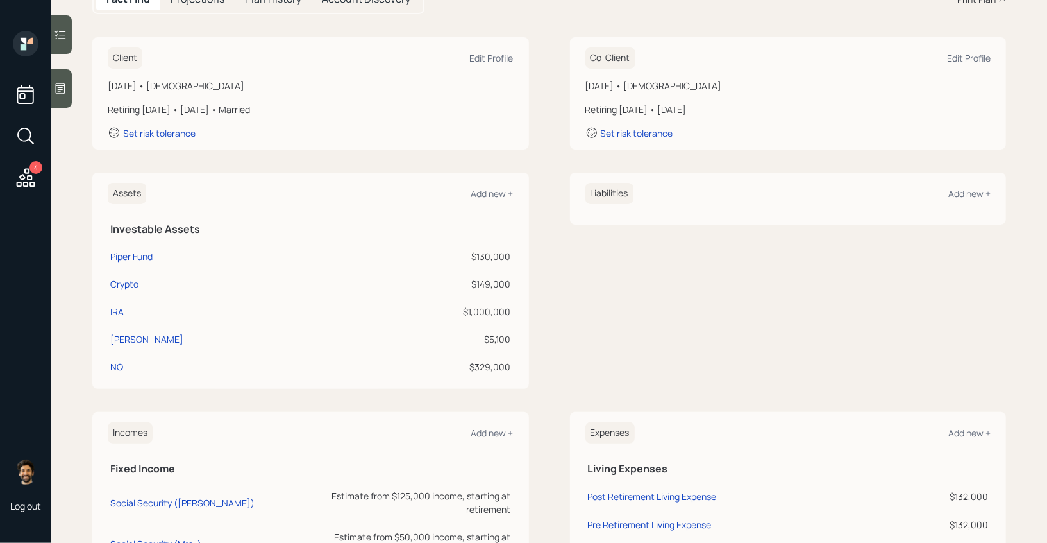
scroll to position [152, 0]
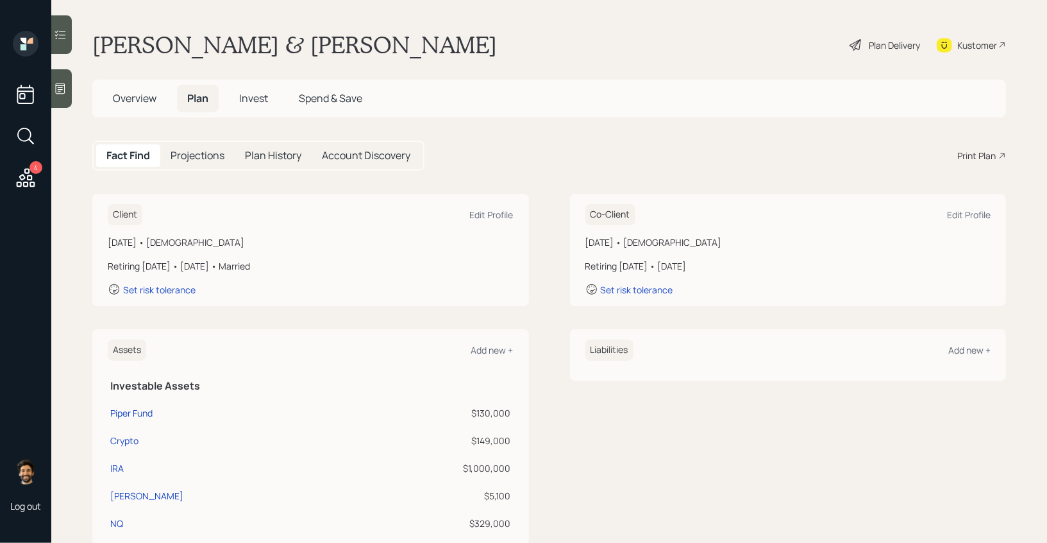
click at [869, 50] on div "Plan Delivery" at bounding box center [894, 44] width 51 height 13
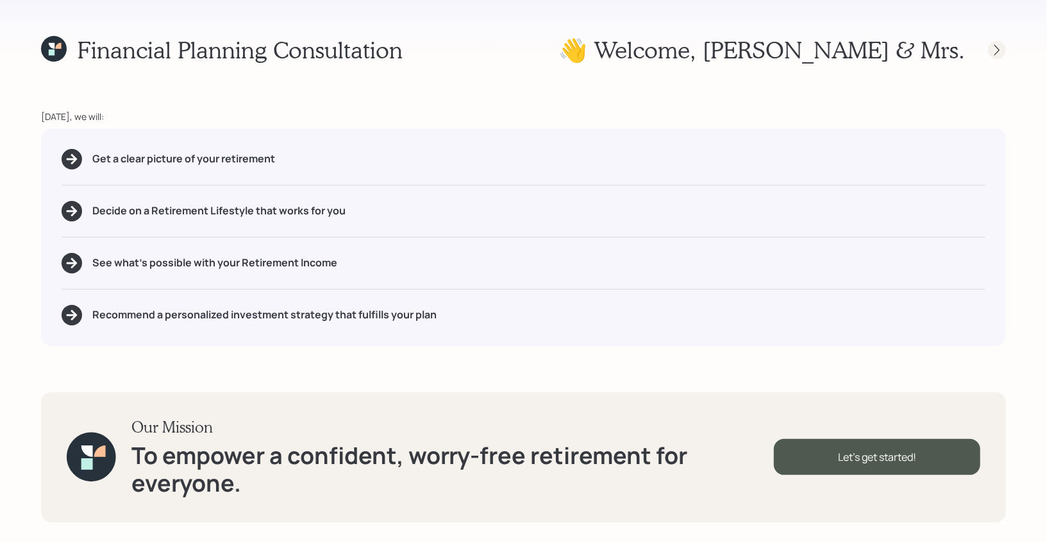
click at [1001, 50] on icon at bounding box center [997, 50] width 13 height 13
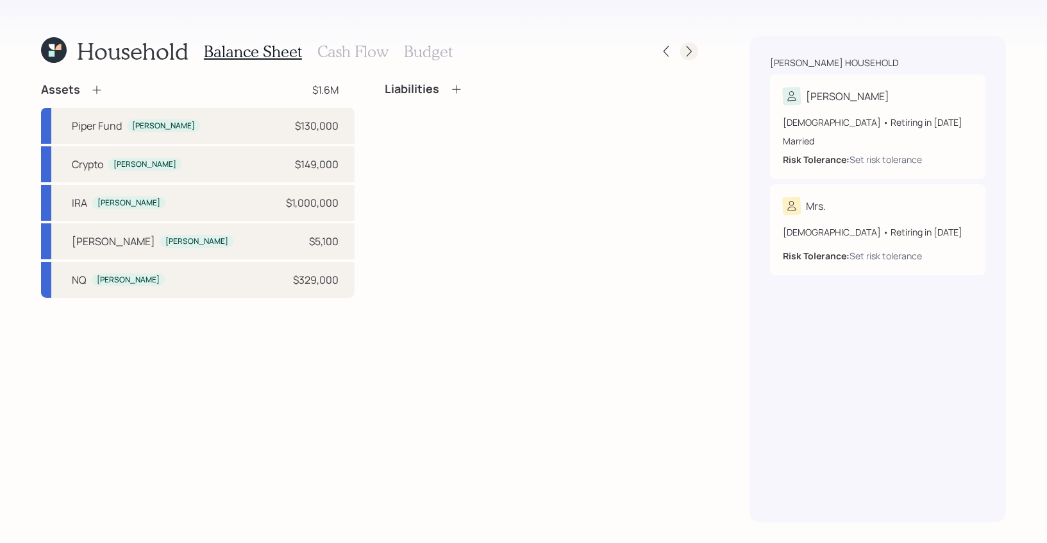
click at [693, 49] on icon at bounding box center [689, 51] width 13 height 13
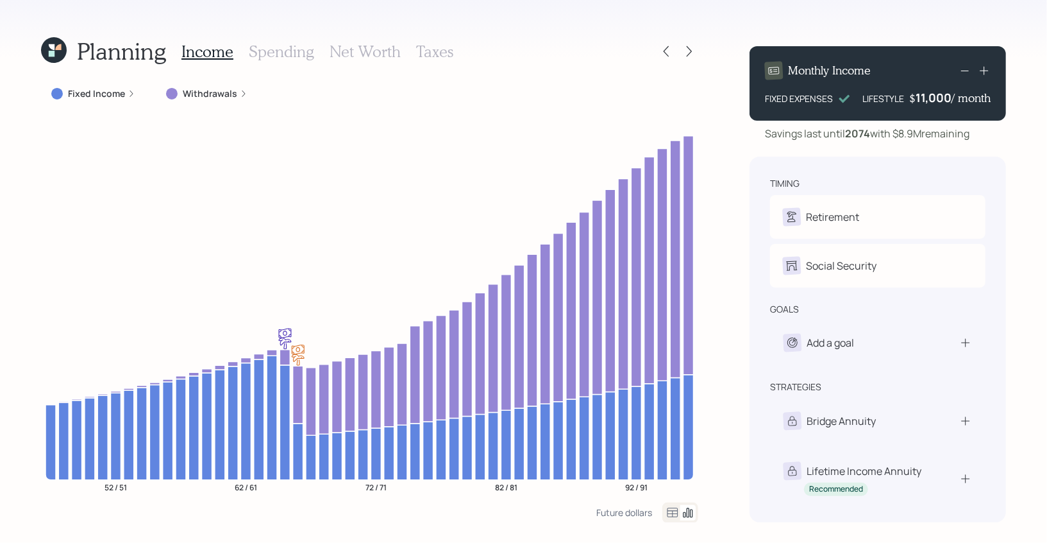
drag, startPoint x: 915, startPoint y: 95, endPoint x: 954, endPoint y: 96, distance: 39.8
click at [954, 96] on div "$ 11,000 / month" at bounding box center [950, 97] width 81 height 15
click at [278, 53] on h3 "Spending" at bounding box center [281, 51] width 65 height 19
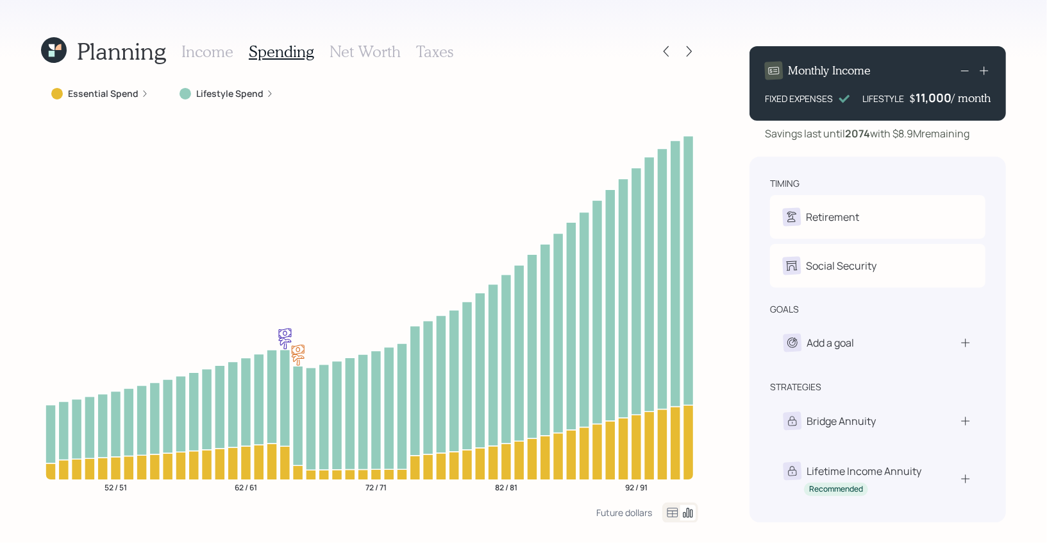
click at [674, 513] on icon at bounding box center [672, 512] width 15 height 15
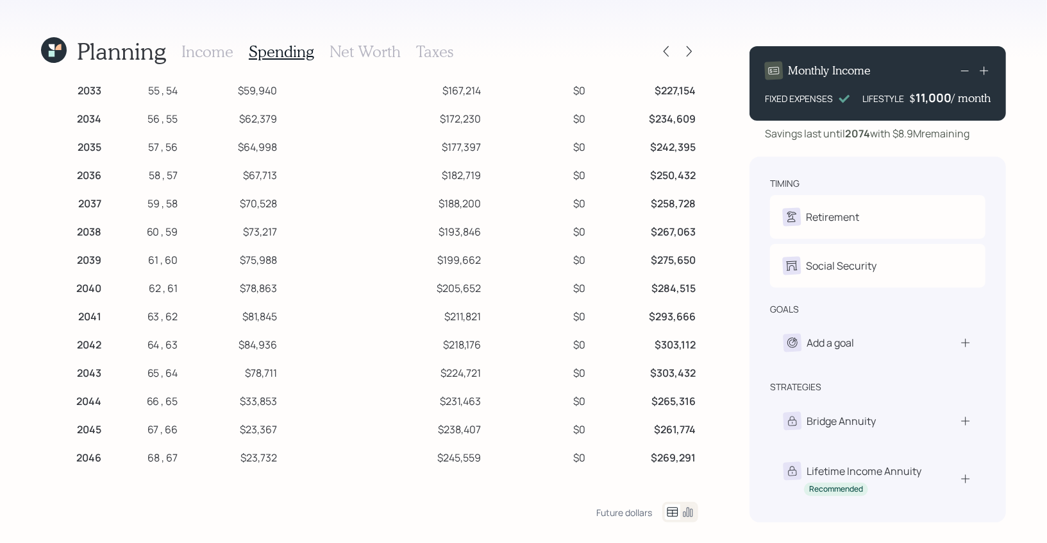
scroll to position [275, 0]
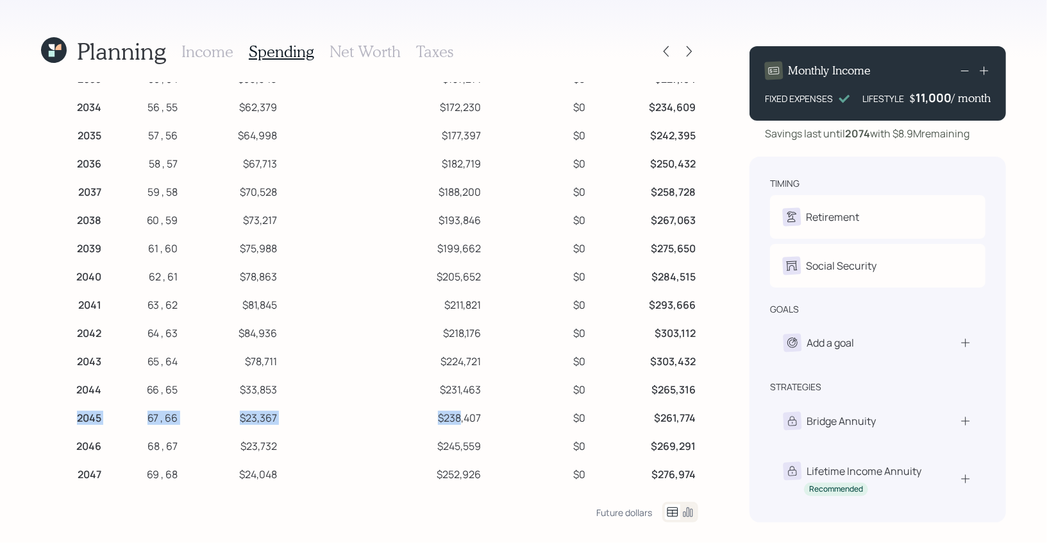
drag, startPoint x: 75, startPoint y: 420, endPoint x: 462, endPoint y: 423, distance: 386.8
click at [462, 423] on tr "2045 67 , 66 $23,367 $238,407 $0 $261,774" at bounding box center [369, 416] width 657 height 28
click at [480, 427] on td "$238,407" at bounding box center [382, 416] width 204 height 28
click at [461, 417] on td "$238,407" at bounding box center [382, 416] width 204 height 28
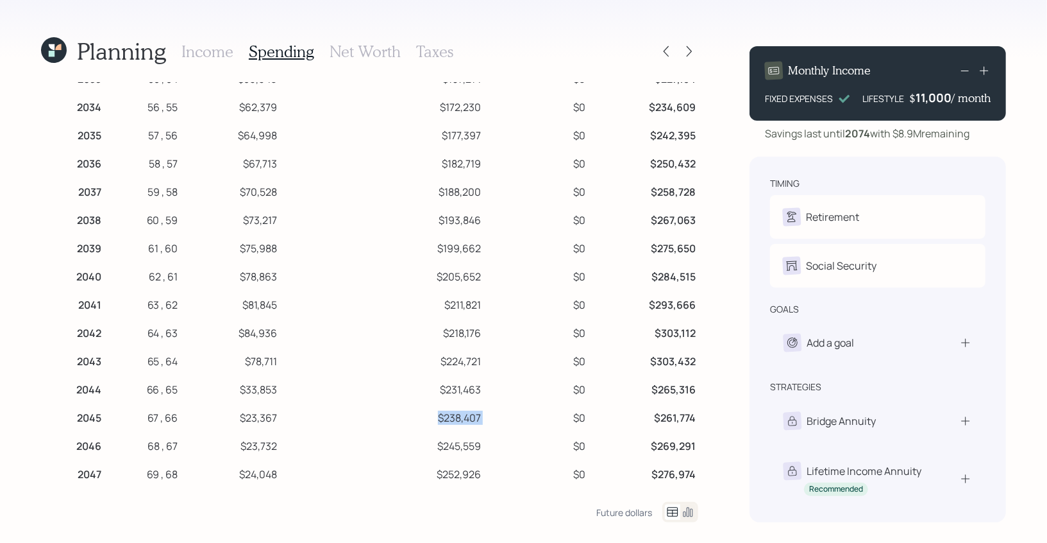
click at [461, 417] on td "$238,407" at bounding box center [382, 416] width 204 height 28
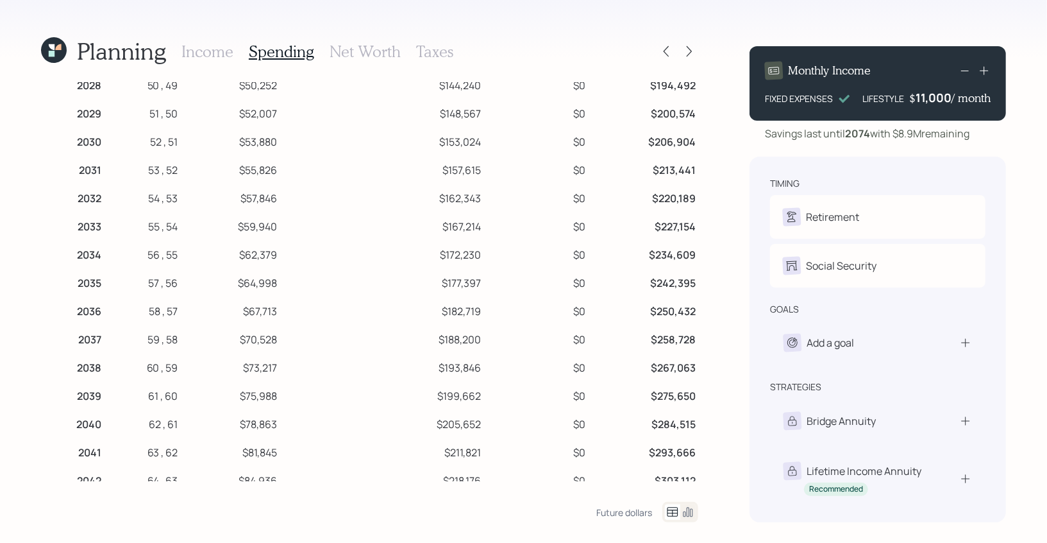
scroll to position [10, 0]
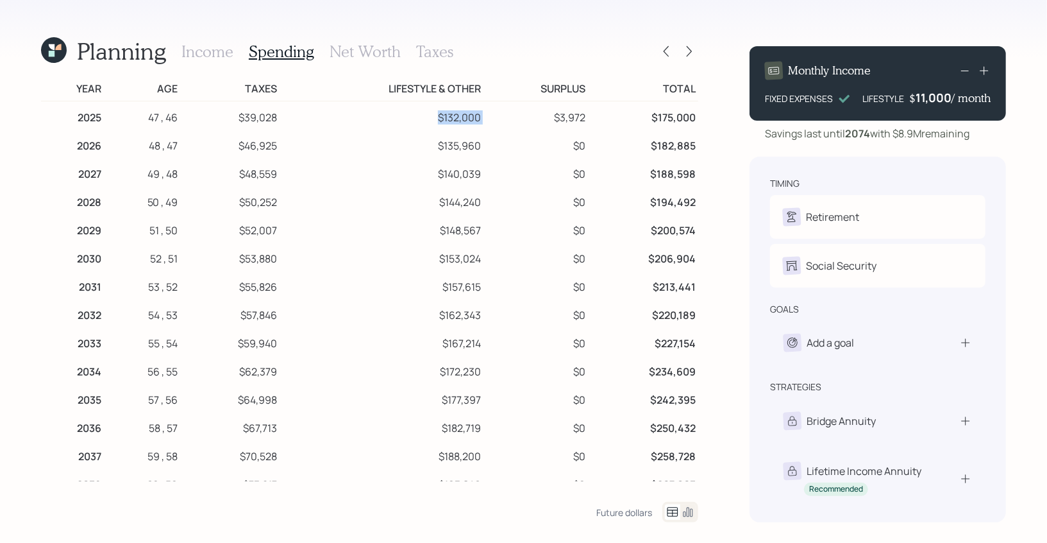
drag, startPoint x: 439, startPoint y: 123, endPoint x: 493, endPoint y: 123, distance: 54.5
click at [493, 123] on tr "2025 47 , 46 $39,028 $132,000 $3,972 $175,000" at bounding box center [369, 115] width 657 height 29
drag, startPoint x: 439, startPoint y: 146, endPoint x: 506, endPoint y: 144, distance: 66.7
click at [507, 144] on tr "2026 48 , 47 $46,925 $135,960 $0 $182,885" at bounding box center [369, 144] width 657 height 28
drag, startPoint x: 439, startPoint y: 174, endPoint x: 491, endPoint y: 176, distance: 51.4
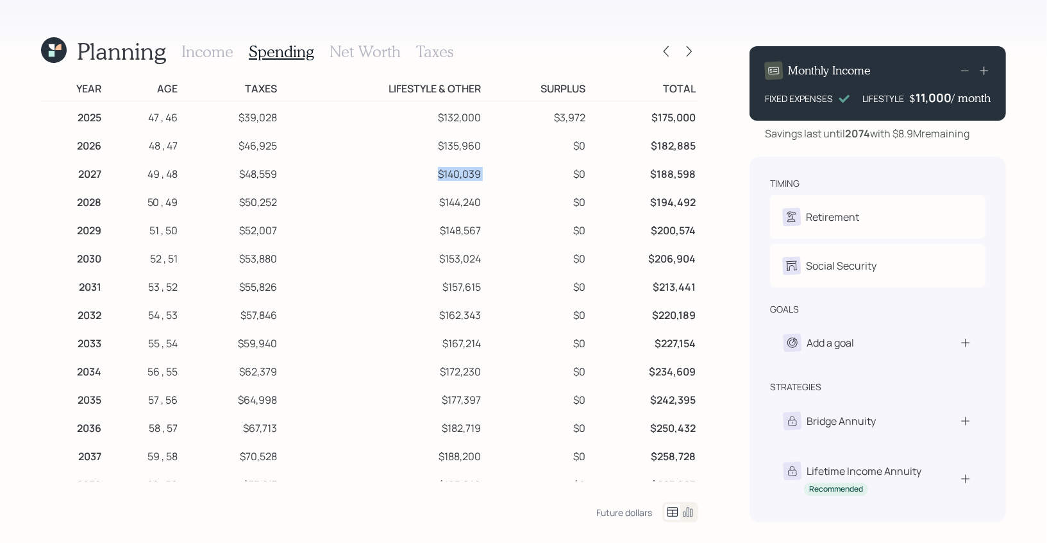
click at [491, 176] on tr "2027 49 , 48 $48,559 $140,039 $0 $188,598" at bounding box center [369, 172] width 657 height 28
drag, startPoint x: 427, startPoint y: 204, endPoint x: 498, endPoint y: 204, distance: 71.8
click at [498, 204] on tr "2028 50 , 49 $50,252 $144,240 $0 $194,492" at bounding box center [369, 200] width 657 height 28
drag, startPoint x: 452, startPoint y: 237, endPoint x: 509, endPoint y: 237, distance: 57.1
click at [509, 237] on tr "2029 51 , 50 $52,007 $148,567 $0 $200,574" at bounding box center [369, 228] width 657 height 28
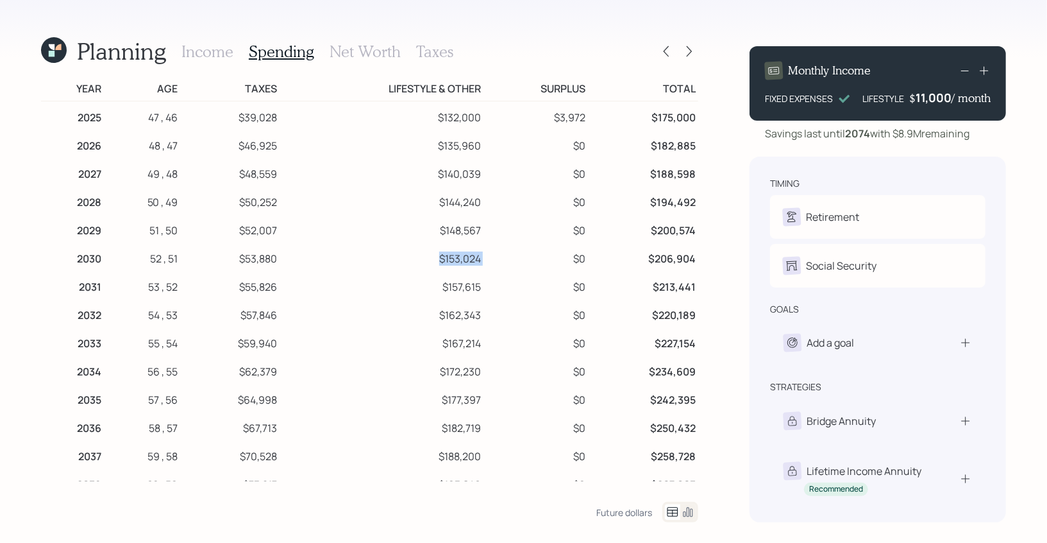
drag, startPoint x: 437, startPoint y: 261, endPoint x: 499, endPoint y: 256, distance: 61.8
click at [499, 256] on tr "2030 52 , 51 $53,880 $153,024 $0 $206,904" at bounding box center [369, 256] width 657 height 28
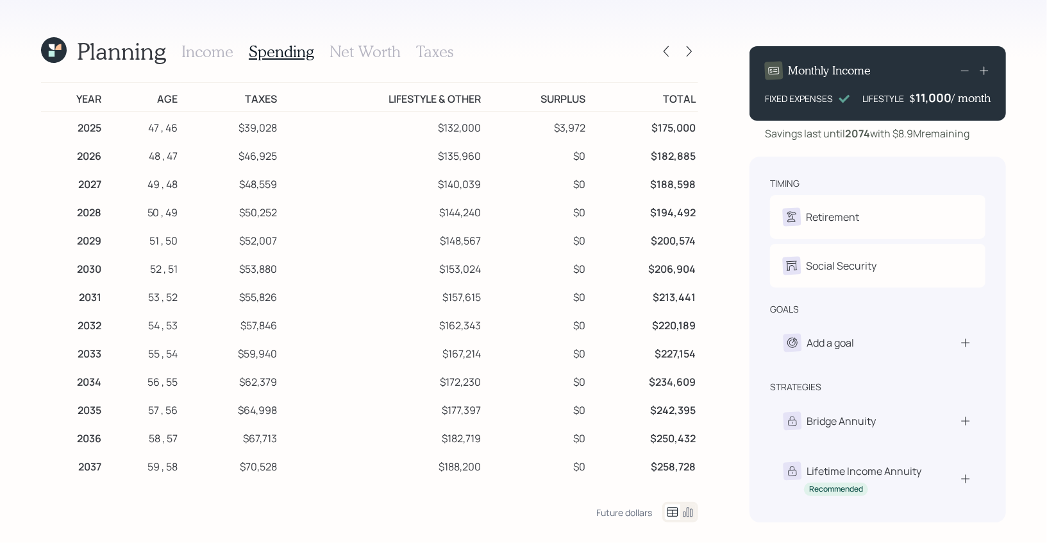
click at [353, 42] on h3 "Net Worth" at bounding box center [365, 51] width 71 height 19
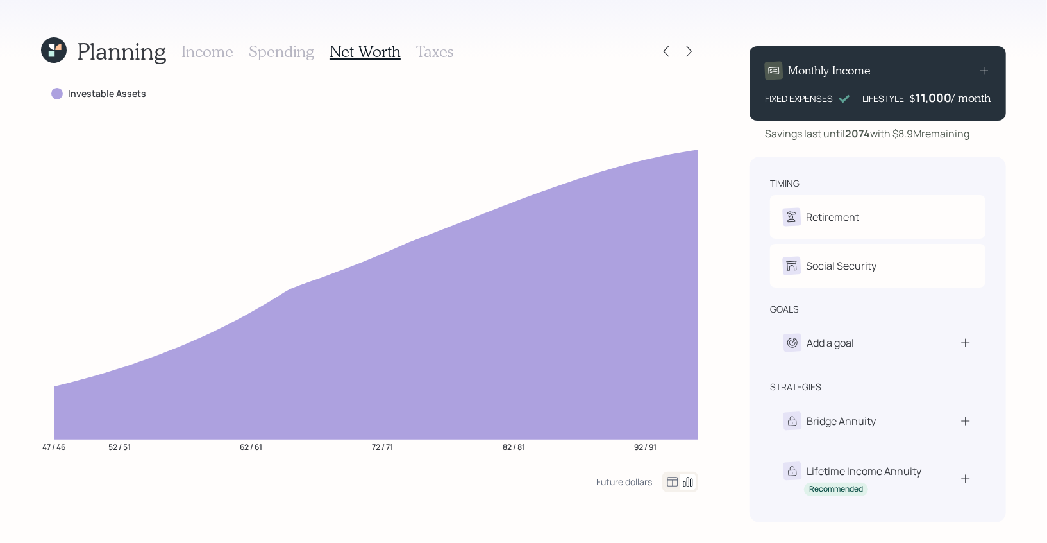
click at [929, 99] on div "11,000" at bounding box center [934, 97] width 36 height 15
click at [929, 99] on div "11000" at bounding box center [935, 97] width 33 height 15
click at [214, 50] on h3 "Income" at bounding box center [208, 51] width 52 height 19
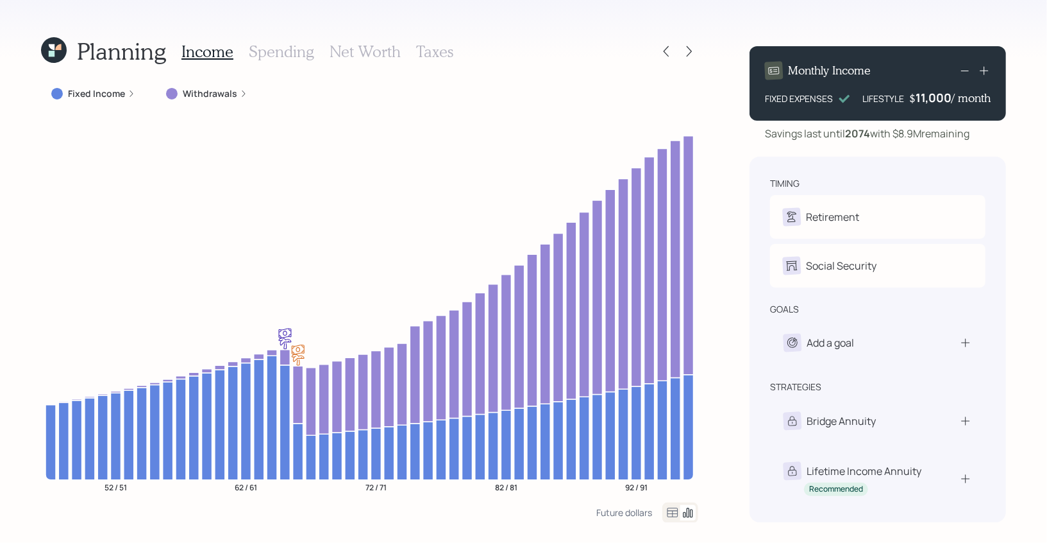
click at [926, 97] on div "11,000" at bounding box center [934, 97] width 36 height 15
click at [926, 97] on div "11000" at bounding box center [935, 97] width 33 height 15
click at [1028, 119] on div "Planning Income Spending Net Worth Taxes Fixed Income Withdrawals 52 / 51 62 / …" at bounding box center [523, 271] width 1047 height 543
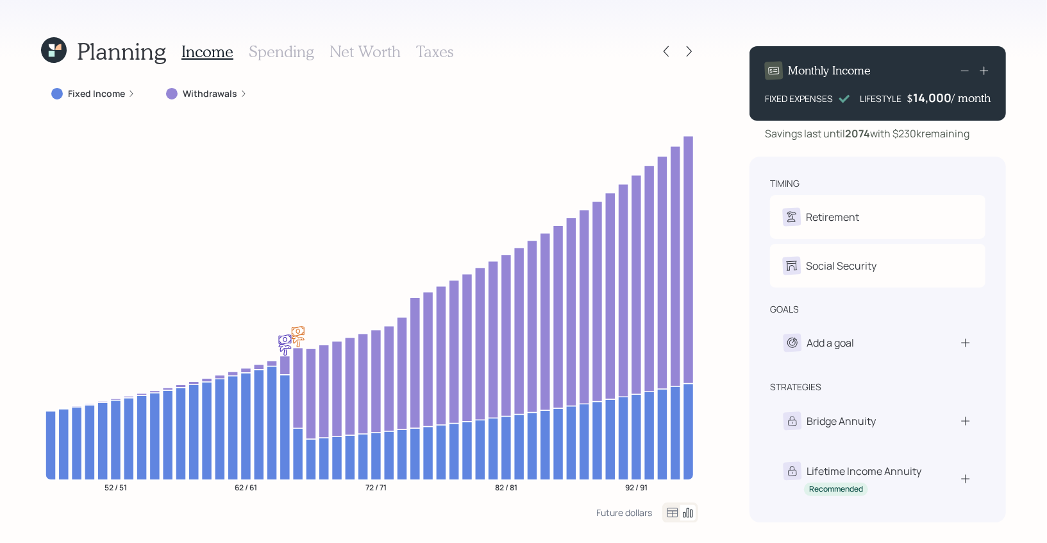
click at [363, 47] on h3 "Net Worth" at bounding box center [365, 51] width 71 height 19
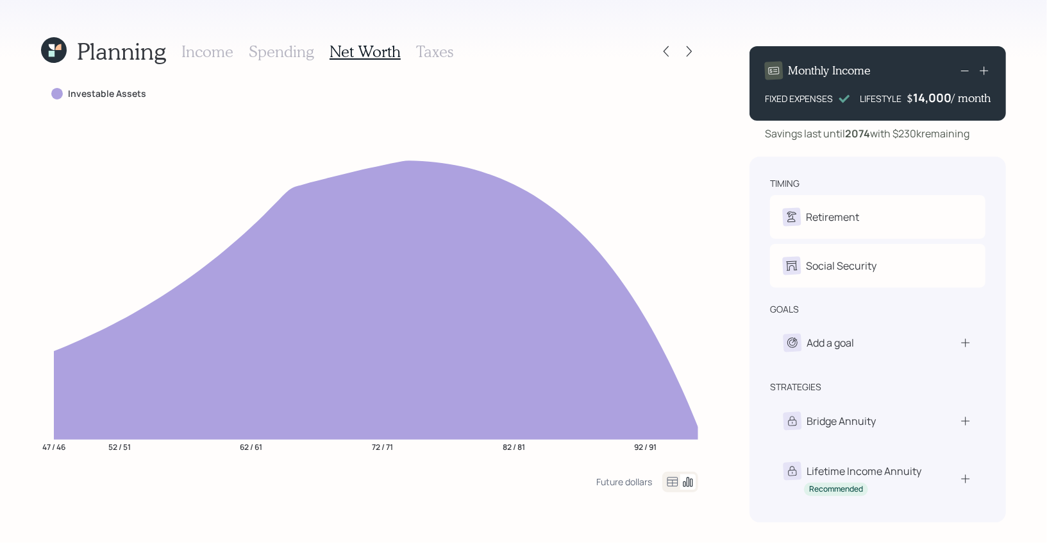
click at [925, 96] on div "14,000" at bounding box center [932, 97] width 38 height 15
click at [925, 96] on div "14000" at bounding box center [934, 97] width 35 height 15
click at [1042, 136] on div "Planning Income Spending Net Worth Taxes Investable Assets 47 / 46 52 / 51 62 /…" at bounding box center [523, 271] width 1047 height 543
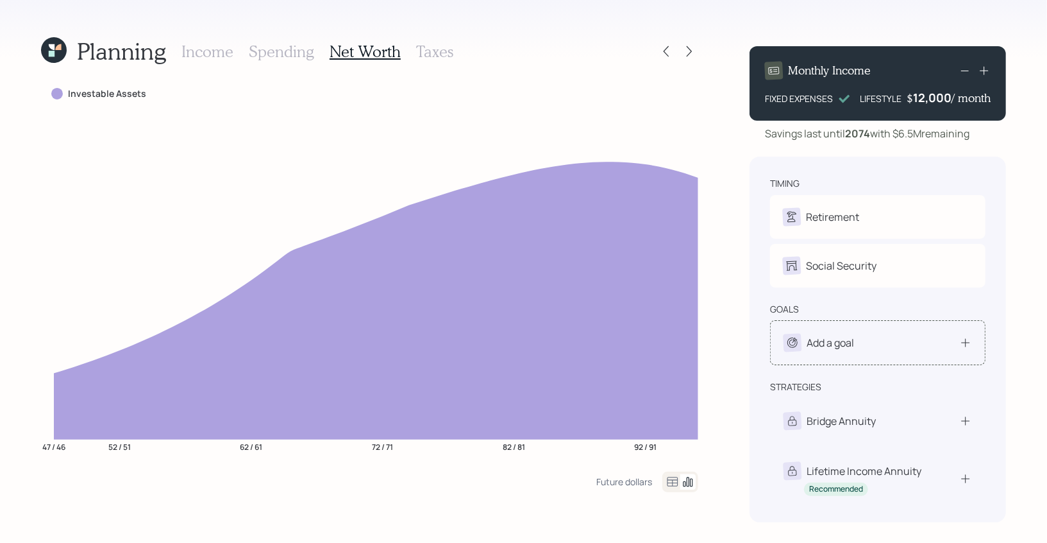
click at [832, 344] on div "Add a goal" at bounding box center [830, 342] width 47 height 15
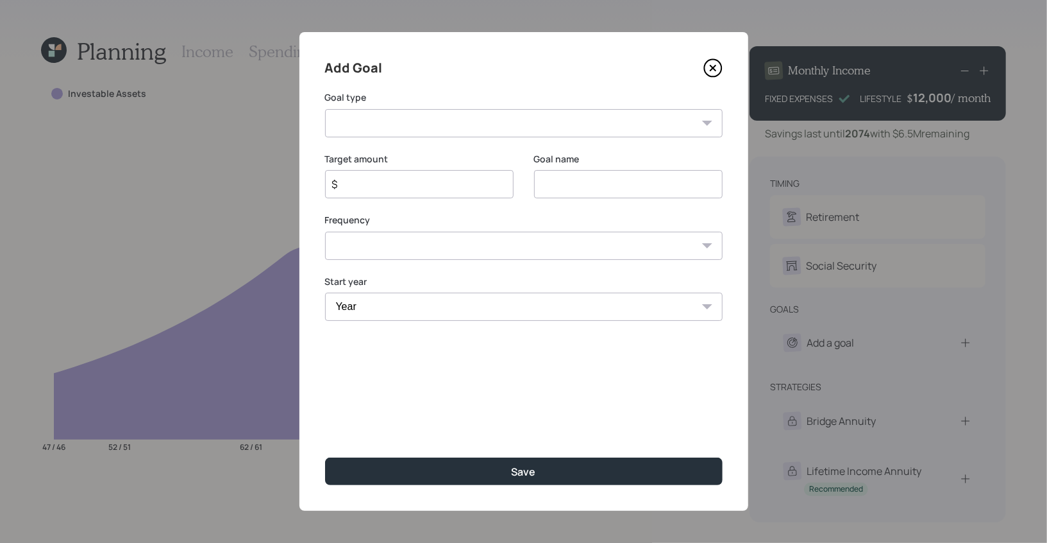
click at [427, 121] on select "Create an emergency fund Donate to charity Purchase a home Make a purchase Supp…" at bounding box center [524, 123] width 398 height 28
select select "other"
click at [325, 109] on select "Create an emergency fund Donate to charity Purchase a home Make a purchase Supp…" at bounding box center [524, 123] width 398 height 28
type input "Other"
click at [603, 184] on input "Other" at bounding box center [628, 184] width 189 height 28
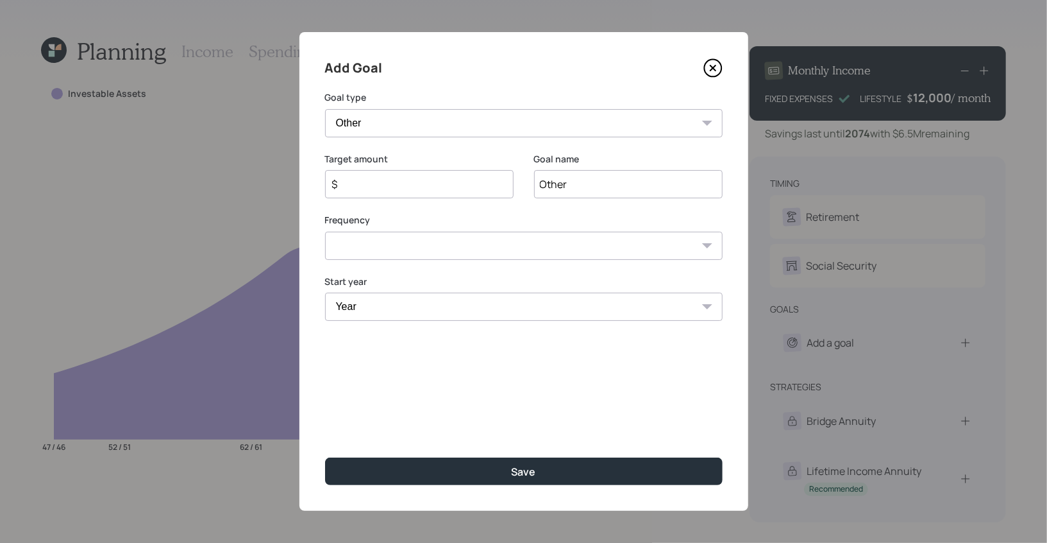
click at [603, 184] on input "Other" at bounding box center [628, 184] width 189 height 28
click at [423, 183] on input "$" at bounding box center [414, 183] width 167 height 15
click at [416, 191] on input "$ 15,000" at bounding box center [414, 183] width 167 height 15
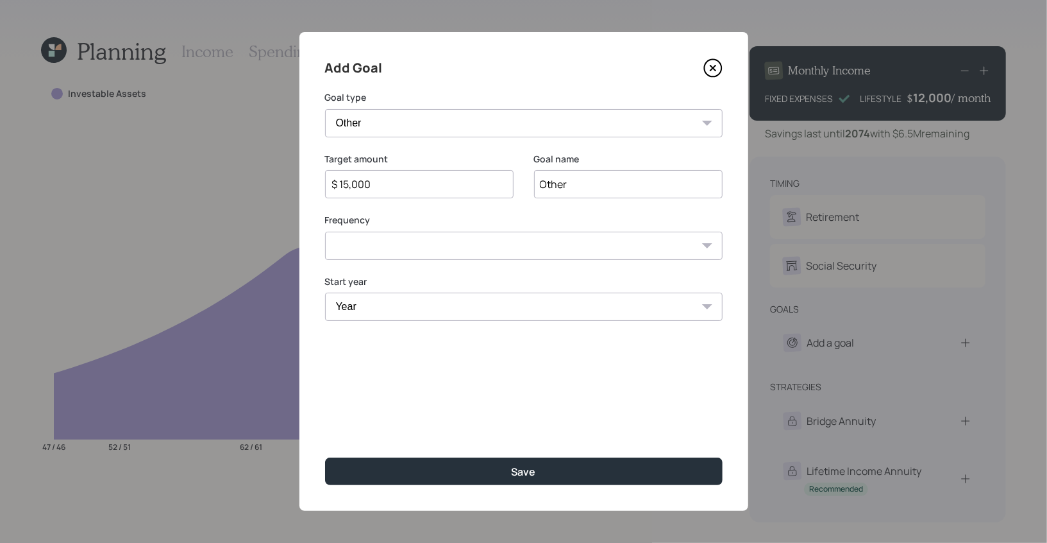
click at [416, 191] on input "$ 15,000" at bounding box center [414, 183] width 167 height 15
type input "$ 180,000"
click at [560, 180] on input "Other" at bounding box center [628, 184] width 189 height 28
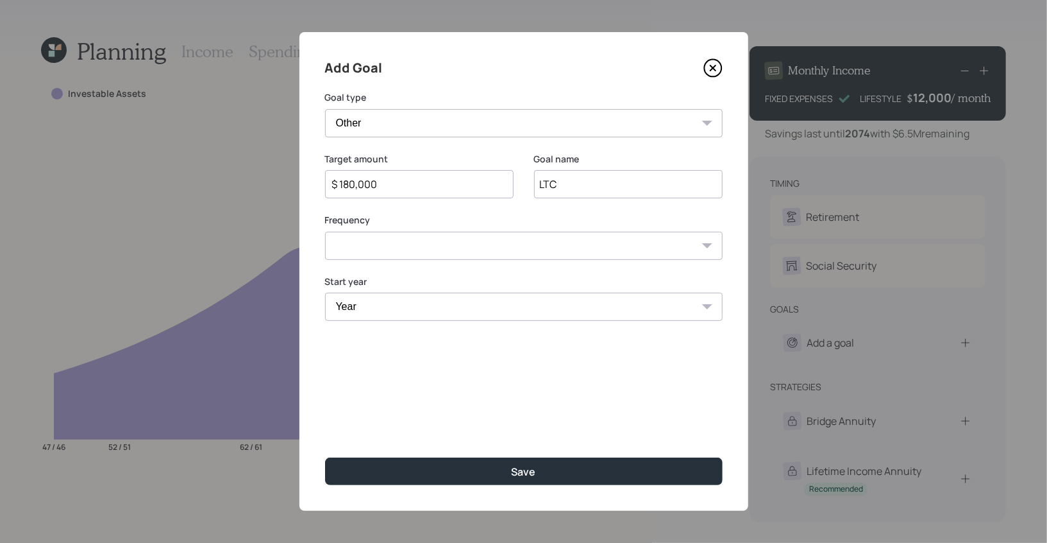
type input "LTC"
click at [398, 245] on select "One time Every 1 year Every 2 years Every 3 years Every 4 years Every 5 years E…" at bounding box center [524, 246] width 398 height 28
select select "1"
click at [325, 232] on select "One time Every 1 year Every 2 years Every 3 years Every 4 years Every 5 years E…" at bounding box center [524, 246] width 398 height 28
click at [375, 300] on select "Year 2025 2026 2027 2028 2029 2030 2031 2032 2033 2034 2035 2036 2037 2038 2039…" at bounding box center [419, 306] width 189 height 28
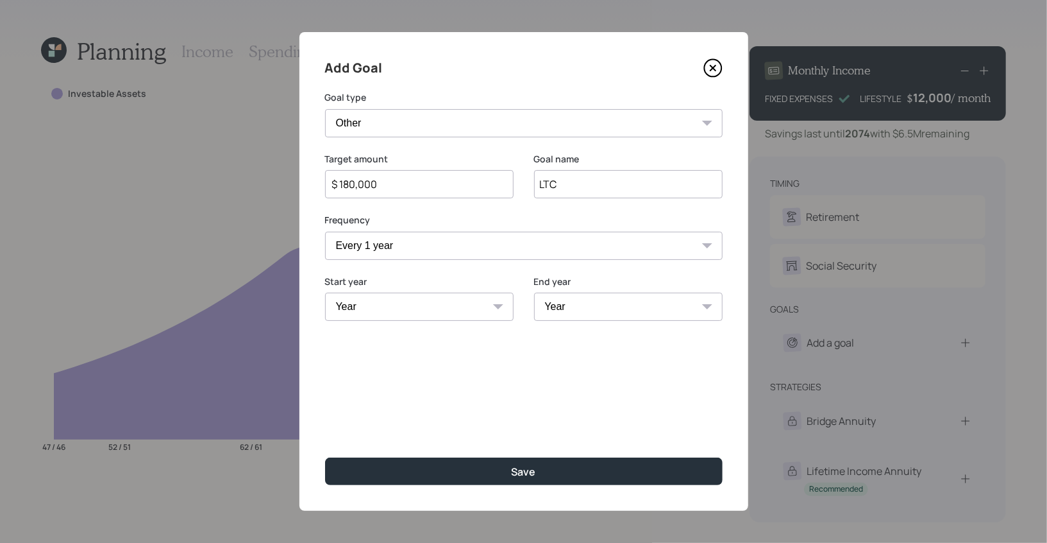
select select "2067"
click at [325, 292] on select "Year 2025 2026 2027 2028 2029 2030 2031 2032 2033 2034 2035 2036 2037 2038 2039…" at bounding box center [419, 306] width 189 height 28
click at [578, 296] on select "Year 2067 2068 2069 2070 2071 2072" at bounding box center [628, 306] width 189 height 28
select select "2072"
click at [534, 292] on select "Year 2067 2068 2069 2070 2071 2072" at bounding box center [628, 306] width 189 height 28
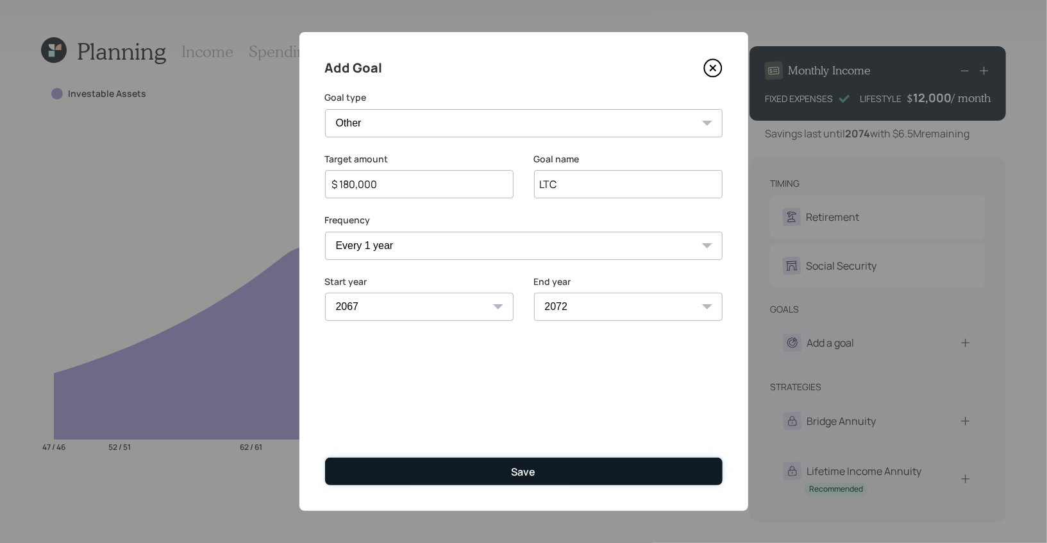
click at [532, 471] on div "Save" at bounding box center [524, 471] width 24 height 14
type input "$"
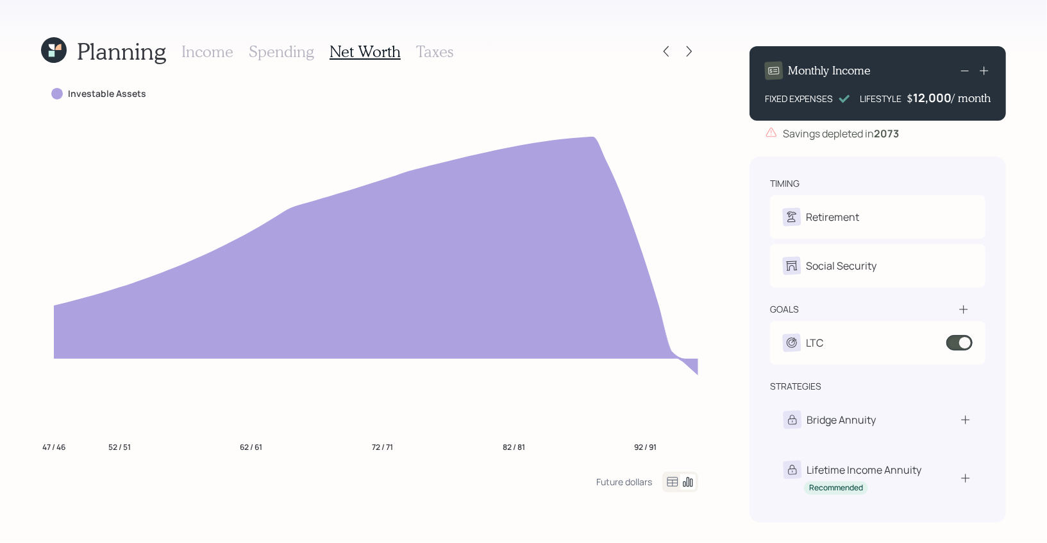
click at [919, 98] on div "12,000" at bounding box center [932, 97] width 38 height 15
click at [919, 98] on div "12000" at bounding box center [934, 97] width 35 height 15
click at [815, 143] on div "Monthly Income FIXED EXPENSES LIFESTYLE $ 11,000 / month Savings depleted in 20…" at bounding box center [878, 279] width 257 height 486
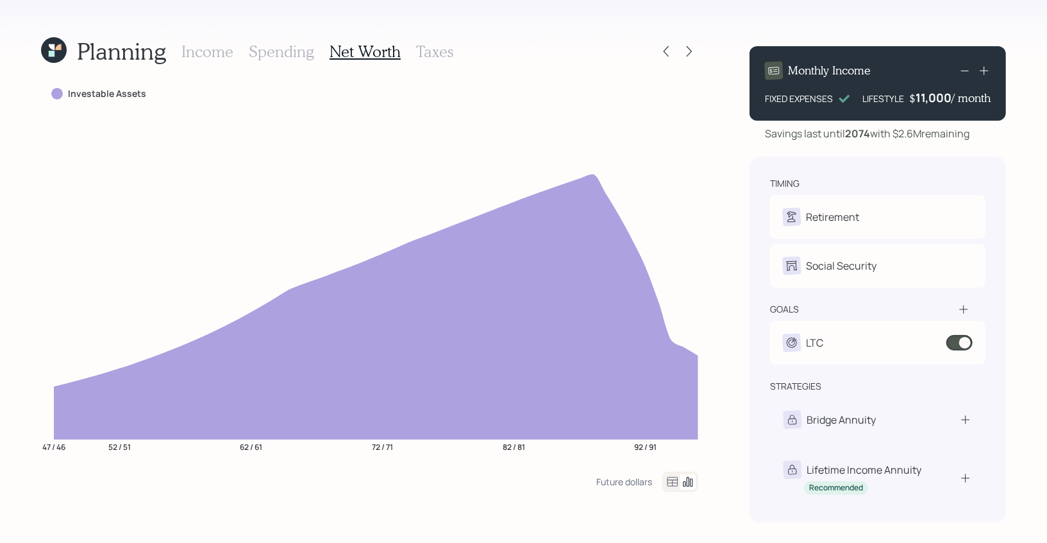
click at [226, 56] on h3 "Income" at bounding box center [208, 51] width 52 height 19
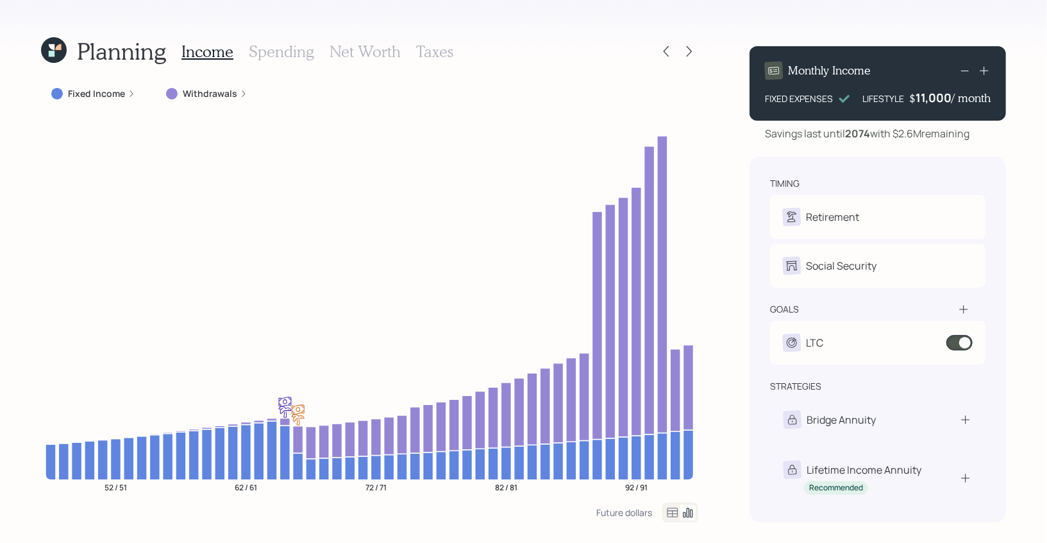
click at [282, 49] on h3 "Spending" at bounding box center [281, 51] width 65 height 19
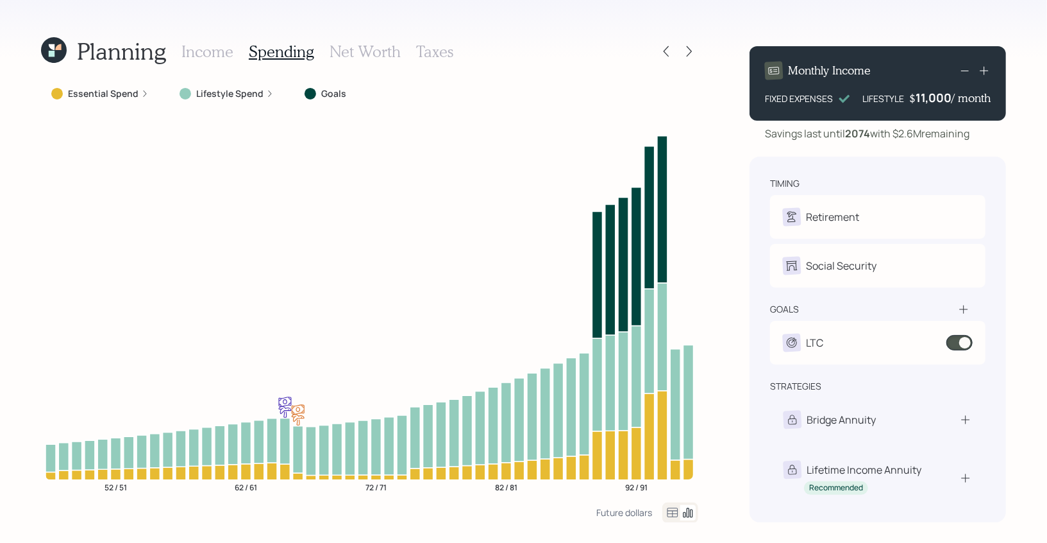
click at [366, 53] on h3 "Net Worth" at bounding box center [365, 51] width 71 height 19
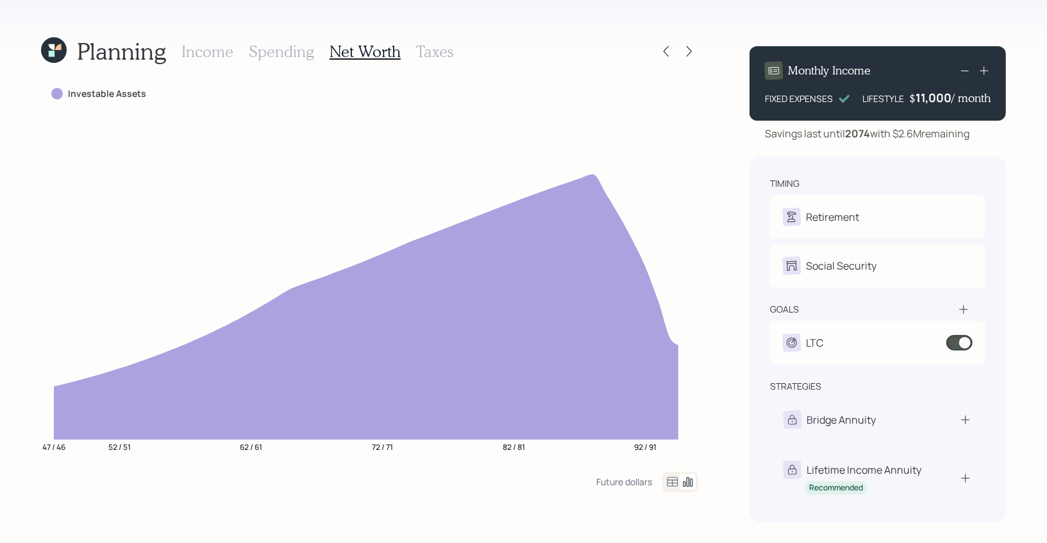
click at [286, 53] on h3 "Spending" at bounding box center [281, 51] width 65 height 19
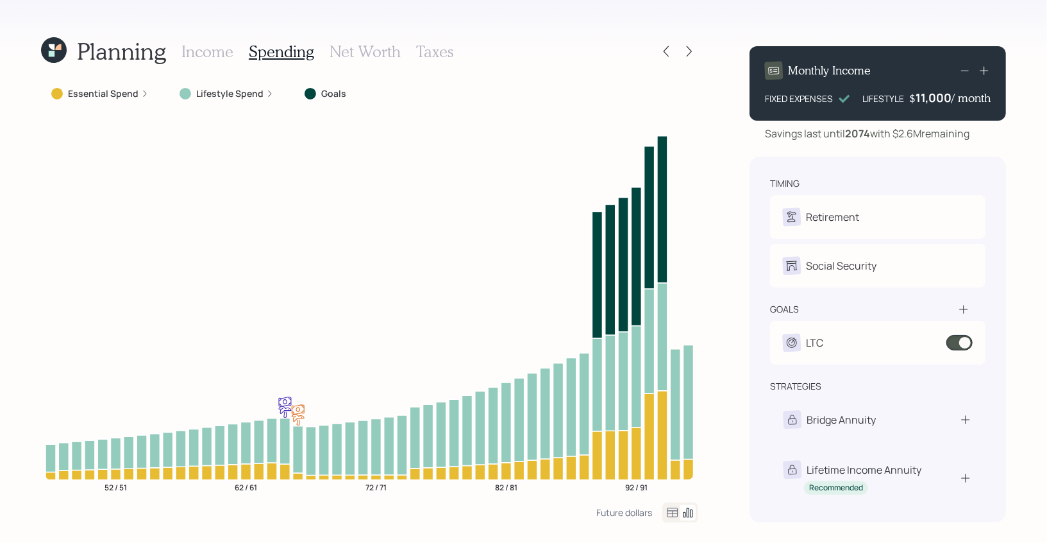
click at [364, 43] on h3 "Net Worth" at bounding box center [365, 51] width 71 height 19
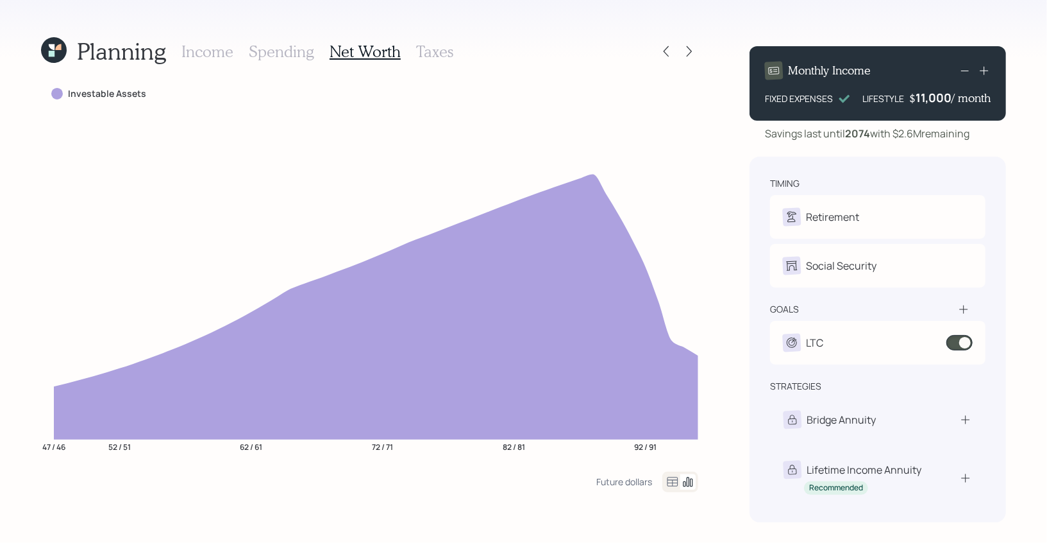
click at [201, 56] on h3 "Income" at bounding box center [208, 51] width 52 height 19
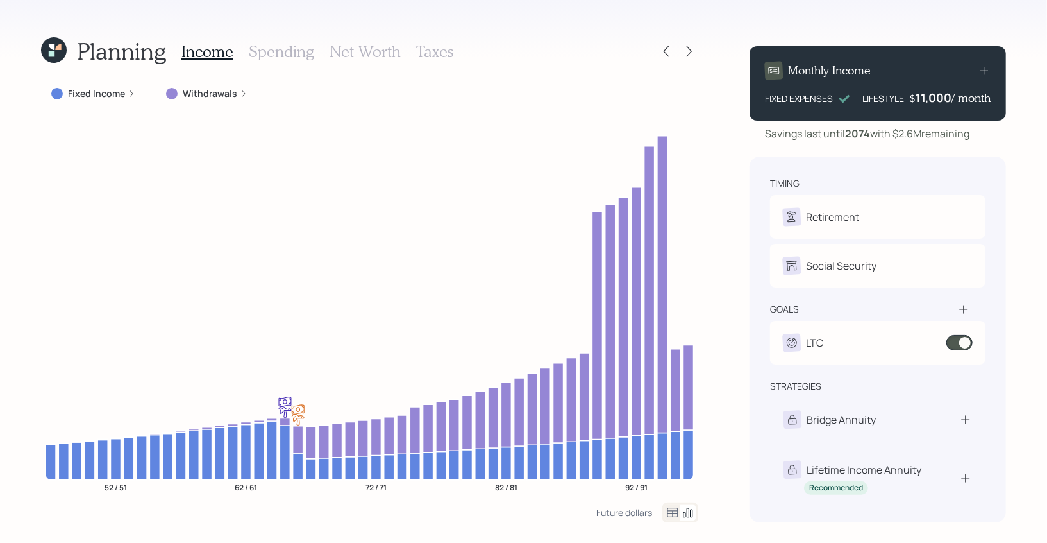
click at [53, 53] on icon at bounding box center [55, 54] width 8 height 8
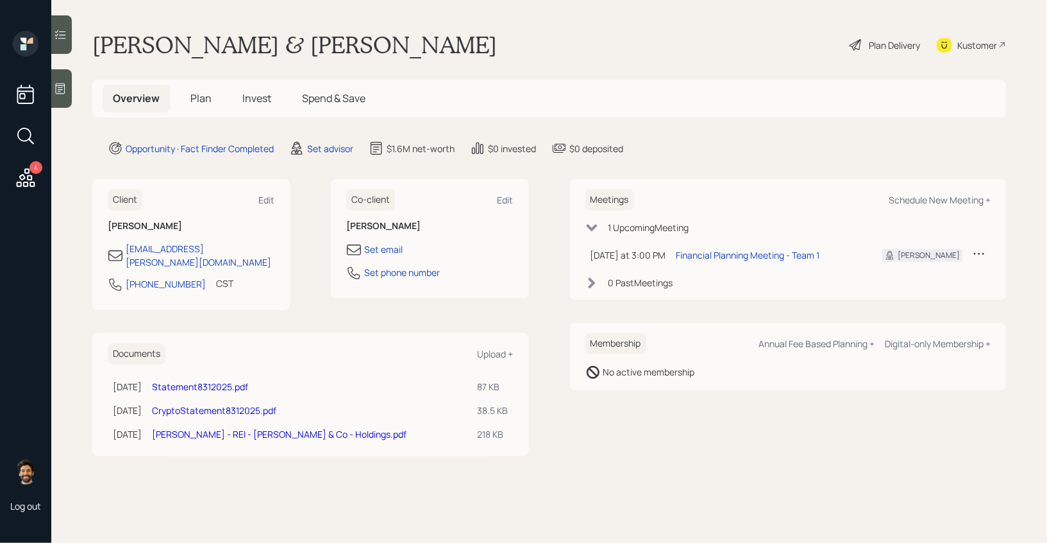
click at [196, 90] on h5 "Plan" at bounding box center [201, 99] width 42 height 28
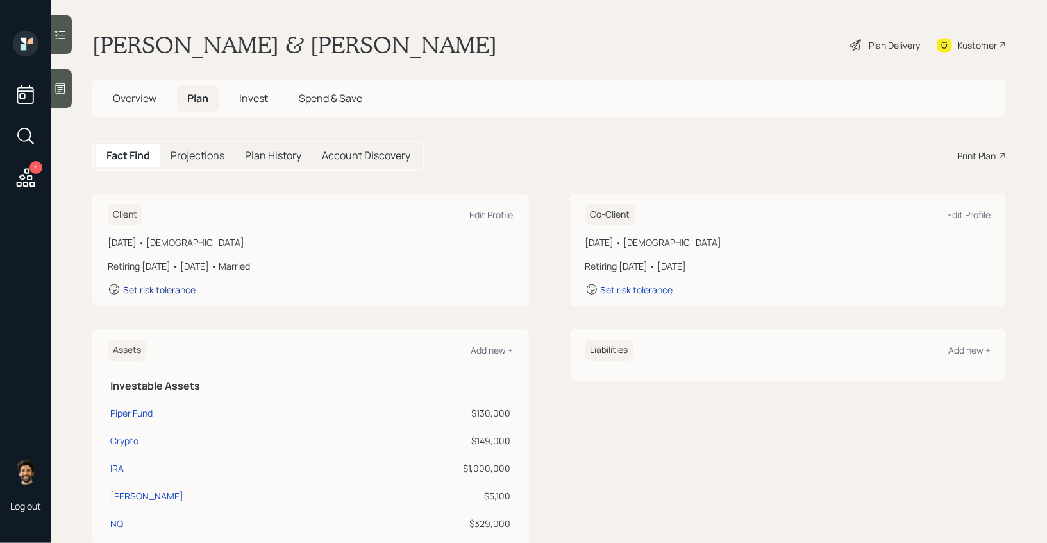
click at [147, 293] on div "Set risk tolerance" at bounding box center [159, 290] width 72 height 12
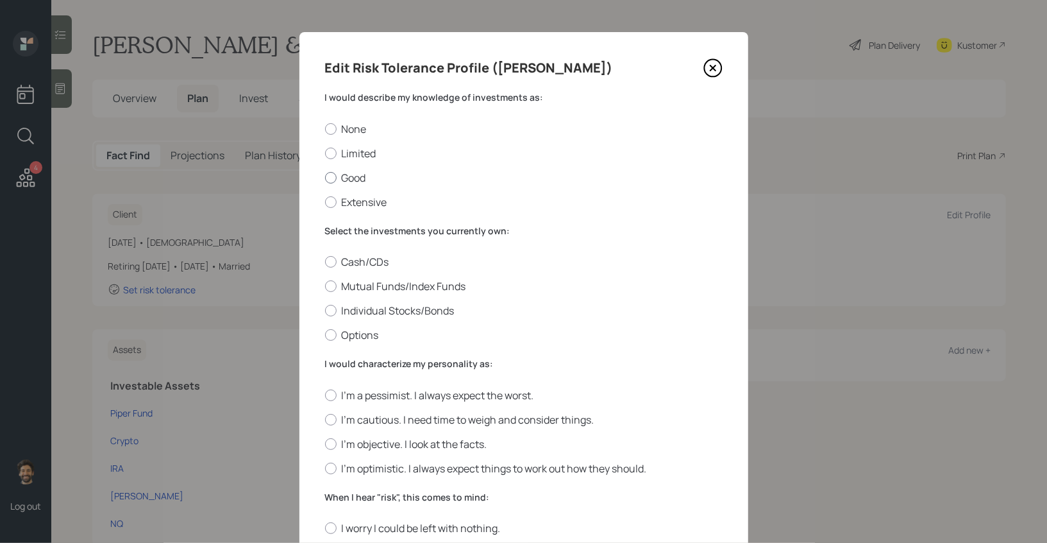
click at [328, 183] on label "Good" at bounding box center [524, 178] width 398 height 14
click at [325, 178] on input "Good" at bounding box center [325, 177] width 1 height 1
radio input "true"
click at [330, 201] on div at bounding box center [331, 202] width 12 height 12
click at [325, 201] on input "Extensive" at bounding box center [325, 201] width 1 height 1
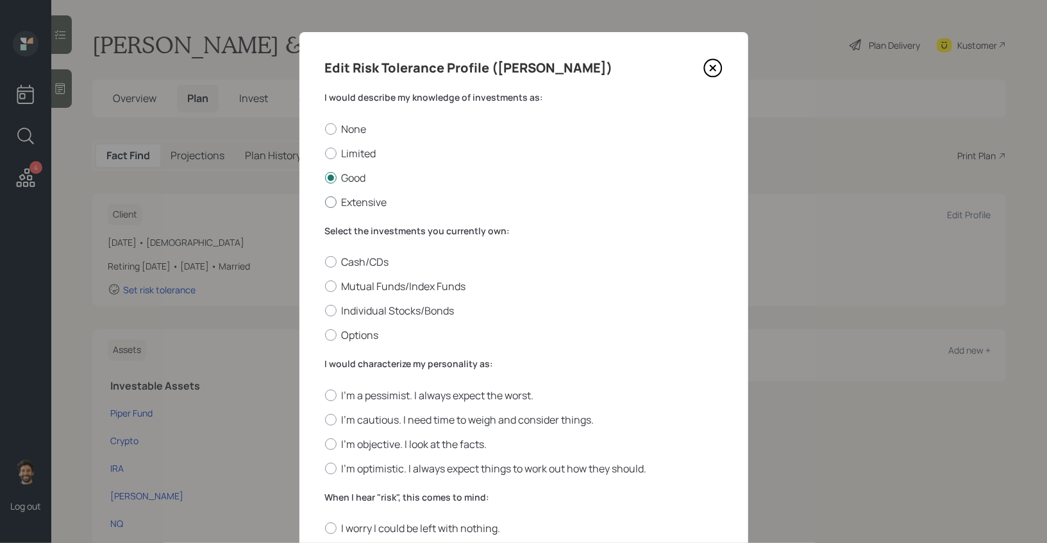
radio input "true"
click at [328, 341] on div at bounding box center [331, 335] width 12 height 12
click at [325, 335] on input "Options" at bounding box center [325, 335] width 1 height 1
radio input "true"
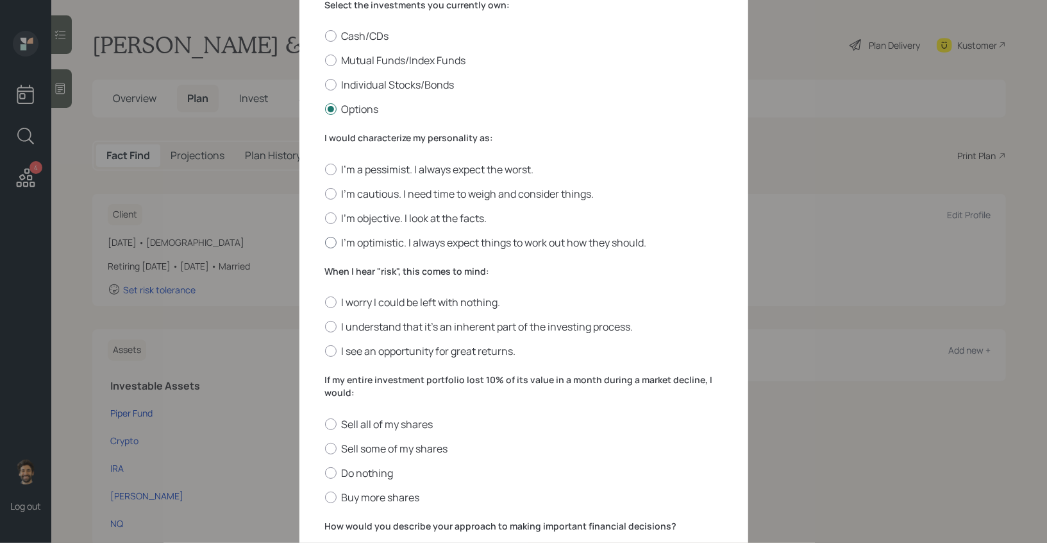
click at [331, 240] on div at bounding box center [331, 243] width 12 height 12
click at [325, 242] on input "I'm optimistic. I always expect things to work out how they should." at bounding box center [325, 242] width 1 height 1
radio input "true"
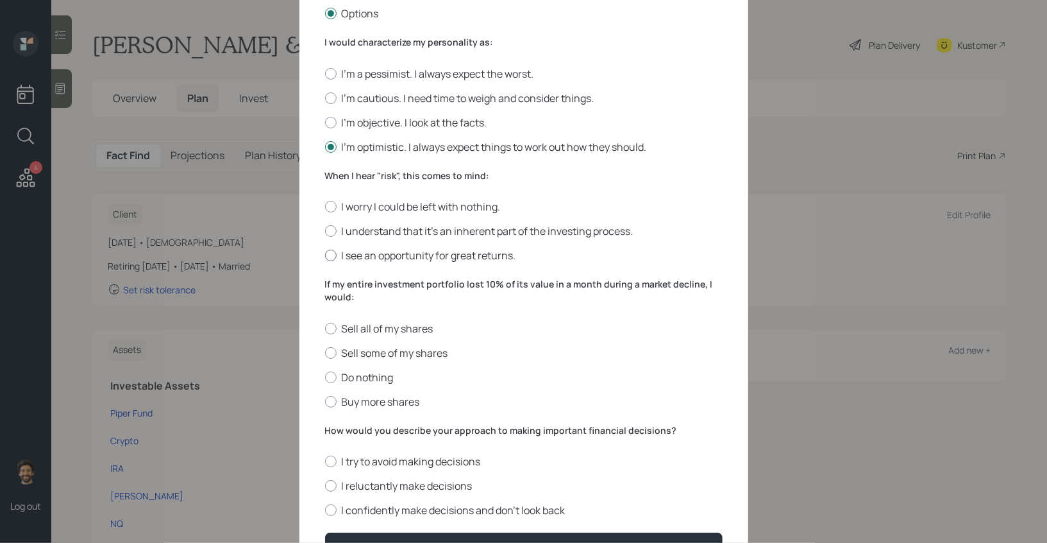
click at [332, 255] on div at bounding box center [331, 256] width 12 height 12
click at [325, 255] on input "I see an opportunity for great returns." at bounding box center [325, 255] width 1 height 1
radio input "true"
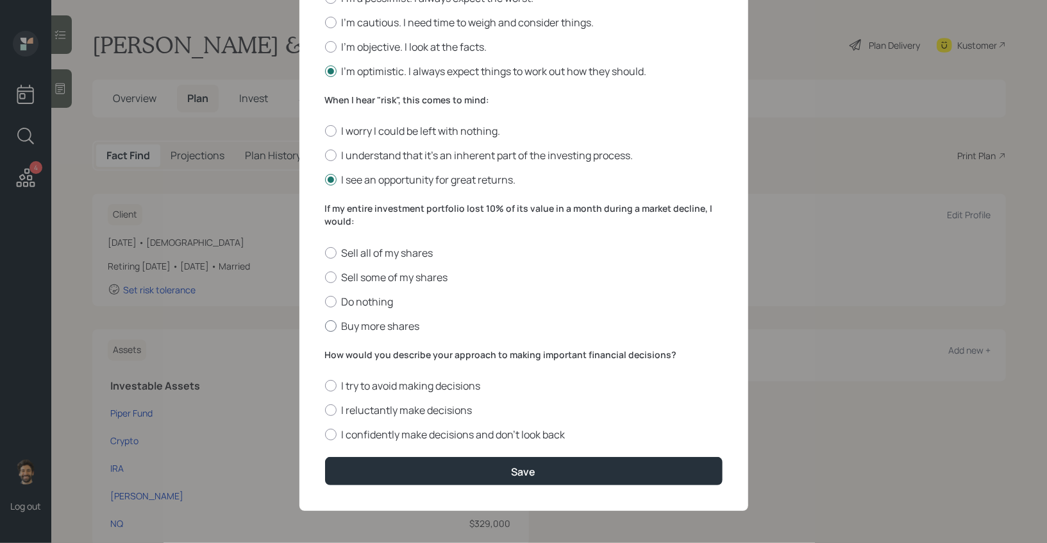
click at [330, 329] on div at bounding box center [331, 326] width 12 height 12
click at [325, 326] on input "Buy more shares" at bounding box center [325, 325] width 1 height 1
radio input "true"
click at [335, 414] on label "I reluctantly make decisions" at bounding box center [524, 410] width 398 height 14
click at [325, 411] on input "I reluctantly make decisions" at bounding box center [325, 410] width 1 height 1
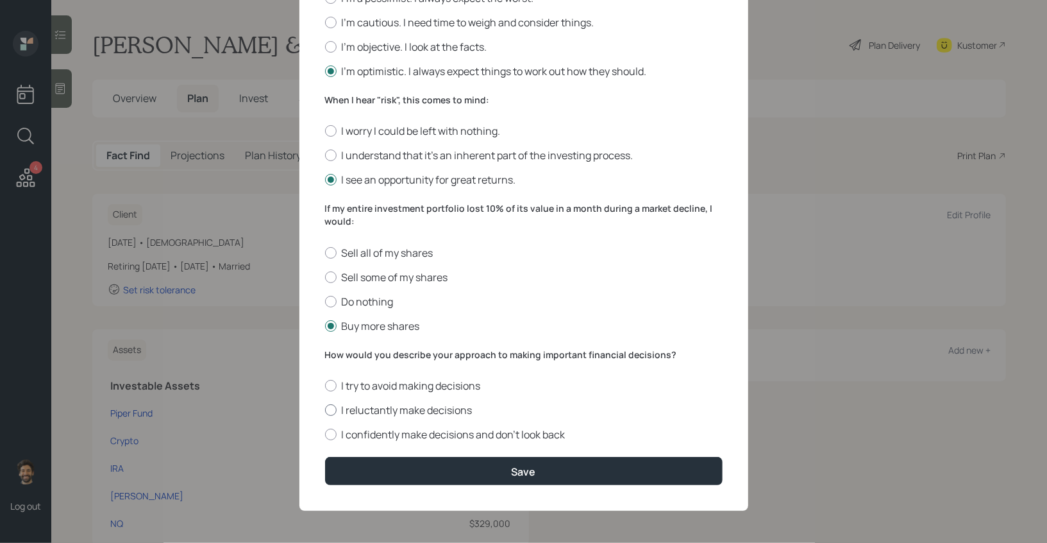
radio input "true"
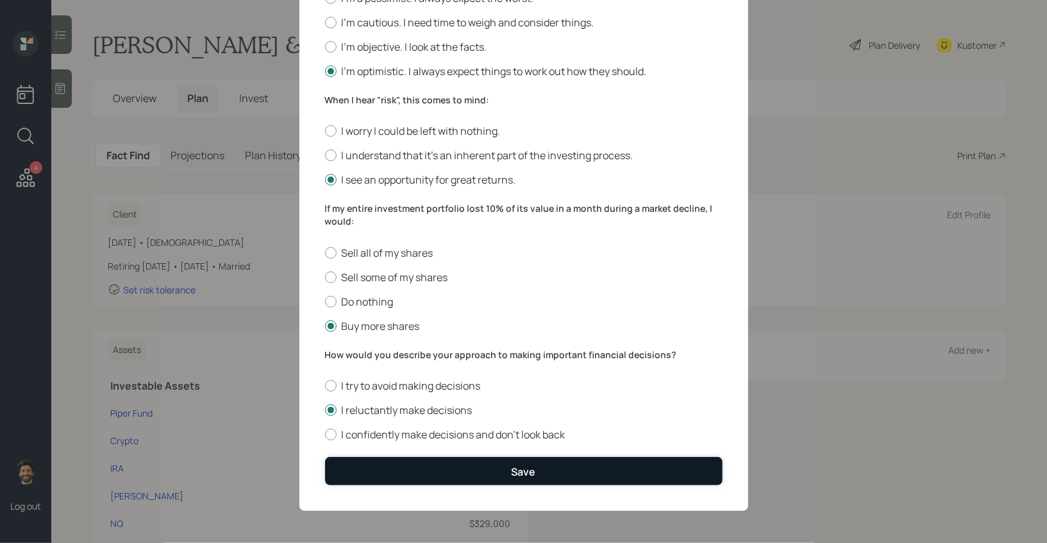
click at [348, 469] on button "Save" at bounding box center [524, 471] width 398 height 28
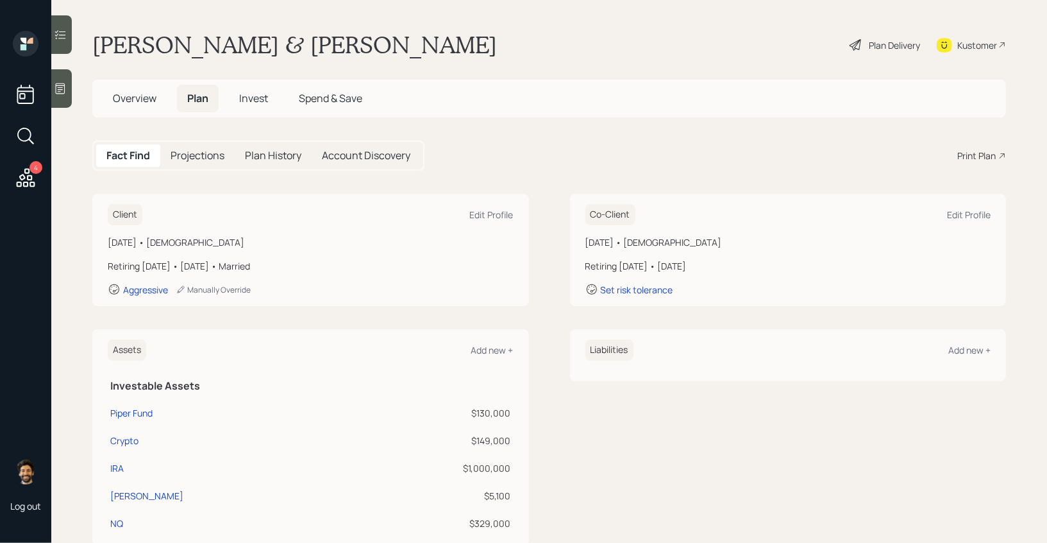
click at [259, 101] on span "Invest" at bounding box center [253, 98] width 29 height 14
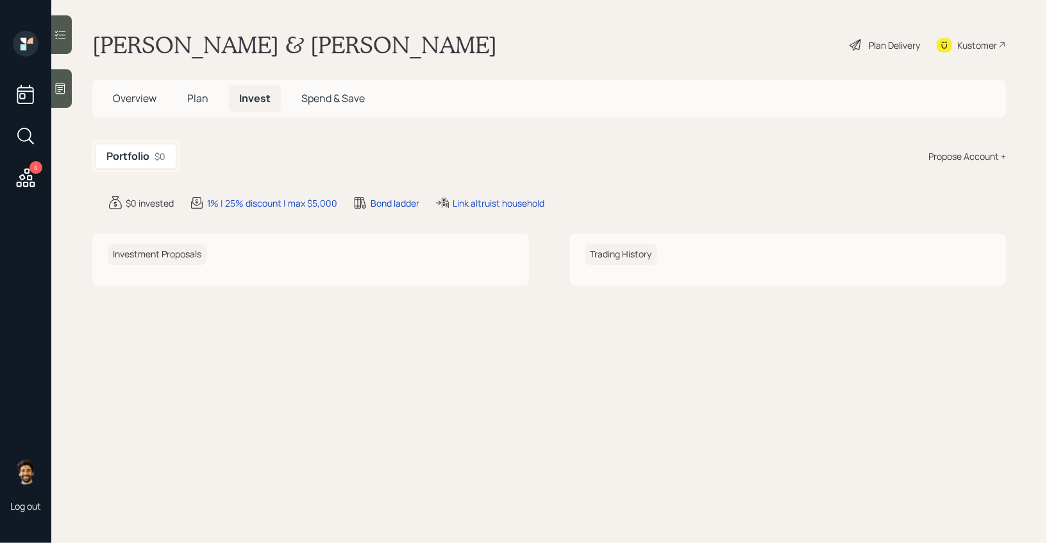
click at [948, 155] on div "Propose Account +" at bounding box center [968, 155] width 78 height 13
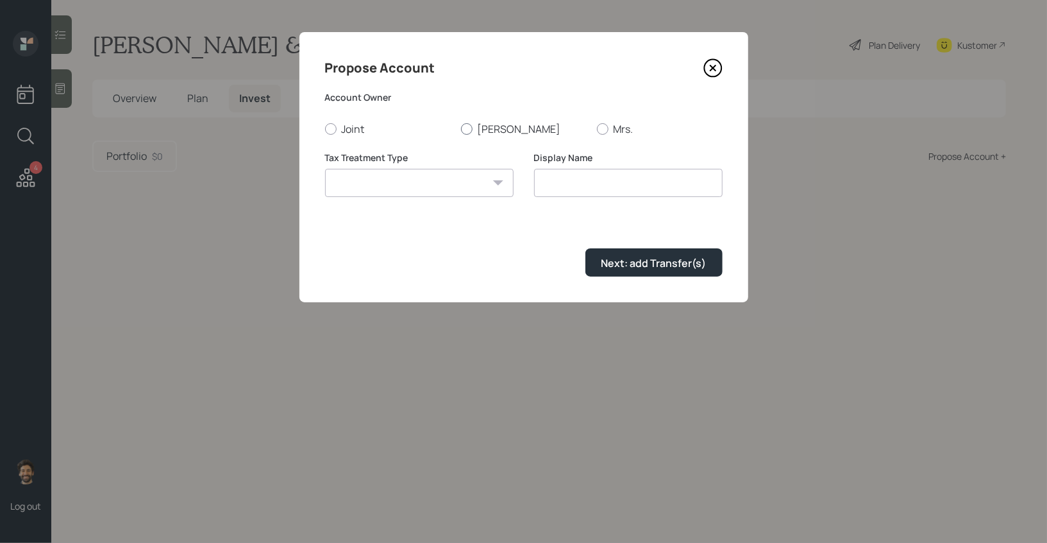
click at [466, 131] on div at bounding box center [467, 129] width 12 height 12
click at [461, 129] on input "[PERSON_NAME]" at bounding box center [461, 128] width 1 height 1
radio input "true"
click at [433, 191] on select "Roth Taxable Traditional" at bounding box center [419, 183] width 189 height 28
select select "traditional"
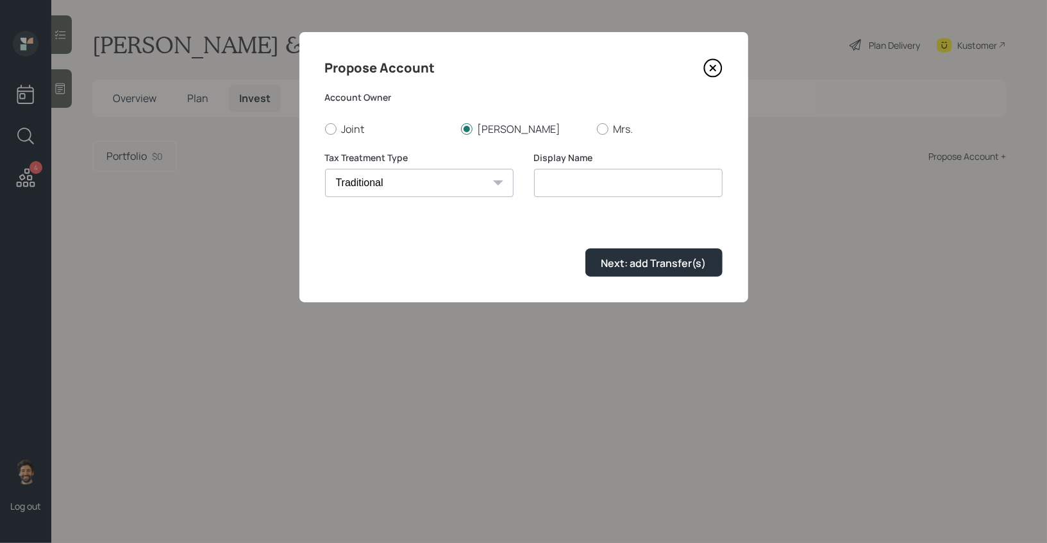
click at [325, 169] on select "Roth Taxable Traditional" at bounding box center [419, 183] width 189 height 28
type input "Traditional"
click at [608, 253] on button "Next: add Transfer(s)" at bounding box center [654, 262] width 137 height 28
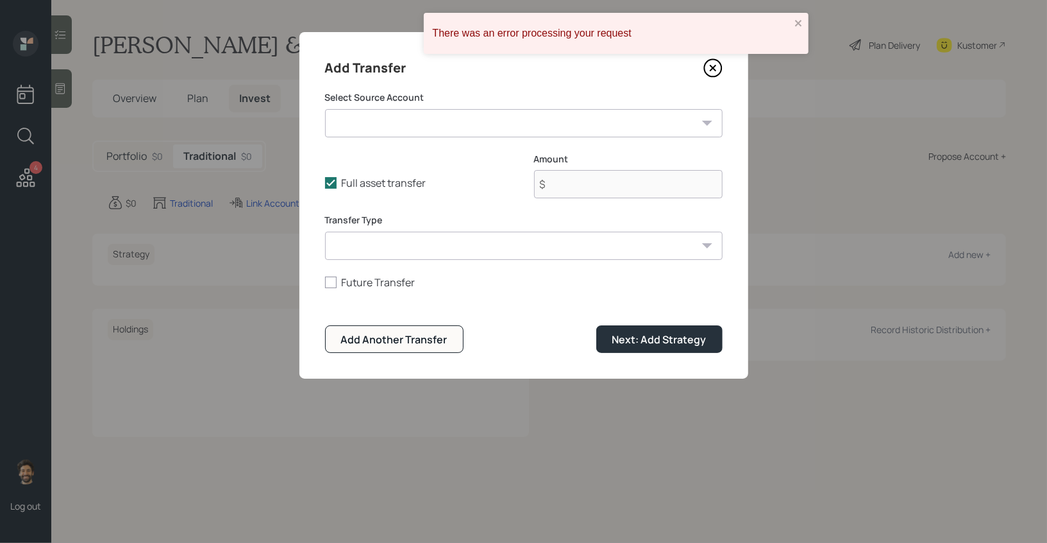
click at [393, 124] on select "Piper Fund ($130,000 | Taxable Investment) Crypto ($149,000 | Taxable Investmen…" at bounding box center [524, 123] width 398 height 28
select select "f330a2df-9648-4289-aae0-62a168ff73a9"
click at [325, 109] on select "Piper Fund ($130,000 | Taxable Investment) Crypto ($149,000 | Taxable Investmen…" at bounding box center [524, 123] width 398 height 28
type input "$ 1,000,000"
click at [394, 247] on select "ACAT Transfer Non ACAT Transfer Capitalize Rollover Rollover Deposit" at bounding box center [524, 246] width 398 height 28
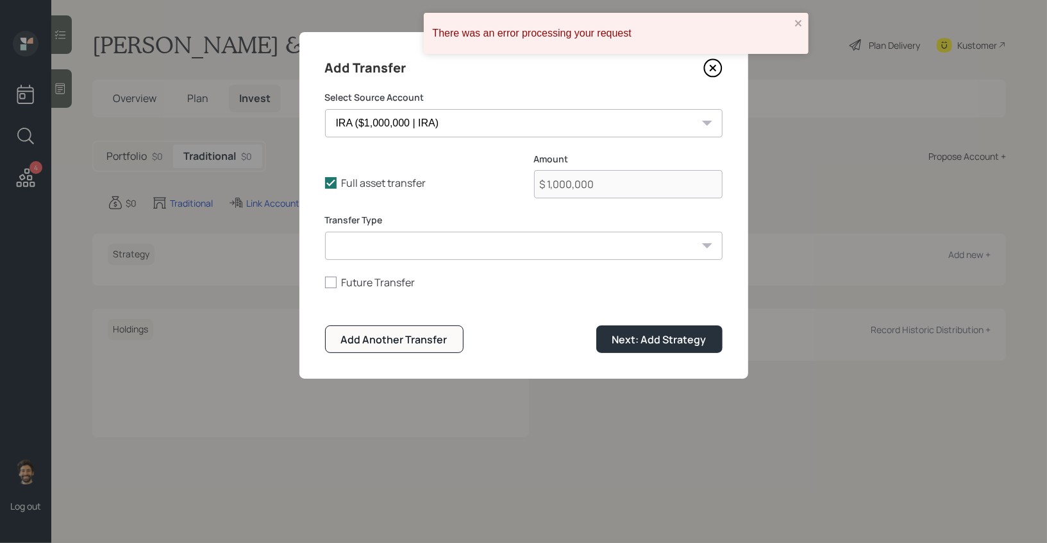
select select "acat_transfer"
click at [325, 232] on select "ACAT Transfer Non ACAT Transfer Capitalize Rollover Rollover Deposit" at bounding box center [524, 246] width 398 height 28
click at [658, 342] on div "Next: Add Strategy" at bounding box center [660, 339] width 94 height 14
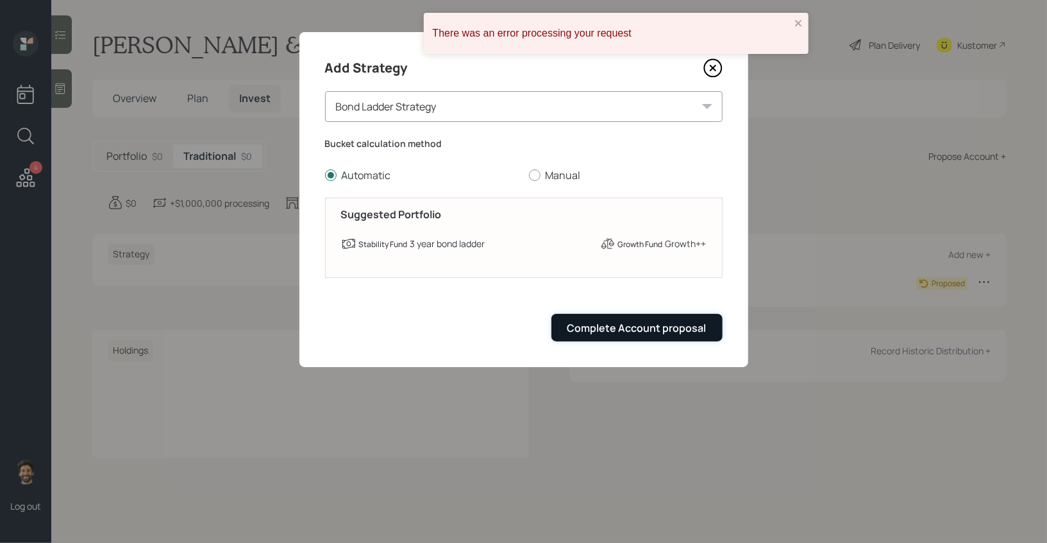
click at [618, 324] on div "Complete Account proposal" at bounding box center [637, 328] width 139 height 14
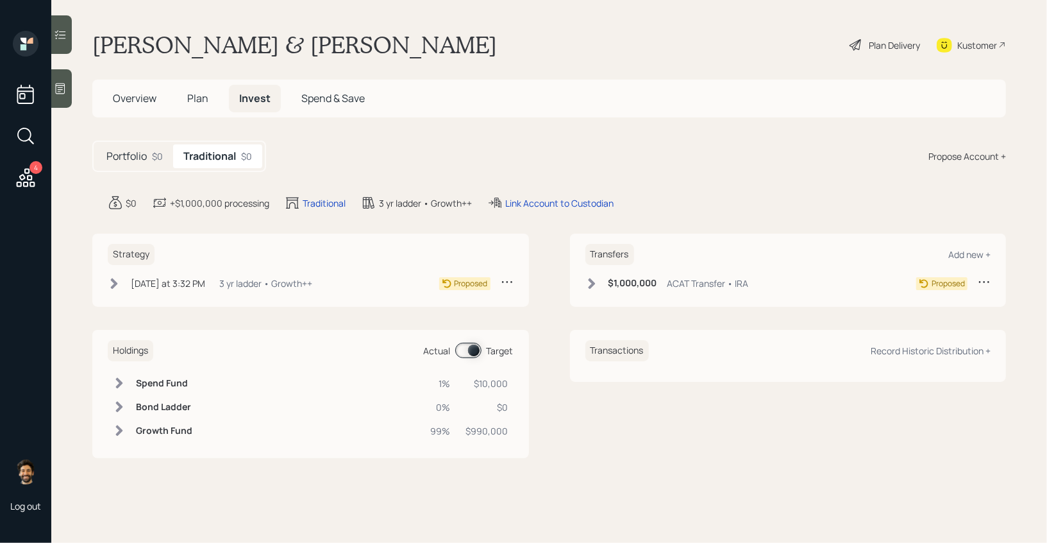
click at [190, 91] on span "Plan" at bounding box center [197, 98] width 21 height 14
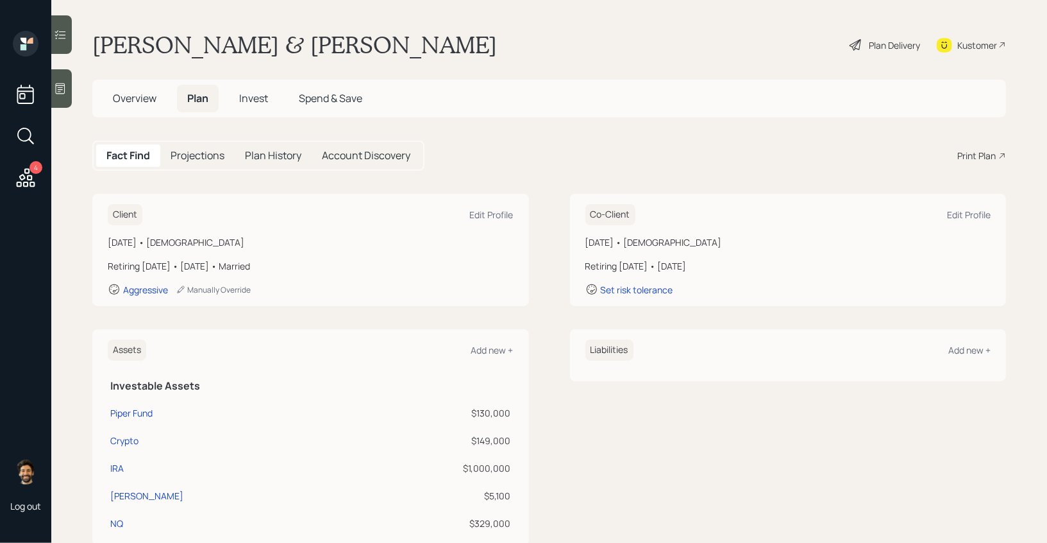
click at [999, 154] on icon at bounding box center [1003, 156] width 8 height 8
click at [136, 101] on span "Overview" at bounding box center [135, 98] width 44 height 14
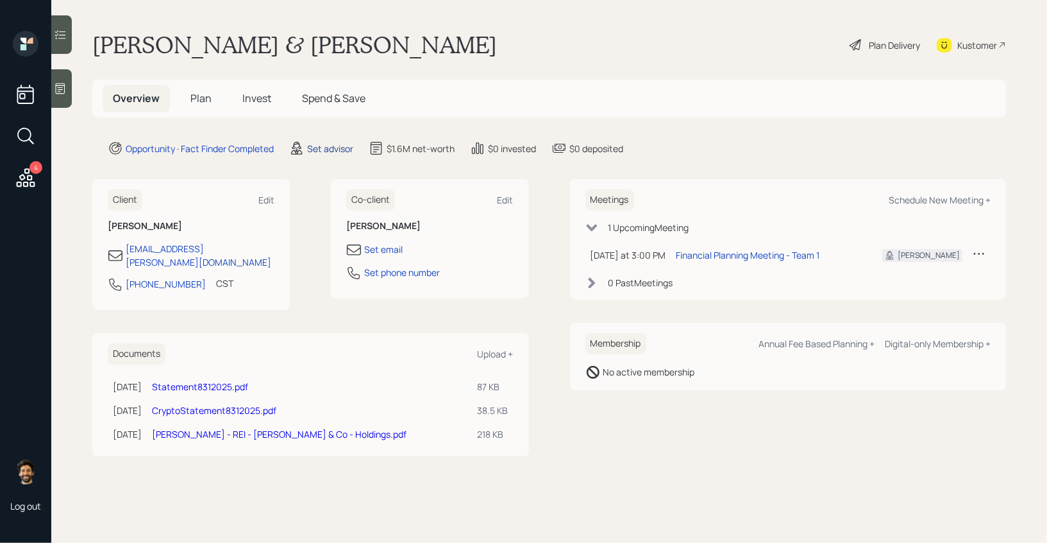
click at [325, 147] on div "Set advisor" at bounding box center [330, 148] width 46 height 13
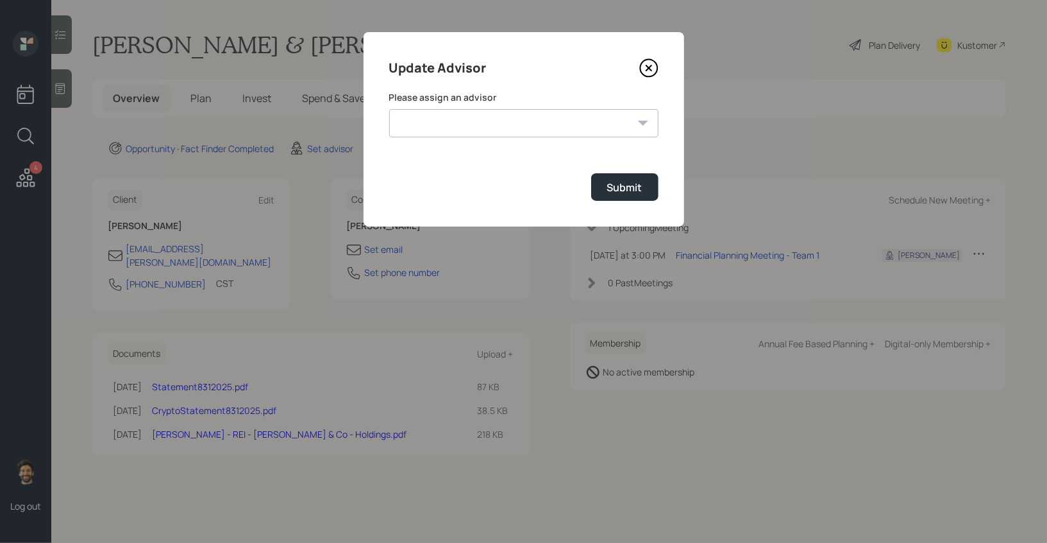
click at [502, 120] on select "[PERSON_NAME] [PERSON_NAME] End [PERSON_NAME] [PERSON_NAME] [PERSON_NAME] [PERS…" at bounding box center [523, 123] width 269 height 28
select select "f14b762f-c7c2-4b89-9227-8fa891345eea"
click at [389, 109] on select "[PERSON_NAME] [PERSON_NAME] End [PERSON_NAME] [PERSON_NAME] [PERSON_NAME] [PERS…" at bounding box center [523, 123] width 269 height 28
click at [627, 178] on button "Submit" at bounding box center [624, 187] width 67 height 28
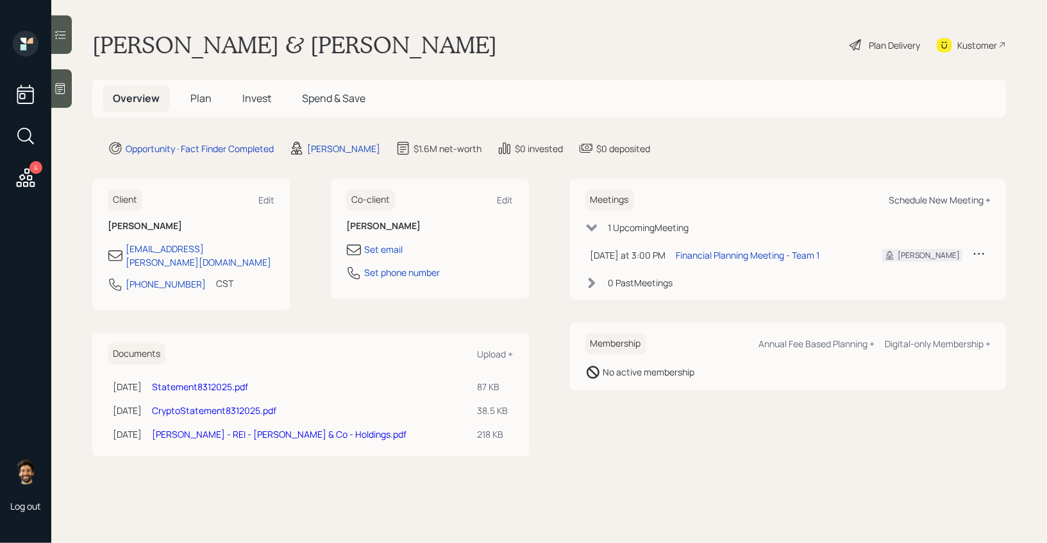
click at [913, 201] on div "Schedule New Meeting +" at bounding box center [940, 200] width 102 height 12
select select "f14b762f-c7c2-4b89-9227-8fa891345eea"
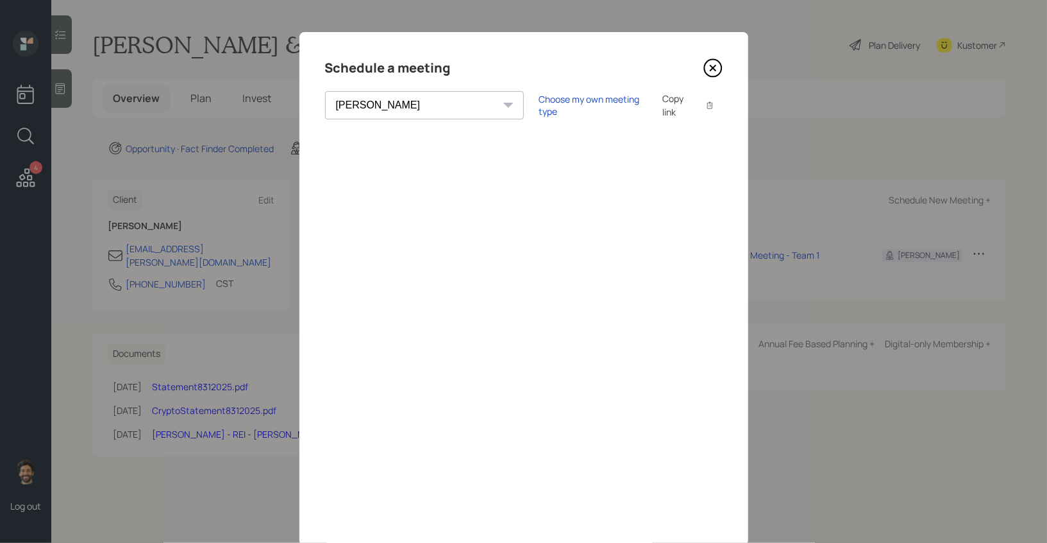
click at [716, 65] on icon at bounding box center [713, 67] width 19 height 19
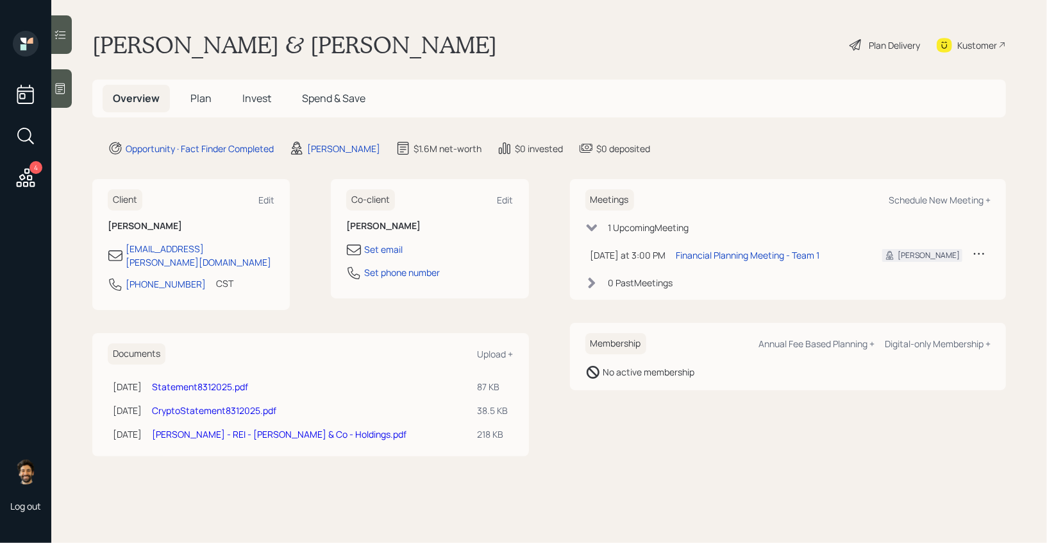
click at [981, 51] on div "Kustomer" at bounding box center [978, 44] width 40 height 13
click at [193, 103] on span "Plan" at bounding box center [201, 98] width 21 height 14
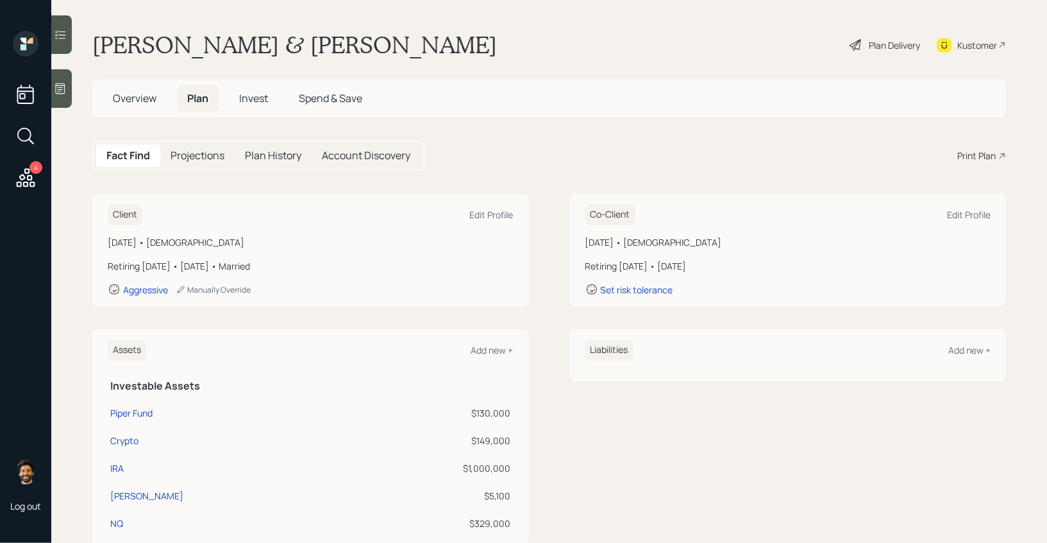
click at [973, 152] on div "Print Plan" at bounding box center [977, 155] width 38 height 13
